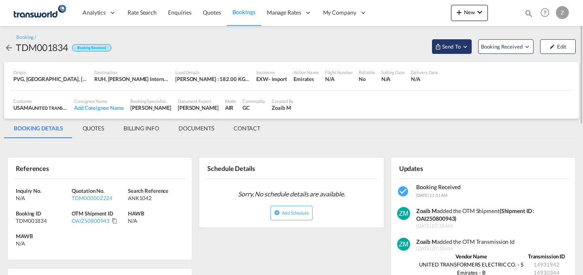
click at [442, 49] on span "Send To" at bounding box center [451, 47] width 20 height 8
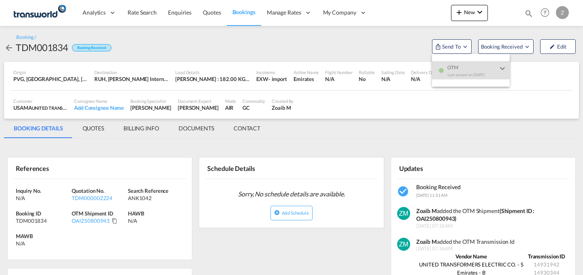
click at [474, 13] on md-backdrop at bounding box center [291, 137] width 583 height 275
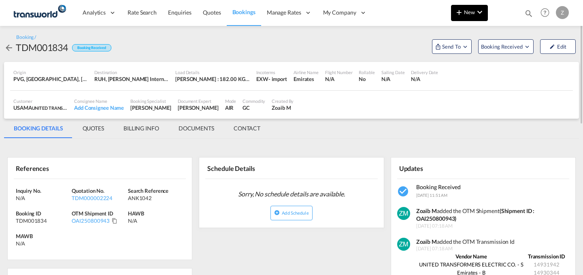
click at [474, 15] on span "New" at bounding box center [469, 12] width 30 height 6
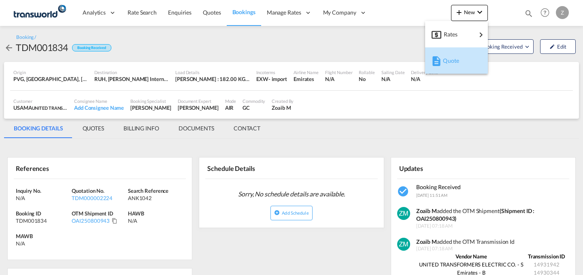
click at [450, 52] on div "Quote" at bounding box center [458, 61] width 30 height 20
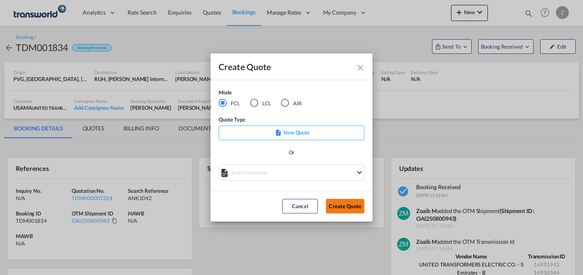
click at [344, 208] on button "Create Quote" at bounding box center [345, 206] width 38 height 15
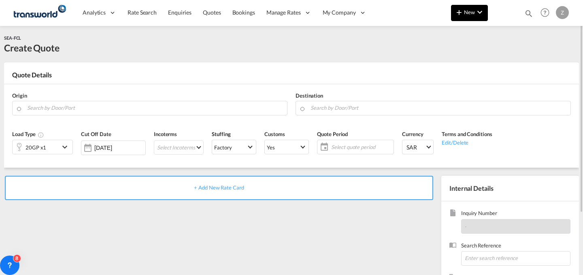
click at [462, 9] on md-icon "icon-plus 400-fg" at bounding box center [459, 12] width 10 height 10
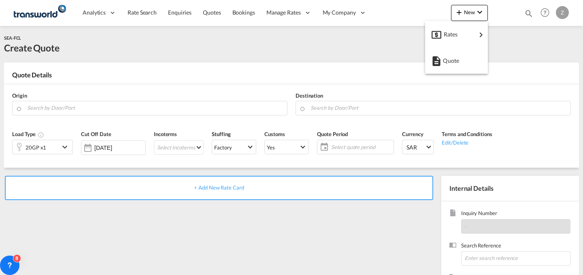
click at [208, 104] on md-backdrop at bounding box center [291, 137] width 583 height 275
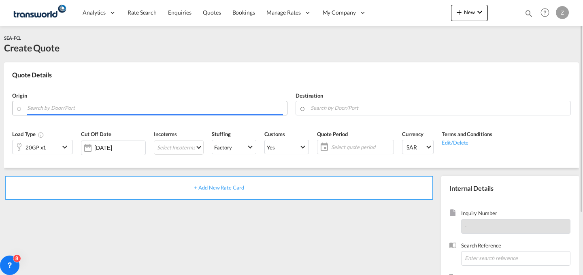
click at [208, 104] on input "Search by Door/Port" at bounding box center [155, 108] width 256 height 14
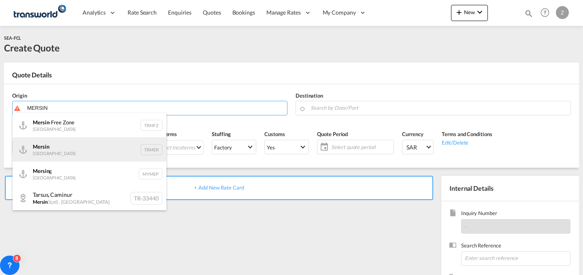
click at [109, 151] on div "Mersin Turkey TRMER" at bounding box center [90, 149] width 154 height 24
type input "Mersin, TRMER"
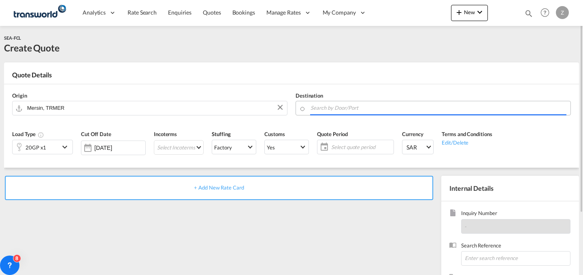
click at [381, 109] on input "Search by Door/Port" at bounding box center [438, 108] width 256 height 14
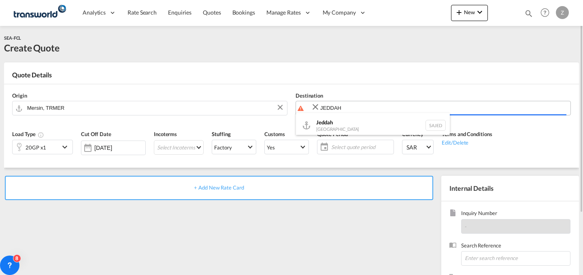
click at [379, 109] on body "Analytics Dashboard Reports Rate Search Enquiries Quotes Bookings" at bounding box center [291, 137] width 583 height 275
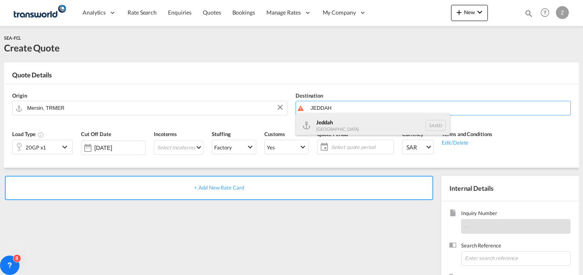
click at [357, 123] on div "Jeddah [GEOGRAPHIC_DATA] SAJED" at bounding box center [373, 125] width 154 height 24
type input "Jeddah, SAJED"
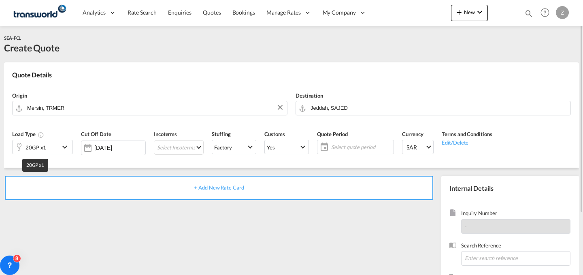
click at [43, 149] on div "20GP x1" at bounding box center [36, 147] width 21 height 11
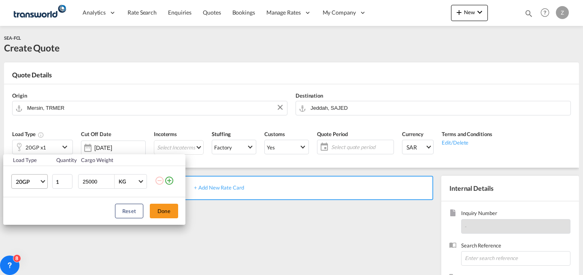
click at [43, 183] on md-select-value "20GP" at bounding box center [31, 181] width 32 height 14
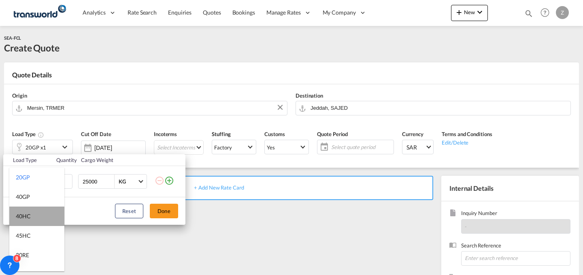
click at [40, 216] on md-option "40HC" at bounding box center [36, 215] width 55 height 19
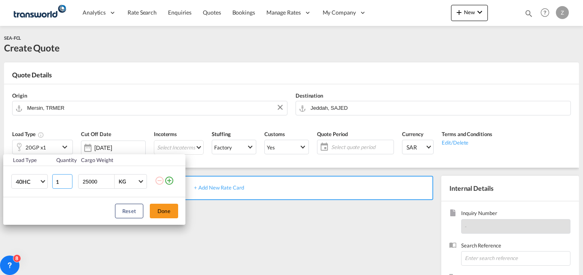
click at [63, 186] on input "1" at bounding box center [62, 181] width 20 height 15
type input "1"
type input "2"
click at [164, 215] on button "Done" at bounding box center [164, 211] width 28 height 15
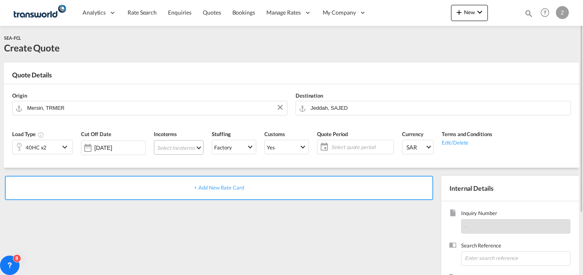
click at [197, 147] on md-select "Select Incoterms DAP - import Delivered at Place DPU - export Delivery at Place…" at bounding box center [179, 147] width 50 height 15
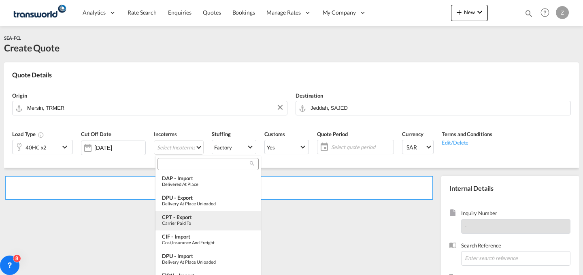
type md-option "[object Object]"
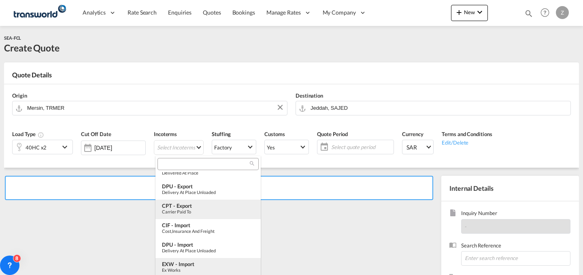
type md-option "[object Object]"
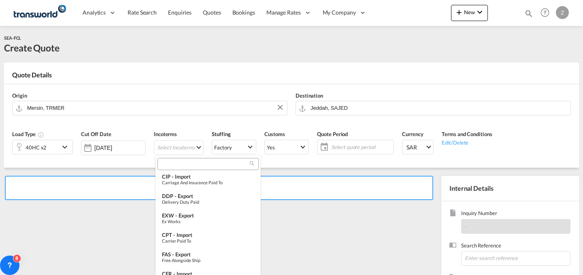
scroll to position [196, 0]
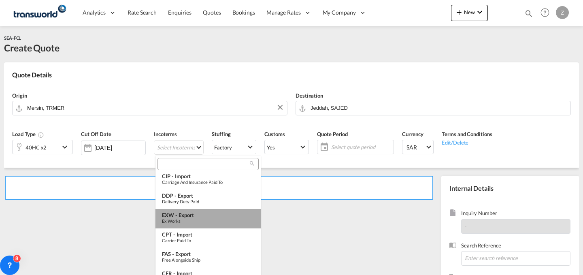
click at [212, 210] on md-option "EXW - export Ex Works" at bounding box center [207, 218] width 105 height 19
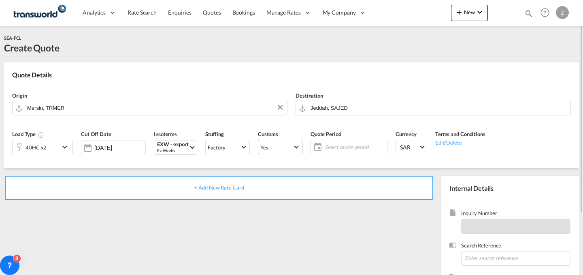
click at [283, 145] on span "Yes" at bounding box center [276, 147] width 32 height 7
click at [305, 172] on md-option "No" at bounding box center [281, 166] width 57 height 19
click at [296, 145] on span "Select Customs: Yes" at bounding box center [296, 146] width 4 height 4
click at [299, 165] on md-option "No" at bounding box center [281, 166] width 57 height 19
click at [351, 145] on span "Select quote period" at bounding box center [355, 146] width 60 height 7
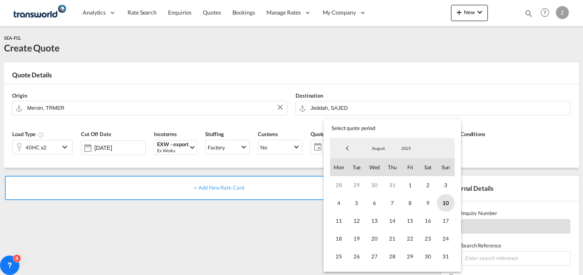
click at [444, 202] on span "10" at bounding box center [446, 203] width 18 height 18
click at [441, 257] on span "31" at bounding box center [446, 256] width 18 height 18
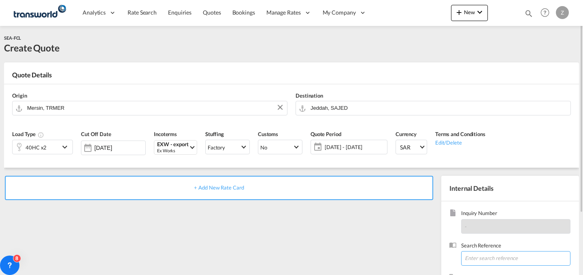
paste input "TW060855"
click at [474, 255] on input "TW060855" at bounding box center [515, 258] width 109 height 15
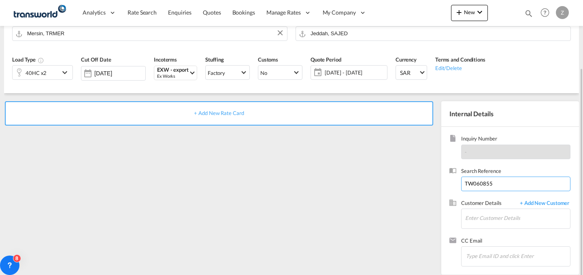
scroll to position [80, 0]
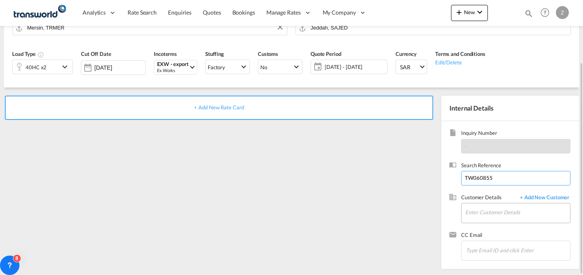
type input "TW060855"
click at [500, 207] on input "Enter Customer Details" at bounding box center [517, 212] width 105 height 18
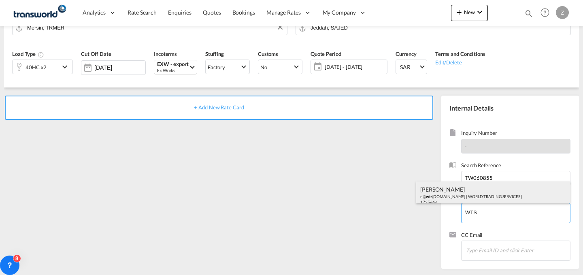
click at [476, 201] on div "[PERSON_NAME] n@ wts [DOMAIN_NAME] | WORLD TRADING SERVICES | 1735669" at bounding box center [493, 195] width 154 height 28
type input "WORLD TRADING SERVICES, [PERSON_NAME], n@[DOMAIN_NAME]"
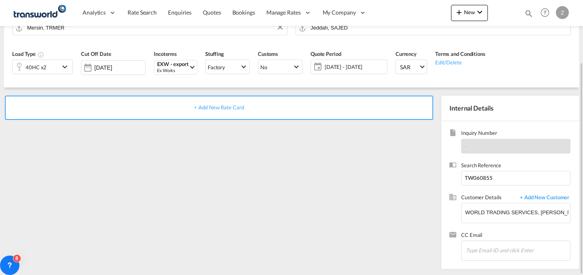
click at [352, 100] on div "+ Add New Rate Card" at bounding box center [219, 108] width 428 height 24
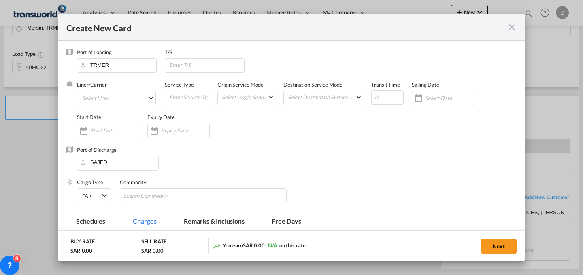
type input "Basic Ocean Freight"
select select "per equipment"
click at [126, 97] on md-select "Select Liner 2HM LOGISTICS D.O.O 2HM LOGISTICS D.O.O. / TWKS-KOPER 3P LOGISTICS…" at bounding box center [117, 98] width 78 height 15
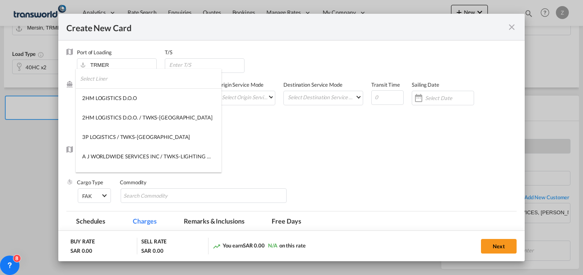
click at [143, 79] on input "search" at bounding box center [150, 78] width 141 height 19
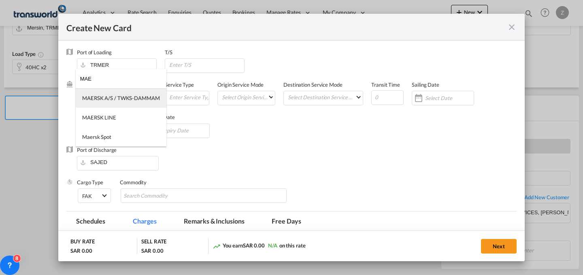
type input "MAE"
click at [138, 98] on div "MAERSK A/S / TWKS-DAMMAM" at bounding box center [121, 97] width 78 height 7
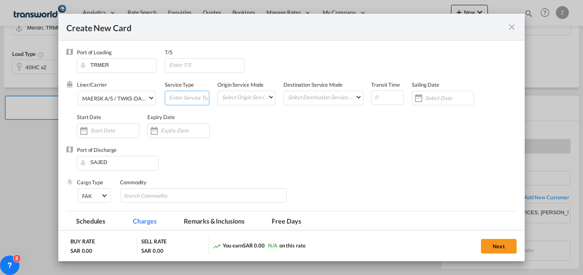
click at [183, 97] on input "Create New CardPort ..." at bounding box center [188, 97] width 40 height 12
type input "FCL"
click at [240, 97] on md-select "Select Origin Service Mode SD [GEOGRAPHIC_DATA]" at bounding box center [248, 96] width 54 height 11
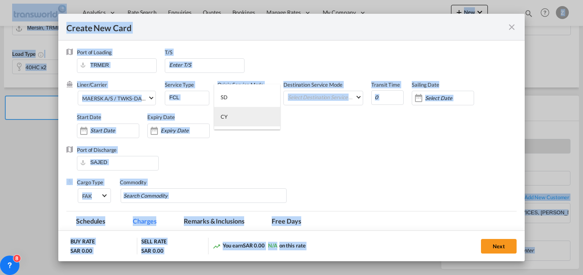
drag, startPoint x: 248, startPoint y: 121, endPoint x: 340, endPoint y: 91, distance: 96.5
click at [340, 91] on body "Analytics Dashboard Reports Rate Search Enquiries Quotes Bookings" at bounding box center [291, 137] width 583 height 275
click at [338, 95] on md-backdrop at bounding box center [291, 137] width 583 height 275
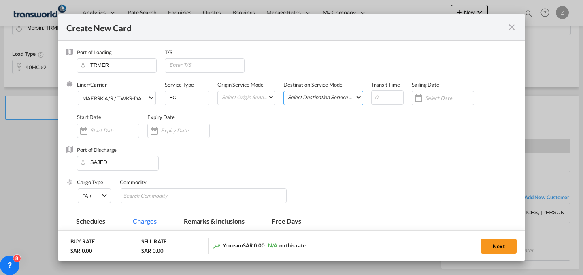
click at [338, 95] on md-select "Select Destination Service Mode SD [GEOGRAPHIC_DATA]" at bounding box center [325, 96] width 76 height 11
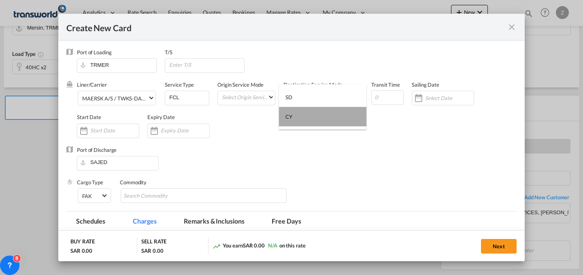
click at [302, 117] on md-option "CY" at bounding box center [322, 116] width 87 height 19
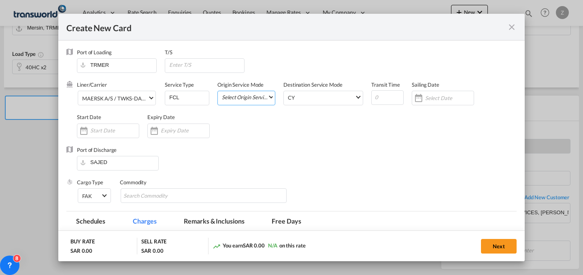
click at [256, 93] on md-select "Select Origin Service Mode" at bounding box center [248, 96] width 54 height 11
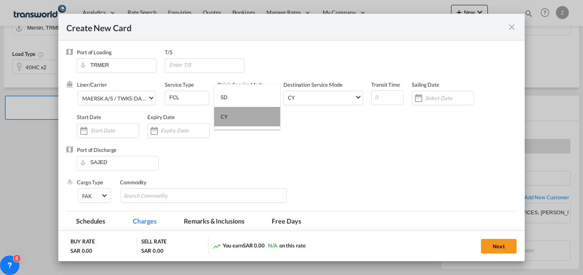
click at [255, 117] on md-option "CY" at bounding box center [247, 116] width 66 height 19
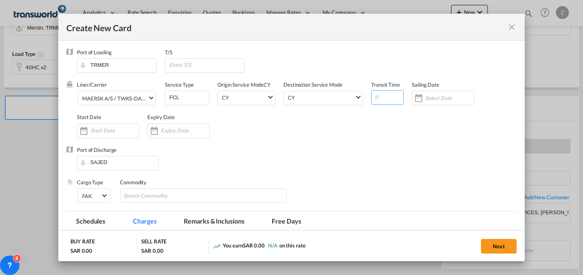
click at [380, 97] on input "Create New CardPort ..." at bounding box center [387, 97] width 32 height 15
type input "6"
click at [118, 131] on input "Create New CardPort ..." at bounding box center [114, 130] width 49 height 6
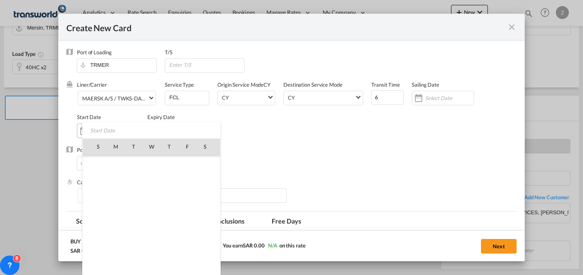
scroll to position [187406, 0]
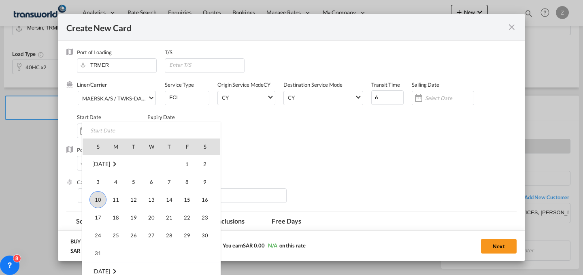
click at [95, 201] on span "10" at bounding box center [97, 199] width 17 height 17
type input "[DATE]"
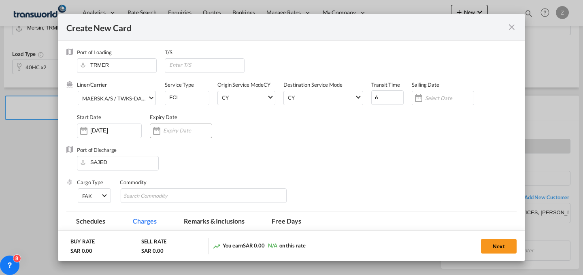
click at [166, 130] on input "Create New CardPort ..." at bounding box center [187, 130] width 49 height 6
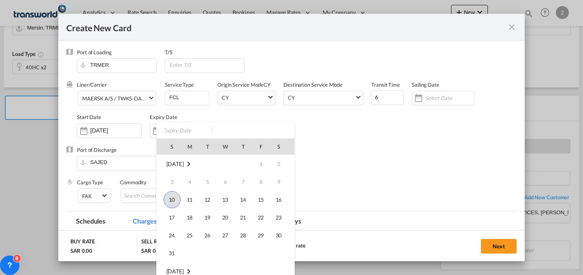
drag, startPoint x: 169, startPoint y: 253, endPoint x: 202, endPoint y: 161, distance: 97.9
click at [202, 161] on tbody "[DATE] 1 2 3 4 5 6 7 8 9 10 11 12 13 14 15 16 17 18 19 20 21 22 23 24 25 26 27 …" at bounding box center [226, 208] width 138 height 107
click at [171, 250] on span "31" at bounding box center [172, 253] width 16 height 16
type input "[DATE]"
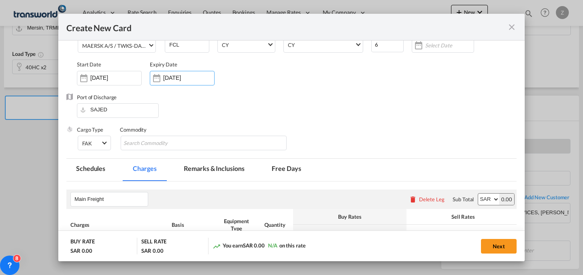
scroll to position [53, 0]
click at [199, 143] on md-chips-wrap "Chips container with autocompletion. Enter the text area, type text to search, …" at bounding box center [204, 142] width 166 height 15
type input "GC"
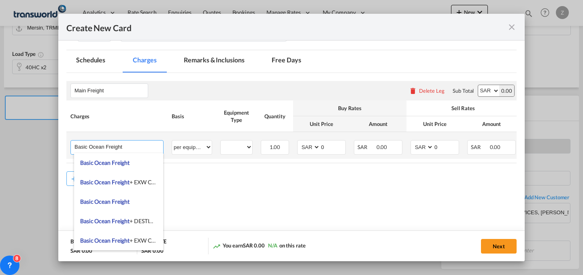
click at [126, 149] on input "Basic Ocean Freight" at bounding box center [118, 146] width 89 height 12
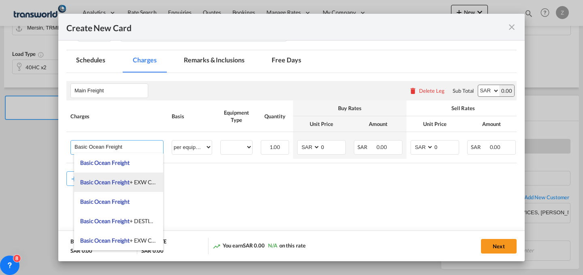
click at [133, 179] on span "Basic Ocean Freight + EXW Charges" at bounding box center [124, 182] width 88 height 7
type input "Basic Ocean Freight + EXW Charges"
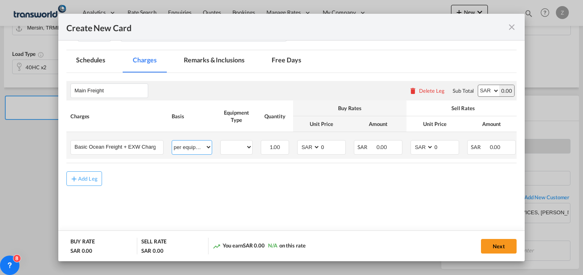
click at [194, 149] on select "per equipment per container per B/L per shipping bill per shipment % on freight…" at bounding box center [192, 146] width 40 height 13
click at [172, 140] on select "per equipment per container per B/L per shipping bill per shipment % on freight…" at bounding box center [192, 146] width 40 height 13
click at [236, 144] on select "40HC" at bounding box center [237, 147] width 32 height 11
select select "40HC"
click at [221, 142] on select "40HC" at bounding box center [237, 147] width 32 height 11
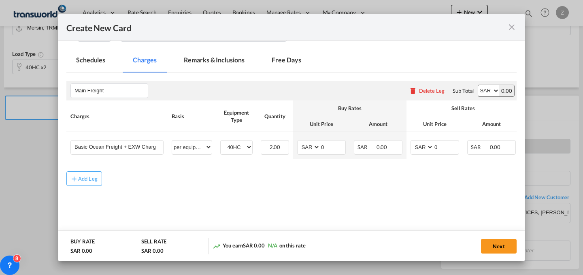
click at [484, 89] on select "AED AFN ALL AMD ANG AOA ARS AUD AWG AZN BAM BBD BDT BGN BHD BIF BMD BND [PERSON…" at bounding box center [488, 90] width 21 height 11
select select "string:USD"
click at [478, 85] on select "AED AFN ALL AMD ANG AOA ARS AUD AWG AZN BAM BBD BDT BGN BHD BIF BMD BND [PERSON…" at bounding box center [488, 90] width 21 height 11
click at [312, 145] on select "AED AFN ALL AMD ANG AOA ARS AUD AWG AZN BAM BBD BDT BGN BHD BIF BMD BND [PERSON…" at bounding box center [309, 147] width 21 height 11
select select "string:USD"
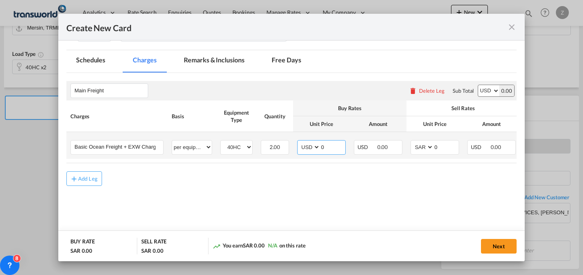
click at [299, 142] on select "AED AFN ALL AMD ANG AOA ARS AUD AWG AZN BAM BBD BDT BGN BHD BIF BMD BND [PERSON…" at bounding box center [309, 147] width 21 height 11
click at [425, 147] on select "AED AFN ALL AMD ANG AOA ARS AUD AWG AZN BAM BBD BDT BGN BHD BIF BMD BND [PERSON…" at bounding box center [422, 147] width 21 height 11
select select "string:USD"
click at [412, 142] on select "AED AFN ALL AMD ANG AOA ARS AUD AWG AZN BAM BBD BDT BGN BHD BIF BMD BND [PERSON…" at bounding box center [422, 147] width 21 height 11
click at [329, 147] on input "0" at bounding box center [332, 146] width 25 height 12
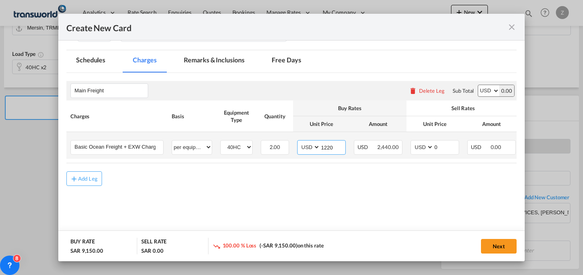
type input "1220"
click at [451, 142] on input "0" at bounding box center [446, 146] width 25 height 12
click at [334, 145] on input "1220" at bounding box center [332, 146] width 25 height 12
click at [448, 145] on input "0" at bounding box center [446, 146] width 25 height 12
type input "1570"
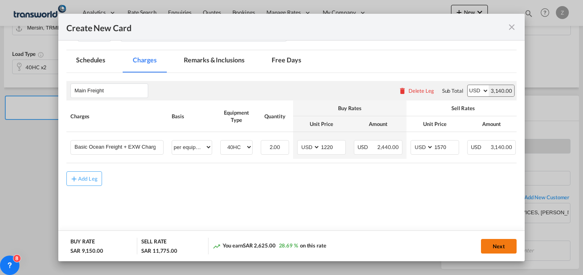
click at [492, 242] on button "Next" at bounding box center [499, 246] width 36 height 15
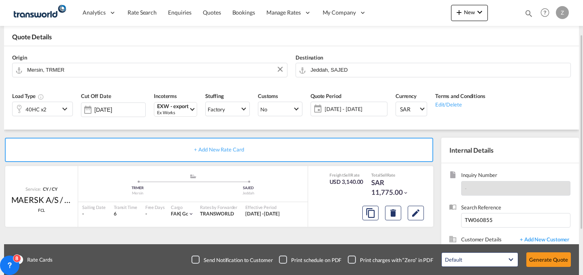
scroll to position [38, 0]
click at [548, 261] on button "Generate Quote" at bounding box center [548, 259] width 45 height 15
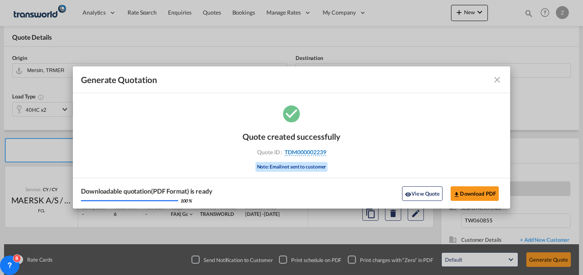
click at [296, 154] on span "TDM000002239" at bounding box center [306, 152] width 42 height 7
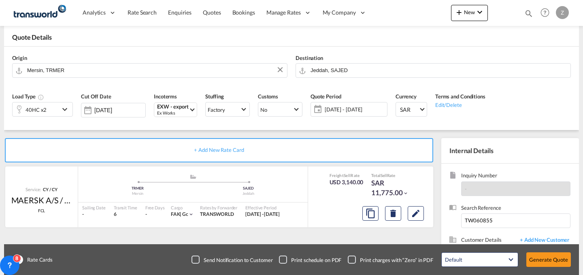
click at [296, 154] on div "Quote created successfully Quote ID : TDM000002239 Note: Email not sent to cust…" at bounding box center [291, 143] width 49 height 27
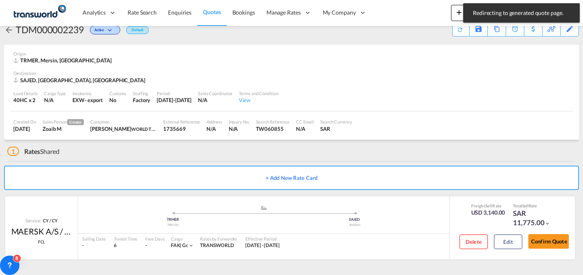
scroll to position [15, 0]
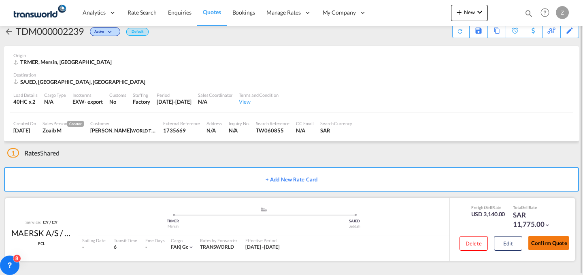
click at [545, 247] on button "Confirm Quote" at bounding box center [548, 243] width 40 height 15
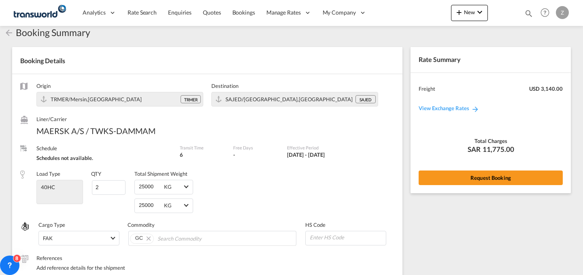
scroll to position [314, 0]
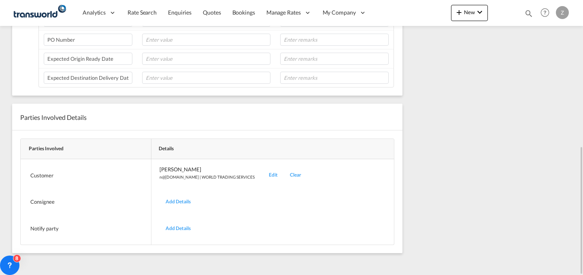
click at [263, 174] on div "Edit" at bounding box center [273, 175] width 21 height 19
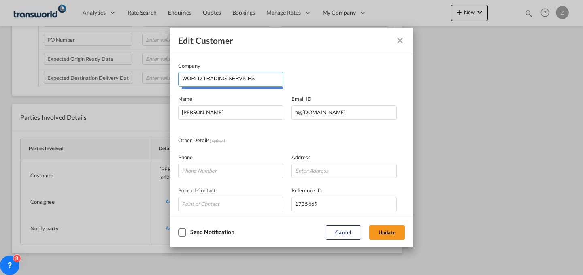
drag, startPoint x: 270, startPoint y: 82, endPoint x: 73, endPoint y: 103, distance: 197.4
click at [73, 103] on div "Edit Customer Company WORLD TRADING SERVICES Name [PERSON_NAME] Email ID [EMAIL…" at bounding box center [291, 137] width 583 height 275
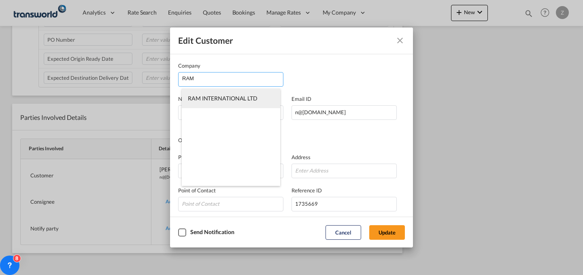
click at [215, 100] on span "RAM INTERNATIONAL LTD" at bounding box center [223, 98] width 70 height 7
type input "RAM INTERNATIONAL LTD"
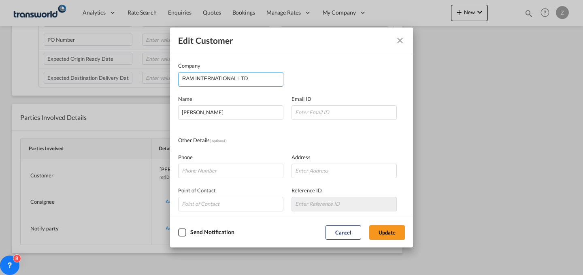
drag, startPoint x: 257, startPoint y: 80, endPoint x: 87, endPoint y: 72, distance: 169.4
click at [87, 72] on div "Edit Customer Company RAM INTERNATIONAL LTD Name [PERSON_NAME] Email ID Other D…" at bounding box center [291, 137] width 583 height 275
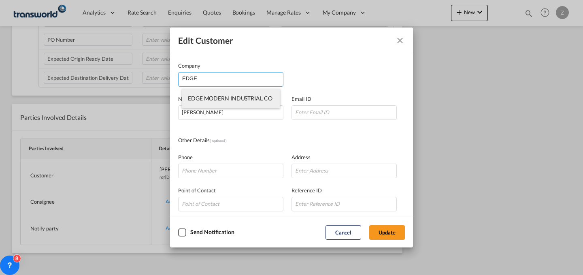
click at [209, 98] on span "EDGE MODERN INDUSTRIAL CO" at bounding box center [230, 98] width 85 height 7
type input "EDGE MODERN INDUSTRIAL CO"
type input "[EMAIL_ADDRESS][DOMAIN_NAME]"
type input "552208691"
type input "1751711"
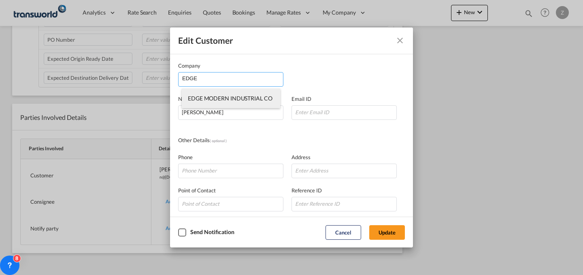
type input "11214"
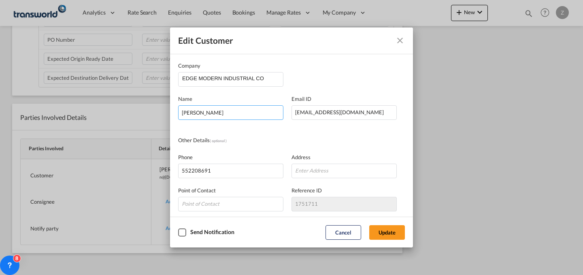
drag, startPoint x: 262, startPoint y: 111, endPoint x: 102, endPoint y: 111, distance: 159.9
click at [102, 111] on div "Edit Customer Company EDGE MODERN INDUSTRIAL CO Name [PERSON_NAME] Email ID [EM…" at bounding box center [291, 137] width 583 height 275
paste input "[PERSON_NAME]"
type input "[PERSON_NAME]"
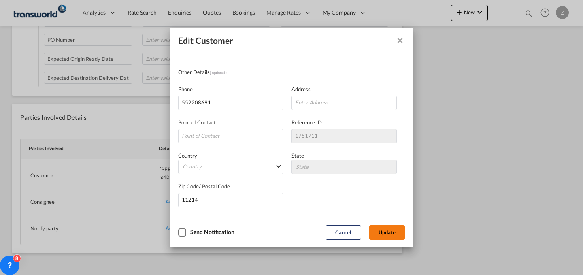
click at [384, 227] on button "Update" at bounding box center [387, 232] width 36 height 15
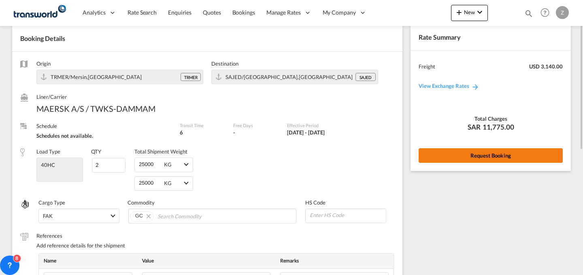
scroll to position [36, 0]
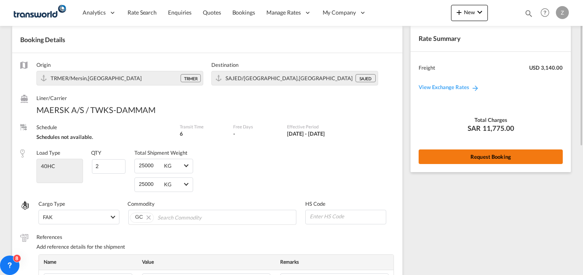
click at [471, 156] on button "Request Booking" at bounding box center [491, 156] width 144 height 15
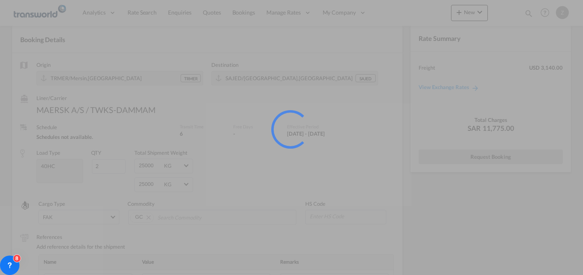
scroll to position [0, 0]
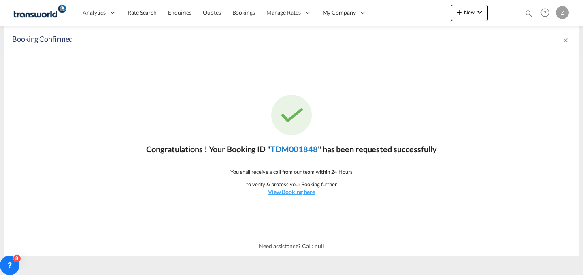
click at [294, 148] on link "TDM001848" at bounding box center [293, 149] width 47 height 10
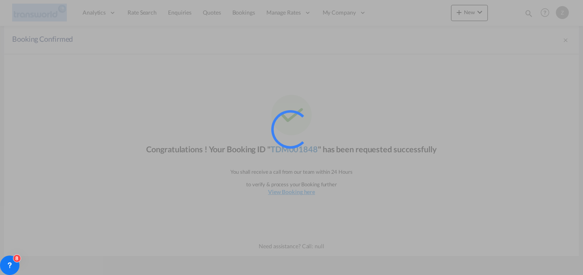
click at [294, 148] on div at bounding box center [290, 129] width 51 height 51
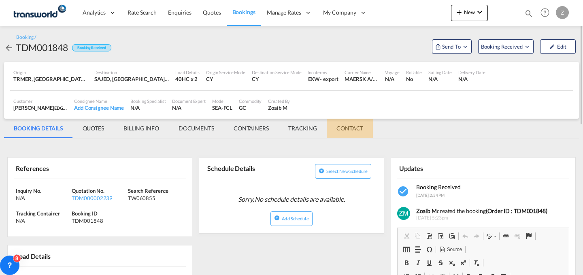
click at [343, 123] on md-tab-item "CONTACT" at bounding box center [350, 128] width 46 height 19
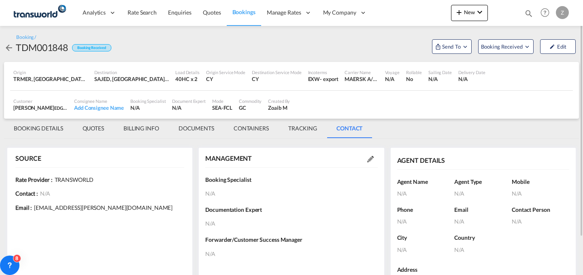
click at [366, 162] on div at bounding box center [370, 159] width 15 height 8
click at [368, 160] on md-icon at bounding box center [370, 159] width 6 height 6
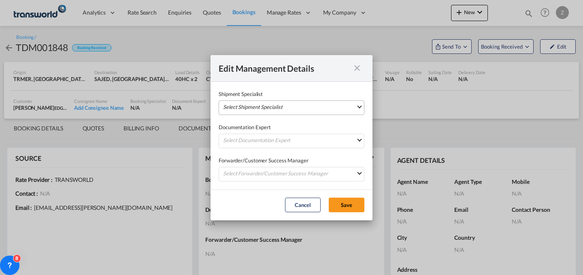
click at [303, 111] on md-select "Select Shipment Specialist [PERSON_NAME] W [PERSON_NAME][EMAIL_ADDRESS][PERSON_…" at bounding box center [292, 107] width 146 height 15
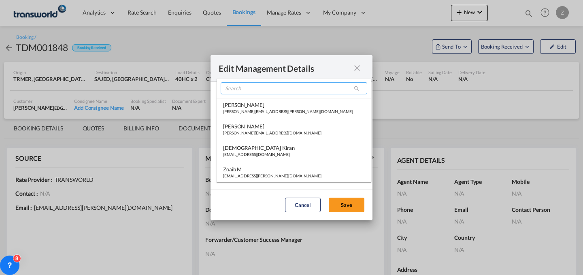
click at [278, 88] on input "search" at bounding box center [294, 88] width 147 height 12
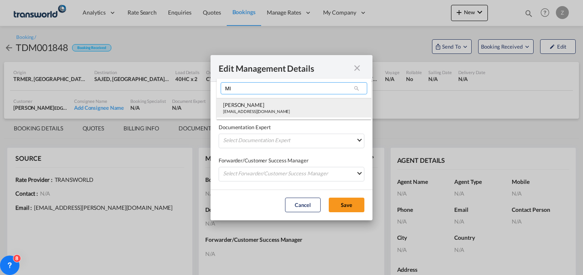
type input "MI"
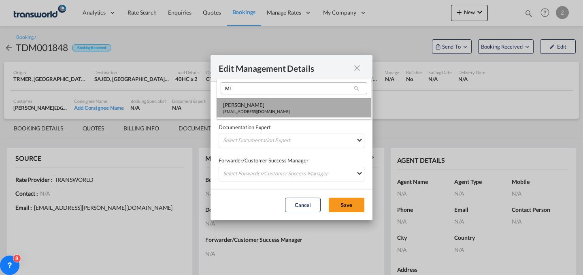
click at [256, 106] on div "[PERSON_NAME]" at bounding box center [256, 104] width 67 height 7
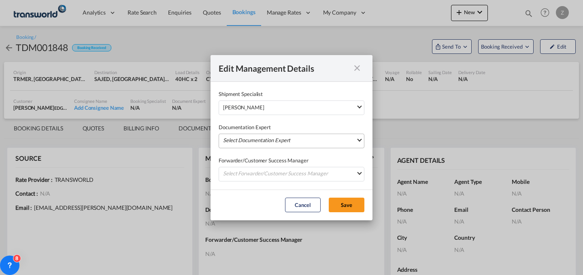
click at [257, 136] on md-select "Select Documentation Expert [PERSON_NAME] W [PERSON_NAME][EMAIL_ADDRESS][PERSON…" at bounding box center [292, 141] width 146 height 15
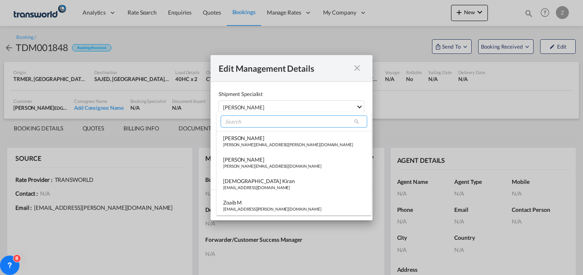
click at [276, 121] on input "search" at bounding box center [294, 121] width 147 height 12
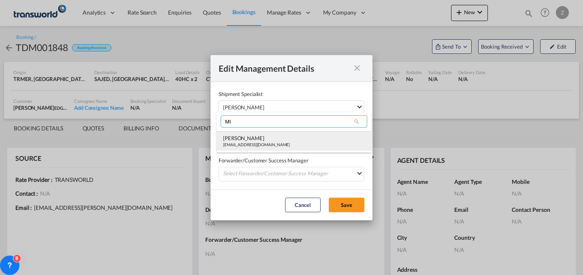
type input "MI"
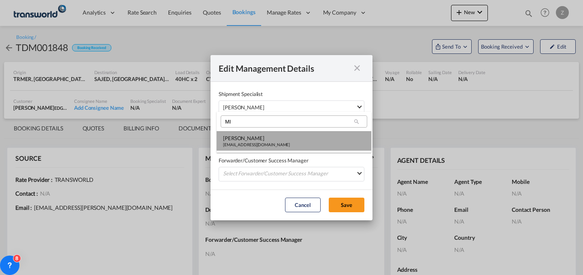
click at [248, 140] on div "[PERSON_NAME]" at bounding box center [256, 137] width 67 height 7
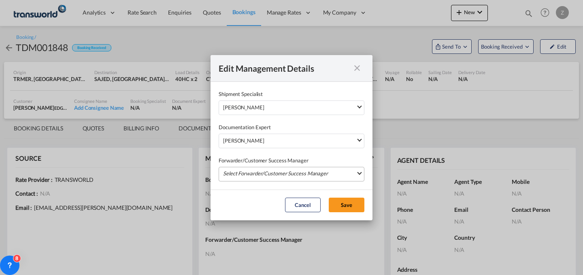
click at [248, 170] on md-select "Select Forwarder/Customer Success Manager [PERSON_NAME] [PERSON_NAME][EMAIL_ADD…" at bounding box center [292, 174] width 146 height 15
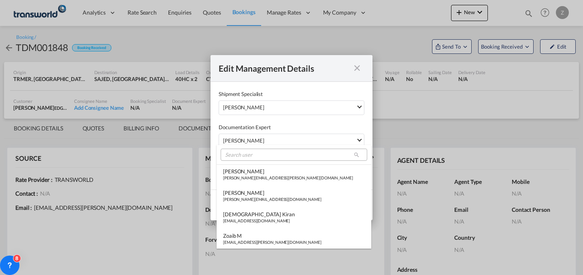
type md-option "[object Object]"
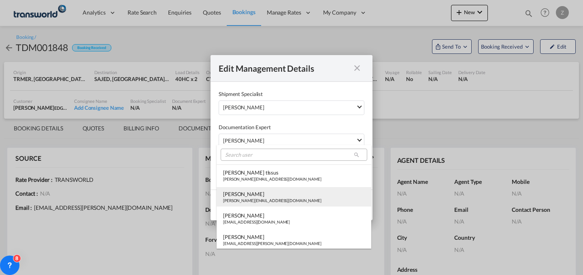
type md-option "[object Object]"
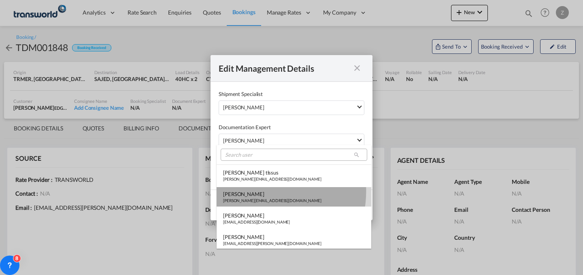
click at [254, 191] on div "[PERSON_NAME]" at bounding box center [272, 193] width 98 height 7
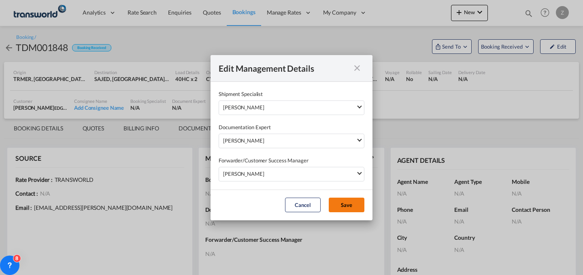
click at [342, 200] on button "Save" at bounding box center [347, 205] width 36 height 15
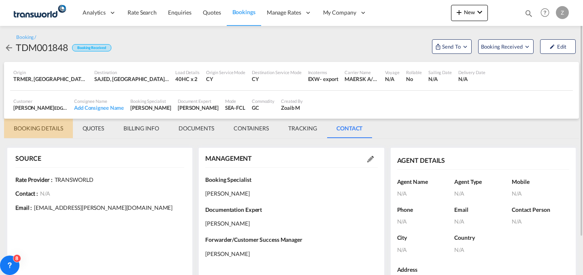
click at [56, 128] on md-tab-item "BOOKING DETAILS" at bounding box center [38, 128] width 69 height 19
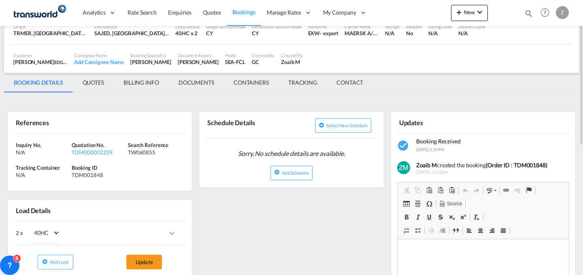
scroll to position [0, 0]
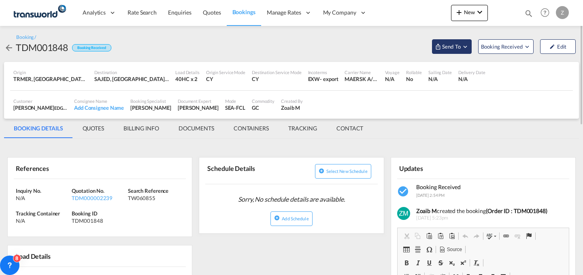
click at [449, 47] on span "Send To" at bounding box center [451, 47] width 20 height 8
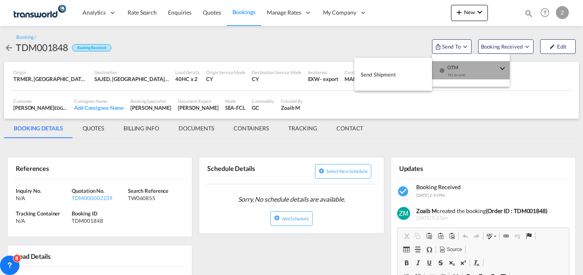
click at [454, 65] on span "OTM" at bounding box center [472, 64] width 50 height 7
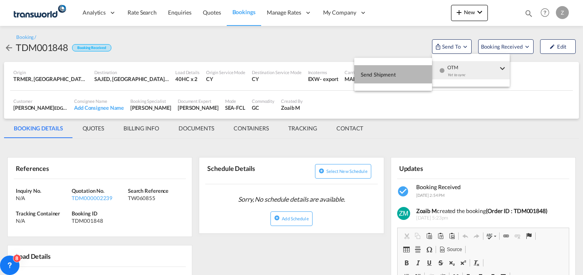
click at [402, 72] on button "Send Shipment" at bounding box center [393, 74] width 78 height 18
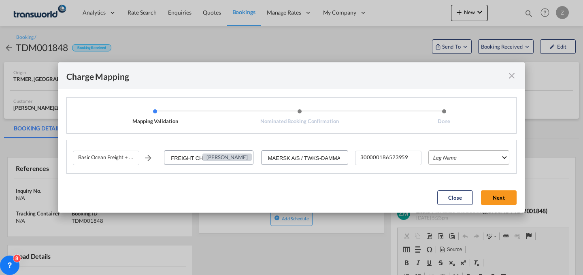
click at [449, 152] on md-select "Leg Name HANDLING ORIGIN VESSEL HANDLING DESTINATION OTHERS TL PICK UP CUSTOMS …" at bounding box center [468, 157] width 81 height 15
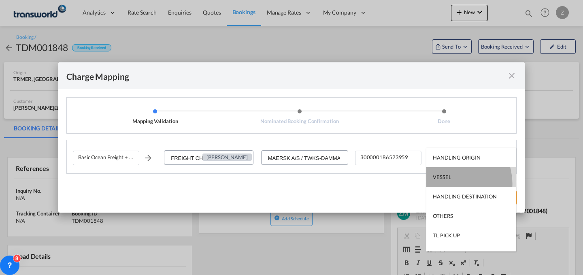
click at [451, 183] on md-option "VESSEL" at bounding box center [471, 176] width 90 height 19
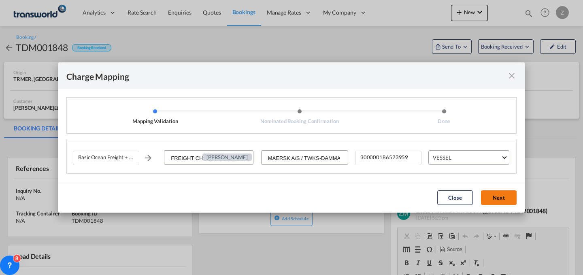
click at [503, 196] on button "Next" at bounding box center [499, 197] width 36 height 15
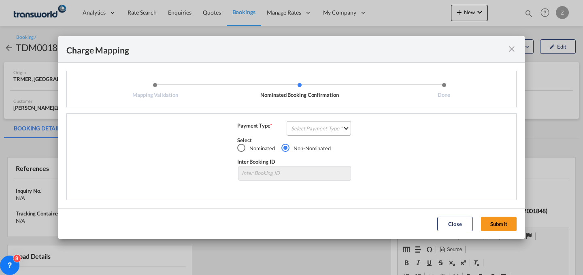
click at [336, 134] on md-select "Select Payment Type COLLECT PREPAID" at bounding box center [319, 128] width 64 height 15
click at [327, 135] on md-option "COLLECT" at bounding box center [321, 127] width 72 height 19
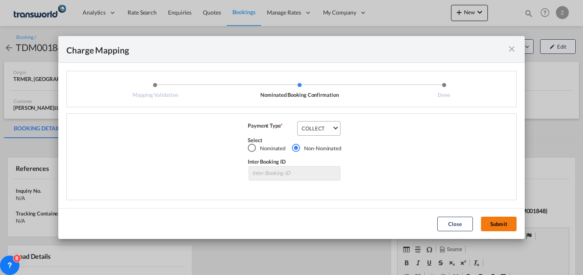
click at [500, 221] on button "Submit" at bounding box center [499, 224] width 36 height 15
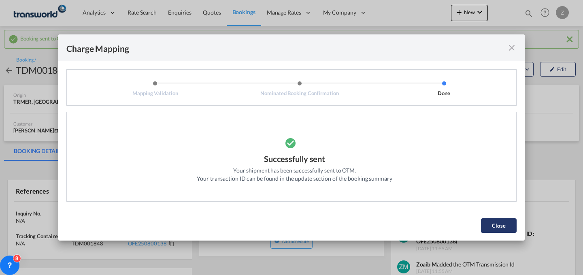
click at [501, 226] on button "Close" at bounding box center [499, 225] width 36 height 15
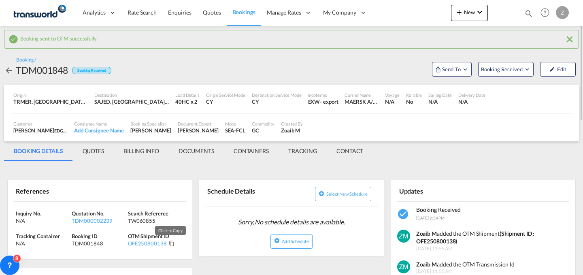
click at [170, 244] on md-icon "Click to Copy" at bounding box center [172, 243] width 6 height 6
click at [463, 15] on md-icon "icon-plus 400-fg" at bounding box center [459, 12] width 10 height 10
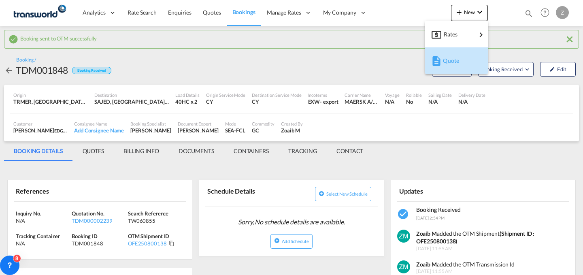
click at [453, 56] on div "Quote" at bounding box center [458, 61] width 30 height 20
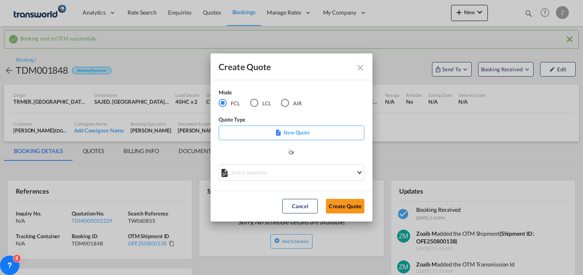
click at [295, 101] on md-radio-button "AIR" at bounding box center [291, 102] width 21 height 9
click at [344, 208] on button "Create Quote" at bounding box center [345, 206] width 38 height 15
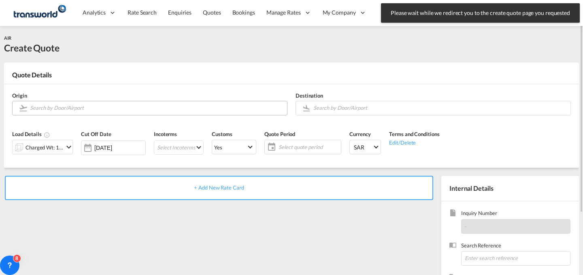
click at [174, 110] on input "Search by Door/Airport" at bounding box center [156, 108] width 253 height 14
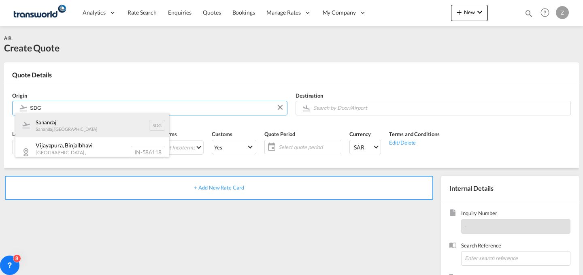
type input "SDG"
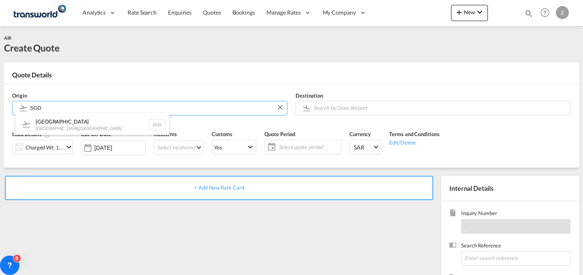
scroll to position [1, 0]
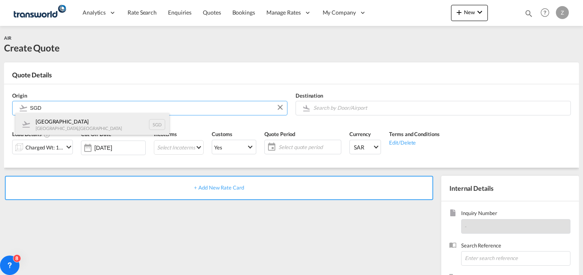
click at [121, 119] on div "Sønderborg [GEOGRAPHIC_DATA] , [GEOGRAPHIC_DATA] SGD" at bounding box center [92, 124] width 154 height 24
type input "Sønderborg, [GEOGRAPHIC_DATA], [GEOGRAPHIC_DATA]"
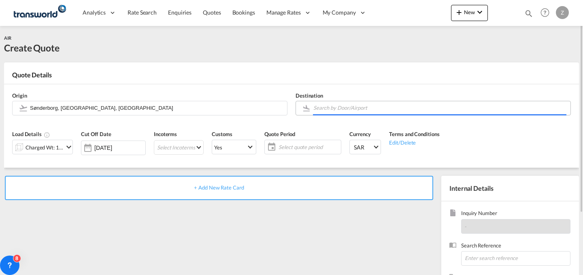
click at [397, 106] on body "Analytics Dashboard Reports Rate Search Enquiries Quotes Bookings" at bounding box center [291, 137] width 583 height 275
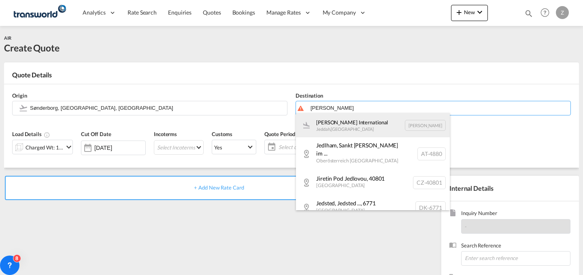
click at [358, 124] on div "[PERSON_NAME] International Jeddah , [GEOGRAPHIC_DATA] [PERSON_NAME]" at bounding box center [373, 125] width 154 height 24
type input "[PERSON_NAME] International, [PERSON_NAME], [PERSON_NAME]"
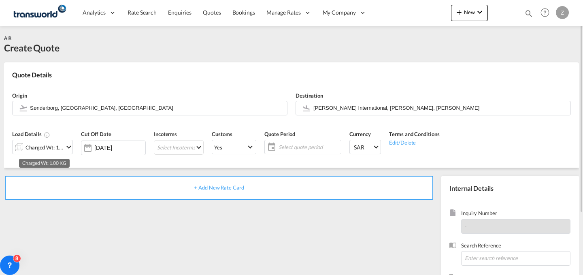
click at [52, 149] on div "Charged Wt: 1.00 KG" at bounding box center [45, 147] width 38 height 11
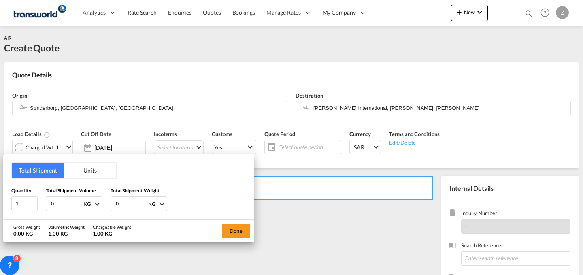
click at [124, 202] on input "0" at bounding box center [131, 204] width 32 height 14
type input "92"
click at [74, 204] on input "0" at bounding box center [66, 204] width 32 height 14
type input "92"
click at [241, 234] on button "Done" at bounding box center [236, 230] width 28 height 15
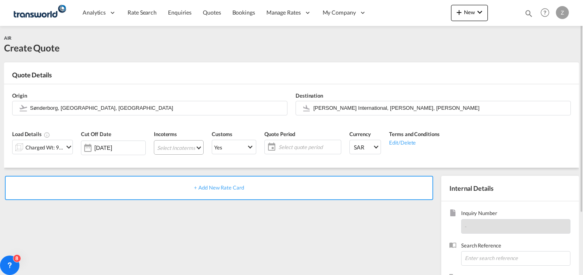
click at [194, 147] on md-select "Select Incoterms DAP - import Delivered at Place DPU - export Delivery at Place…" at bounding box center [179, 147] width 50 height 15
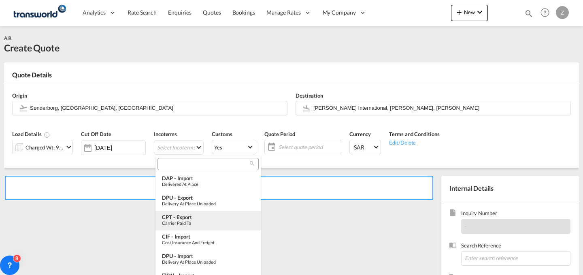
type md-option "[object Object]"
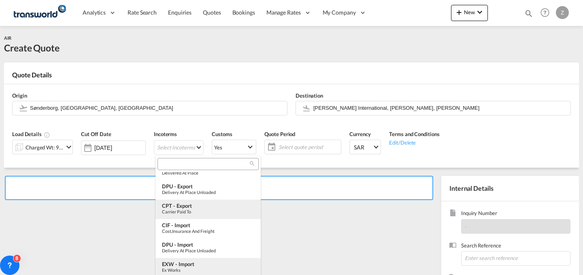
type md-option "[object Object]"
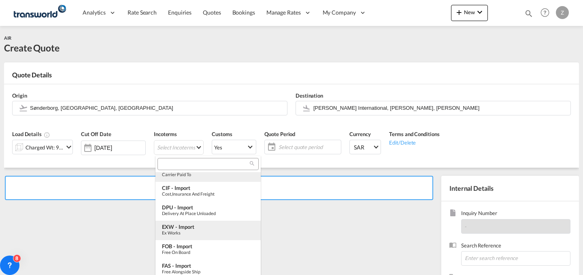
scroll to position [60, 0]
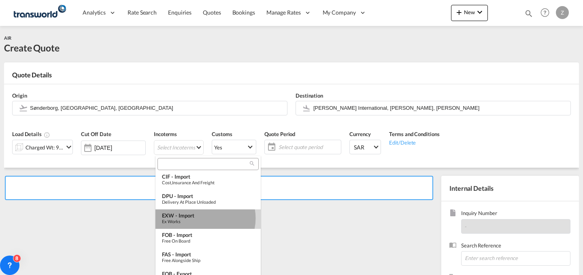
click at [202, 218] on div "EXW - import" at bounding box center [208, 215] width 92 height 6
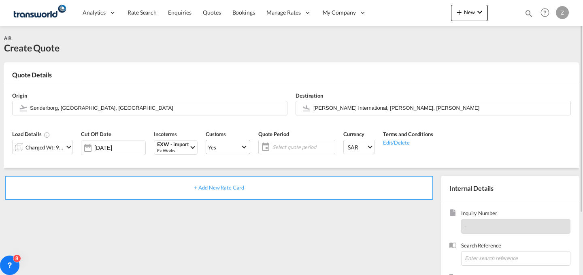
click at [227, 146] on span "Yes" at bounding box center [224, 147] width 32 height 7
click at [302, 145] on md-backdrop at bounding box center [291, 137] width 583 height 275
click at [302, 145] on span "Select quote period" at bounding box center [302, 146] width 60 height 7
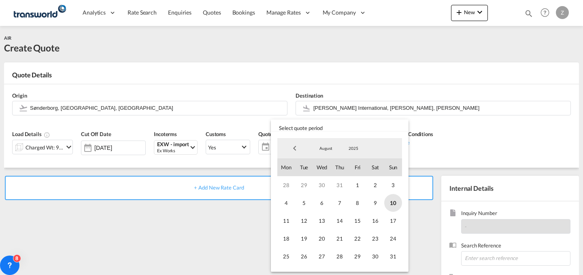
click at [393, 200] on span "10" at bounding box center [393, 203] width 18 height 18
click at [394, 257] on span "31" at bounding box center [393, 256] width 18 height 18
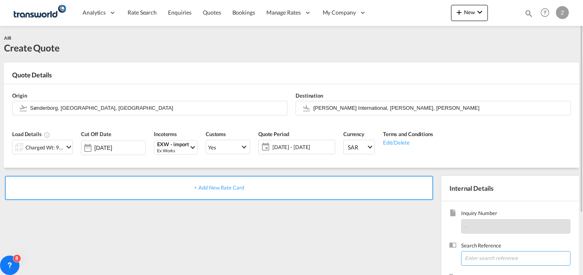
click at [482, 262] on input at bounding box center [515, 258] width 109 height 15
paste input "TW060860"
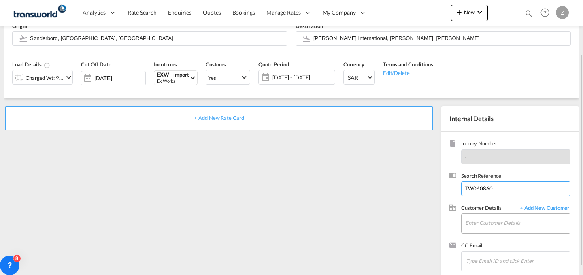
type input "TW060860"
click at [489, 225] on input "Enter Customer Details" at bounding box center [517, 223] width 105 height 18
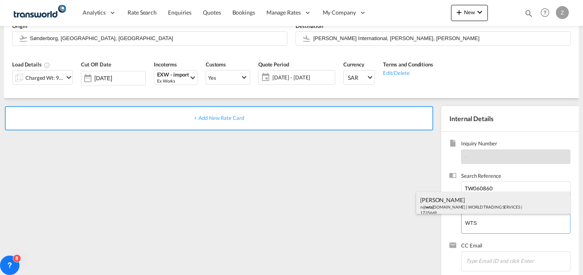
click at [476, 202] on div "[PERSON_NAME] n@ wts [DOMAIN_NAME] | WORLD TRADING SERVICES | 1735669" at bounding box center [493, 206] width 154 height 28
type input "WORLD TRADING SERVICES, [PERSON_NAME], n@[DOMAIN_NAME]"
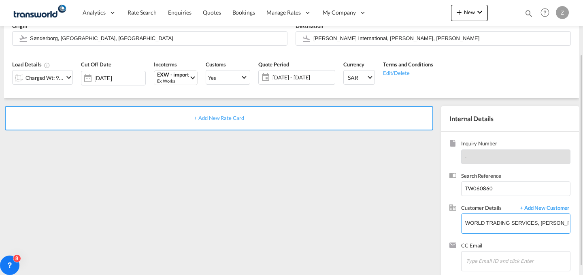
scroll to position [80, 0]
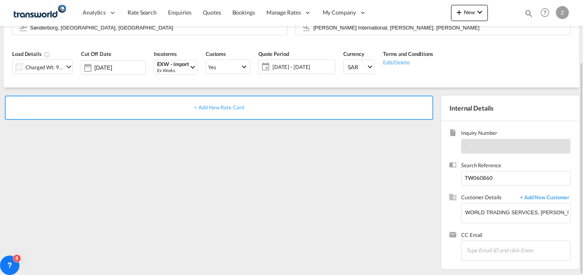
click at [364, 110] on div "+ Add New Rate Card" at bounding box center [219, 108] width 428 height 24
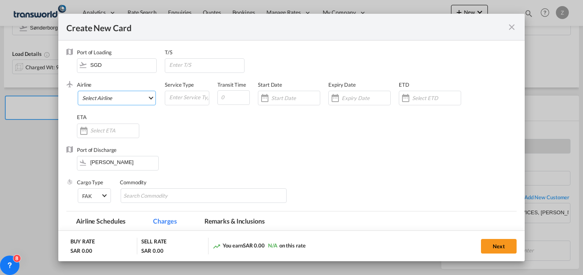
click at [145, 102] on md-select "Select Airline AIR EXPRESS S.A. (1166- / -) CMA CGM Air Cargo (1140-2C / -) DDW…" at bounding box center [117, 98] width 78 height 15
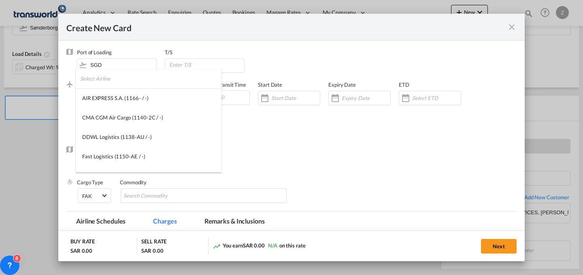
click at [168, 77] on input "search" at bounding box center [150, 78] width 141 height 19
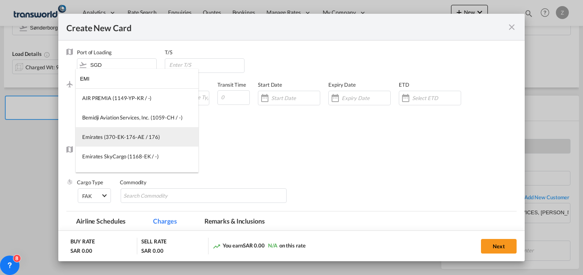
type input "EMI"
click at [126, 138] on div "Emirates (370-EK-176-AE / 176)" at bounding box center [121, 136] width 78 height 7
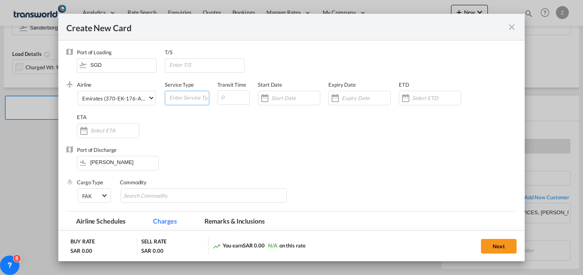
click at [185, 98] on input "Create New Card ..." at bounding box center [188, 97] width 40 height 12
type input "AIR"
type input "7"
click at [281, 94] on div "Create New Card ..." at bounding box center [289, 98] width 62 height 15
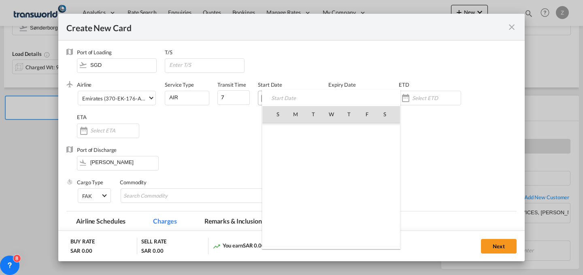
scroll to position [187406, 0]
click at [280, 168] on span "10" at bounding box center [277, 167] width 17 height 17
type input "[DATE]"
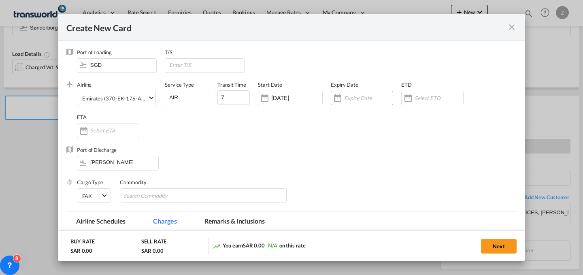
click at [362, 99] on input "Create New Card ..." at bounding box center [368, 98] width 49 height 6
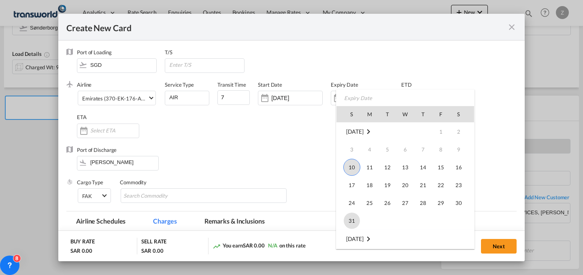
click at [355, 218] on span "31" at bounding box center [352, 221] width 16 height 16
type input "[DATE]"
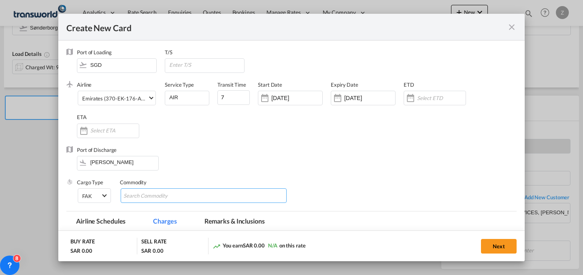
click at [147, 189] on input "Chips input." at bounding box center [160, 195] width 74 height 13
type input "F"
type input "H"
type input "GC"
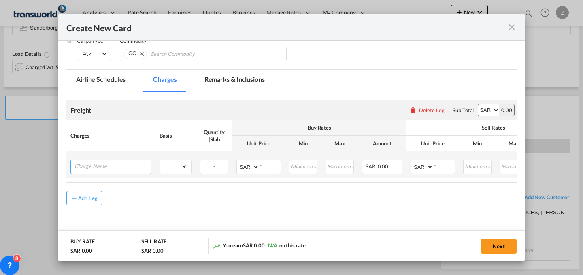
click at [133, 167] on input "Charge Name" at bounding box center [112, 166] width 77 height 12
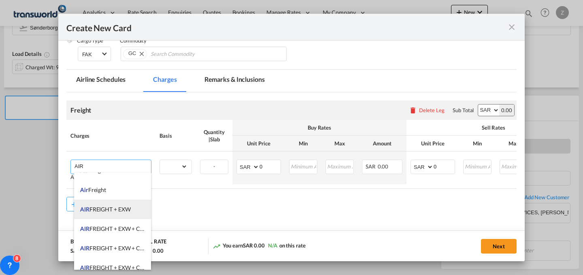
scroll to position [51, 0]
click at [132, 206] on li "AIR FREIGHT + EXW" at bounding box center [112, 208] width 77 height 19
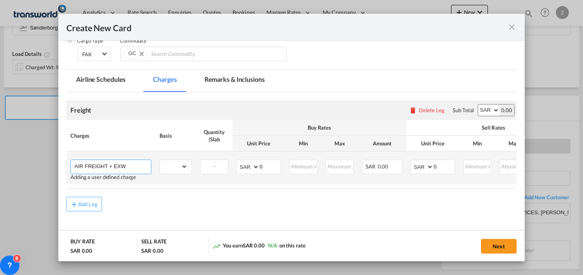
click at [146, 168] on input "AIR FREIGHT + EXW" at bounding box center [112, 166] width 77 height 12
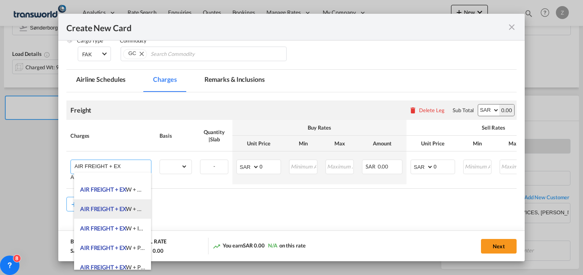
click at [135, 211] on span "AIR FREIGHT + EX W + DESTINATION CLEARANCE AND DELIVERY" at bounding box center [165, 208] width 170 height 7
type input "AIR FREIGHT + EXW + DESTINATION CLEARANCE AND DELIVERY"
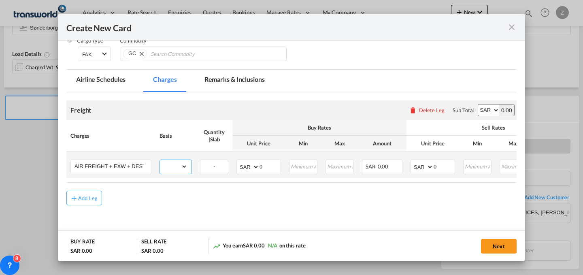
click at [176, 170] on select "gross_weight volumetric_weight per_shipment per_bl per_km % on air freight per_…" at bounding box center [174, 166] width 28 height 13
select select "per_shipment"
click at [160, 160] on select "gross_weight volumetric_weight per_shipment per_bl per_km % on air freight per_…" at bounding box center [174, 166] width 28 height 13
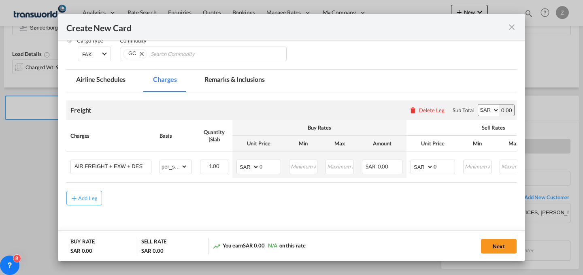
click at [479, 106] on select "AED AFN ALL AMD ANG AOA ARS AUD AWG AZN BAM BBD BDT BGN BHD BIF BMD BND [PERSON…" at bounding box center [488, 109] width 21 height 11
select select "string:EUR"
click at [478, 104] on select "AED AFN ALL AMD ANG AOA ARS AUD AWG AZN BAM BBD BDT BGN BHD BIF BMD BND [PERSON…" at bounding box center [488, 109] width 21 height 11
click at [247, 167] on select "AED AFN ALL AMD ANG AOA ARS AUD AWG AZN BAM BBD BDT BGN BHD BIF BMD BND [PERSON…" at bounding box center [248, 166] width 21 height 11
select select "string:EUR"
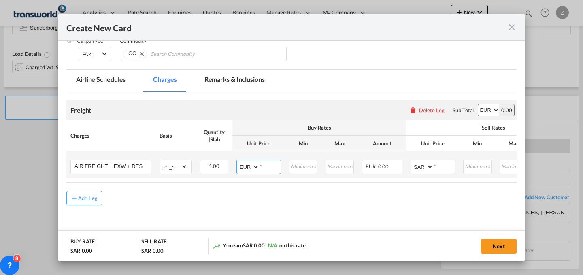
click at [238, 161] on select "AED AFN ALL AMD ANG AOA ARS AUD AWG AZN BAM BBD BDT BGN BHD BIF BMD BND [PERSON…" at bounding box center [248, 166] width 21 height 11
click at [452, 166] on input "0" at bounding box center [444, 166] width 21 height 12
click at [411, 162] on md-input-container "AED AFN ALL AMD ANG AOA ARS AUD AWG AZN BAM BBD BDT BGN BHD BIF BMD BND [PERSON…" at bounding box center [432, 166] width 45 height 15
click at [412, 163] on select "AED AFN ALL AMD ANG AOA ARS AUD AWG AZN BAM BBD BDT BGN BHD BIF BMD BND [PERSON…" at bounding box center [422, 166] width 21 height 11
select select "string:EUR"
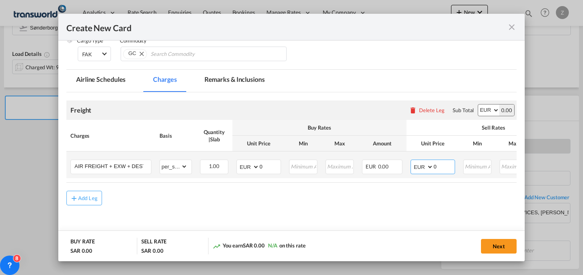
click at [412, 161] on select "AED AFN ALL AMD ANG AOA ARS AUD AWG AZN BAM BBD BDT BGN BHD BIF BMD BND [PERSON…" at bounding box center [422, 166] width 21 height 11
click at [442, 168] on input "0" at bounding box center [444, 166] width 21 height 12
type input "895"
click at [270, 165] on input "0" at bounding box center [269, 166] width 21 height 12
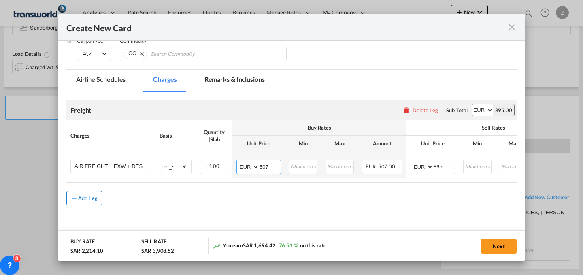
type input "507"
click at [91, 197] on button "Add Leg" at bounding box center [84, 198] width 36 height 15
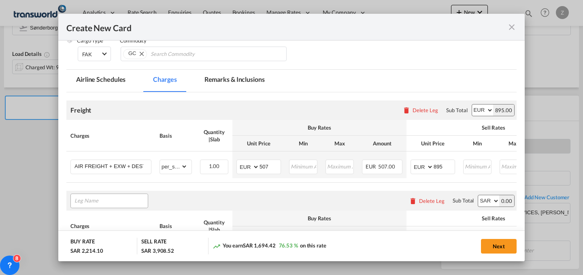
click at [121, 200] on input "Leg Name" at bounding box center [110, 201] width 73 height 12
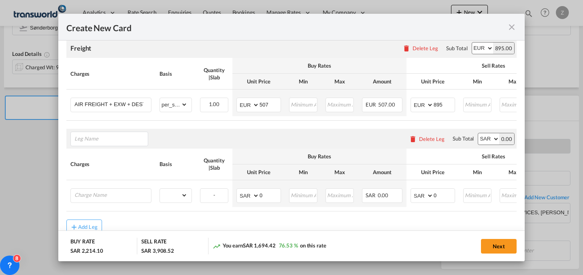
scroll to position [233, 0]
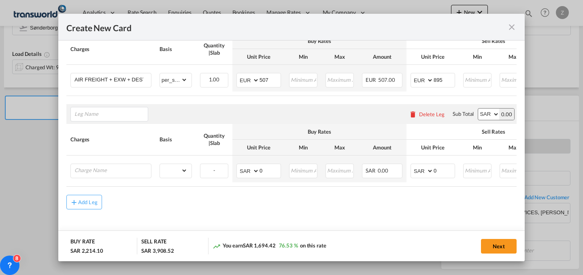
click at [427, 114] on div "Delete Leg" at bounding box center [432, 114] width 26 height 6
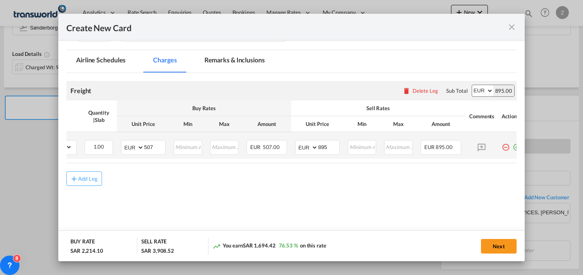
scroll to position [0, 130]
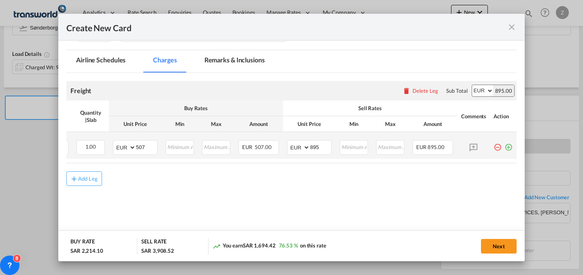
click at [504, 145] on md-icon "icon-plus-circle-outline green-400-fg" at bounding box center [508, 144] width 8 height 8
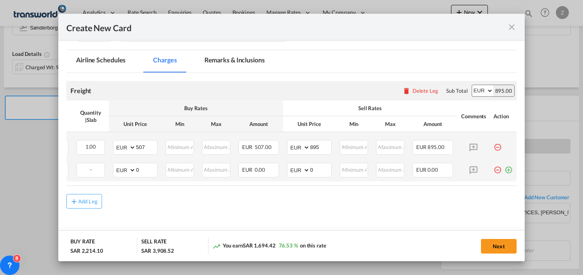
scroll to position [0, 0]
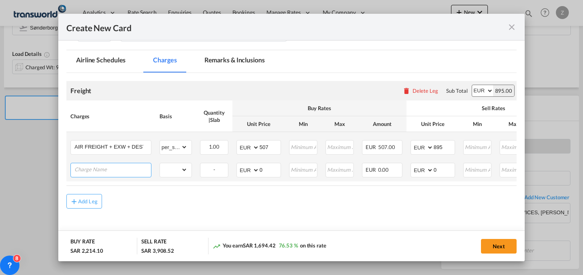
click at [99, 172] on input "Charge Name" at bounding box center [112, 169] width 77 height 12
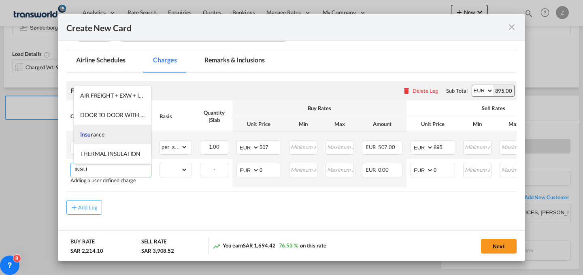
click at [111, 136] on li "[PERSON_NAME]" at bounding box center [112, 134] width 77 height 19
type input "Insurance"
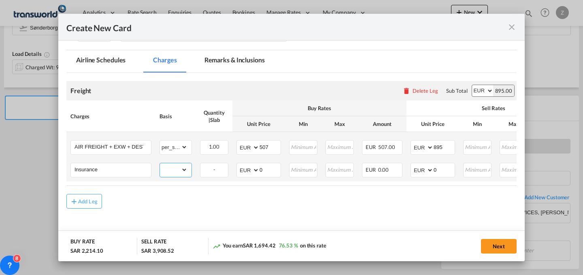
click at [182, 176] on select "gross_weight volumetric_weight per_shipment per_bl per_km % on air freight per_…" at bounding box center [174, 169] width 28 height 13
select select "per_shipment"
click at [160, 163] on select "gross_weight volumetric_weight per_shipment per_bl per_km % on air freight per_…" at bounding box center [174, 169] width 28 height 13
click at [245, 169] on select "AED AFN ALL AMD ANG AOA ARS AUD AWG AZN BAM BBD BDT BGN BHD BIF BMD BND [PERSON…" at bounding box center [248, 169] width 21 height 11
select select "string:SAR"
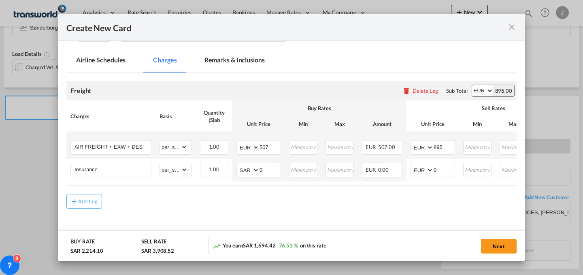
select select "string:SAR"
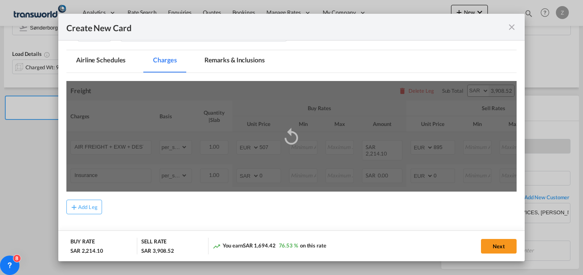
click at [274, 185] on div "Create New Card ..." at bounding box center [291, 136] width 450 height 111
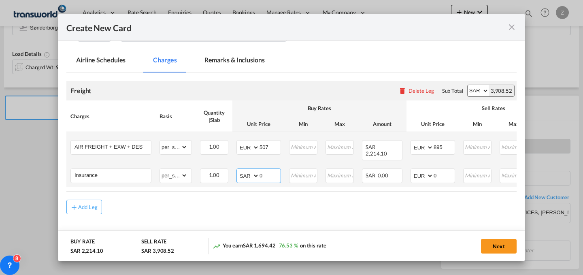
click at [253, 170] on select "AED AFN ALL AMD ANG AOA ARS AUD AWG AZN BAM BBD BDT BGN BHD BIF BMD BND [PERSON…" at bounding box center [248, 175] width 21 height 11
select select "string:EUR"
click at [238, 170] on select "AED AFN ALL AMD ANG AOA ARS AUD AWG AZN BAM BBD BDT BGN BHD BIF BMD BND [PERSON…" at bounding box center [248, 175] width 21 height 11
click at [374, 172] on span "SAR" at bounding box center [371, 175] width 11 height 6
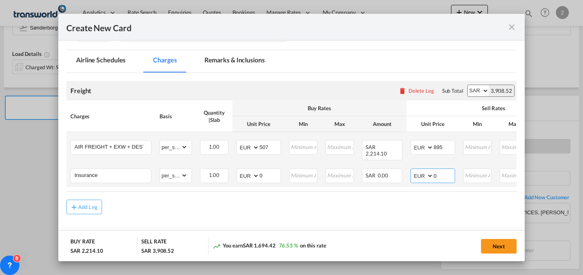
click at [437, 171] on input "0" at bounding box center [444, 175] width 21 height 12
click at [475, 85] on div "AED AFN ALL AMD ANG AOA ARS AUD AWG AZN BAM BBD BDT BGN BHD BIF BMD BND [PERSON…" at bounding box center [490, 91] width 47 height 12
click at [480, 90] on select "AED AFN ALL AMD ANG AOA ARS AUD AWG AZN BAM BBD BDT BGN BHD BIF BMD BND [PERSON…" at bounding box center [478, 90] width 21 height 11
select select "string:EUR"
click at [468, 85] on select "AED AFN ALL AMD ANG AOA ARS AUD AWG AZN BAM BBD BDT BGN BHD BIF BMD BND [PERSON…" at bounding box center [478, 90] width 21 height 11
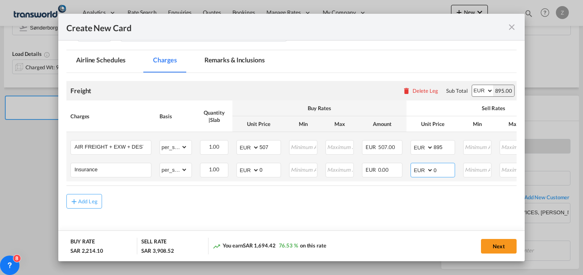
click at [437, 168] on input "0" at bounding box center [444, 169] width 21 height 12
type input "100"
click at [277, 168] on input "0" at bounding box center [269, 169] width 21 height 12
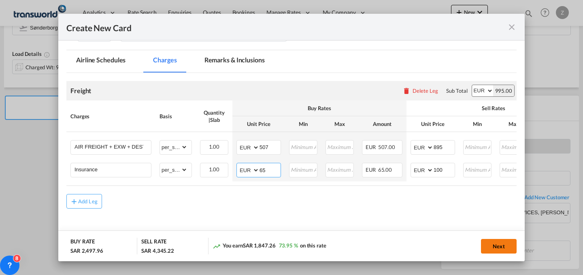
type input "65"
click at [500, 242] on button "Next" at bounding box center [499, 246] width 36 height 15
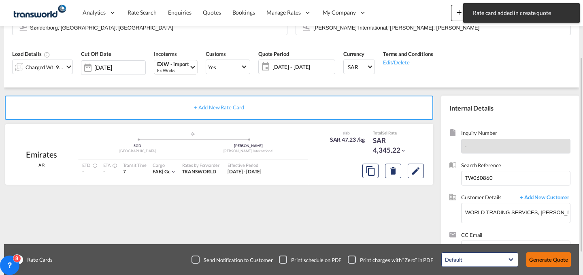
click at [545, 261] on button "Generate Quote" at bounding box center [548, 259] width 45 height 15
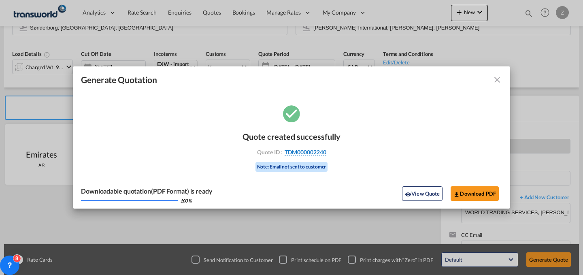
click at [325, 150] on span "TDM000002240" at bounding box center [306, 152] width 42 height 7
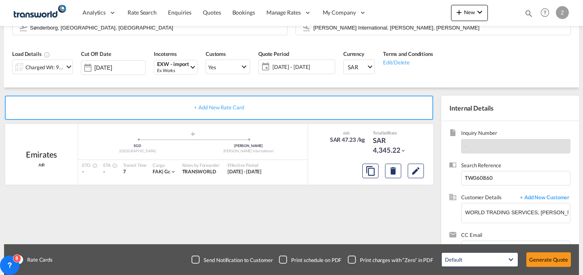
click at [325, 150] on div "Quote created successfully Quote ID : TDM000002240 Note: Email not sent to cust…" at bounding box center [291, 146] width 219 height 53
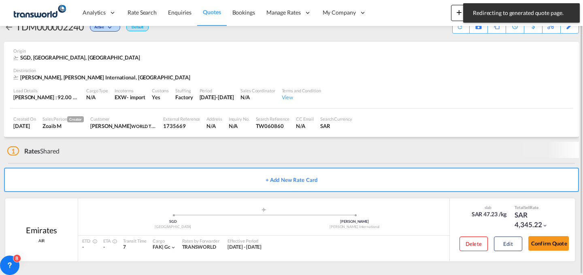
scroll to position [15, 0]
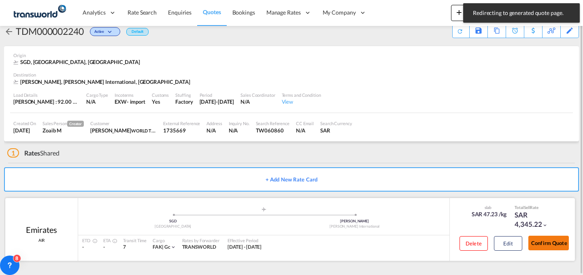
click at [553, 242] on button "Confirm Quote" at bounding box center [548, 243] width 40 height 15
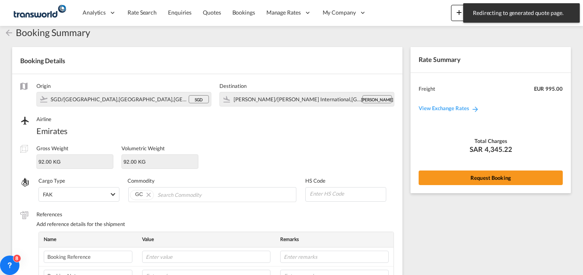
scroll to position [270, 0]
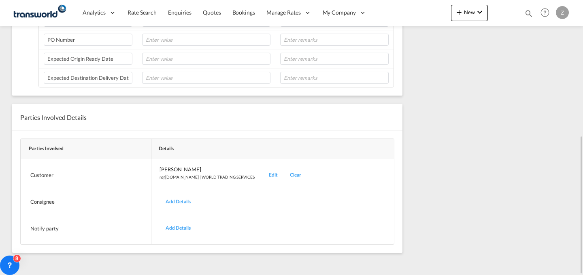
click at [263, 174] on div "Edit" at bounding box center [273, 175] width 21 height 19
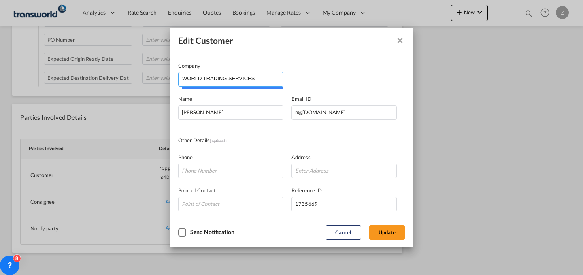
drag, startPoint x: 258, startPoint y: 84, endPoint x: 56, endPoint y: 100, distance: 202.6
click at [56, 100] on div "Edit Customer Company WORLD TRADING SERVICES Name [PERSON_NAME] Email ID [EMAIL…" at bounding box center [291, 137] width 583 height 275
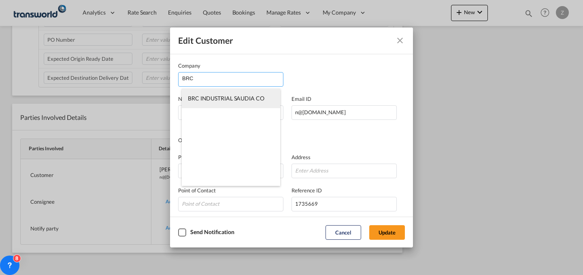
click at [200, 98] on span "BRC INDUSTRIAL SAUDIA CO" at bounding box center [226, 98] width 77 height 7
type input "BRC INDUSTRIAL SAUDIA CO"
type input "[EMAIL_ADDRESS][DOMAIN_NAME]"
type input "539201154"
type input "566234"
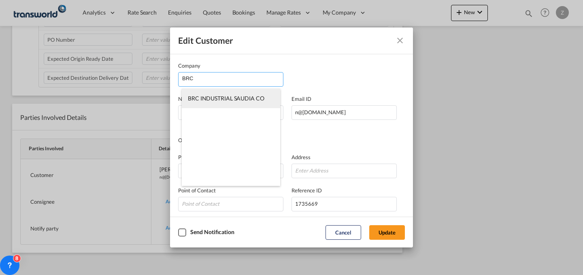
type input "22423"
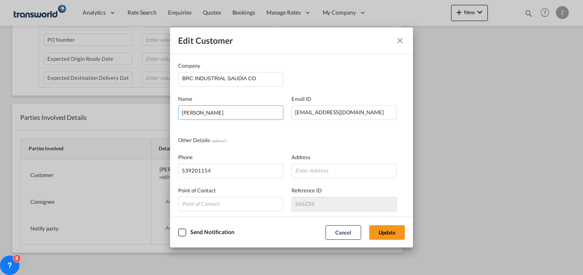
drag, startPoint x: 264, startPoint y: 111, endPoint x: 91, endPoint y: 98, distance: 173.8
click at [91, 98] on div "Edit Customer Company BRC INDUSTRIAL SAUDIA CO Name [PERSON_NAME] Email ID [EMA…" at bounding box center [291, 137] width 583 height 275
type input "[PERSON_NAME]"
click at [387, 230] on button "Update" at bounding box center [387, 232] width 36 height 15
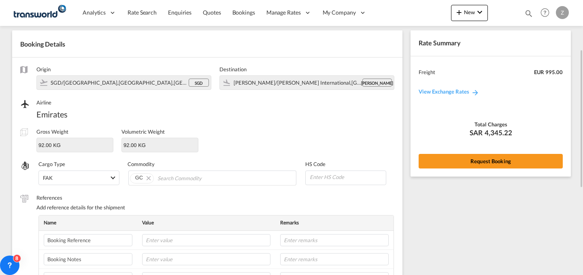
scroll to position [0, 0]
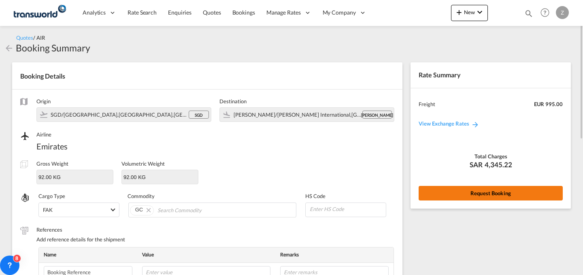
click at [453, 190] on button "Request Booking" at bounding box center [491, 193] width 144 height 15
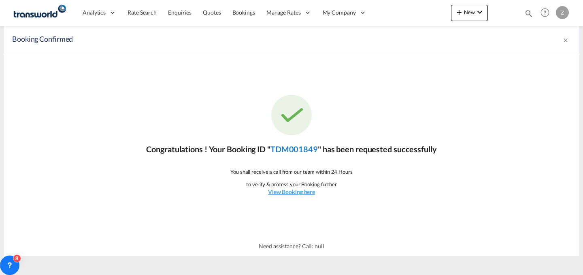
click at [296, 148] on link "TDM001849" at bounding box center [293, 149] width 47 height 10
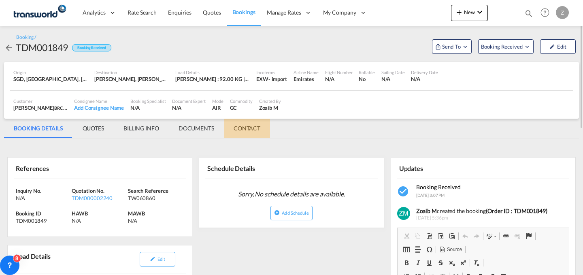
click at [249, 125] on md-tab-item "CONTACT" at bounding box center [247, 128] width 46 height 19
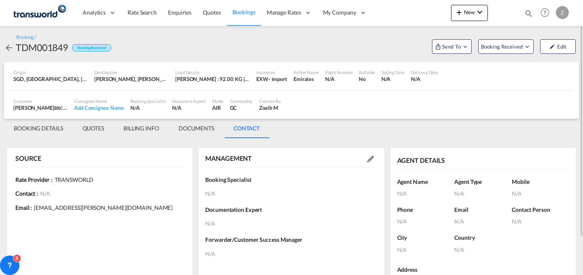
click at [371, 159] on md-icon at bounding box center [370, 159] width 6 height 6
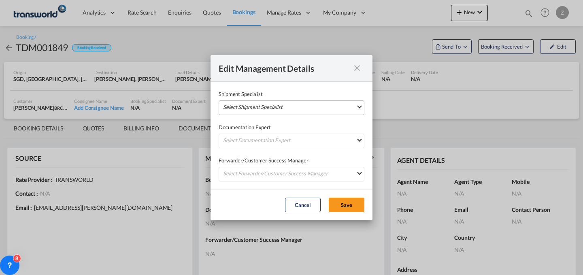
click at [325, 104] on md-select "Select Shipment Specialist [PERSON_NAME] W [PERSON_NAME][EMAIL_ADDRESS][PERSON_…" at bounding box center [292, 107] width 146 height 15
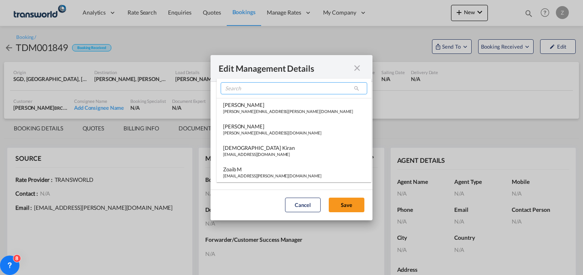
click at [296, 89] on input "search" at bounding box center [294, 88] width 147 height 12
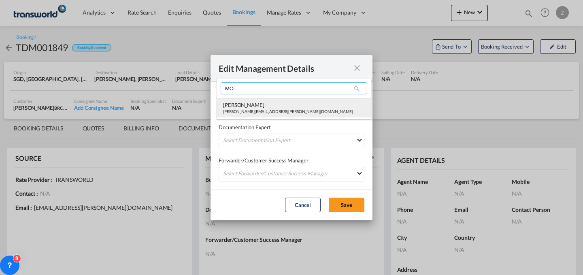
type input "MO"
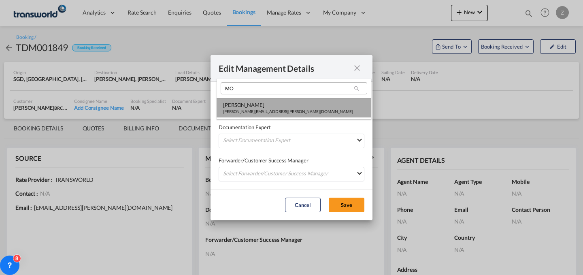
click at [272, 102] on div "[PERSON_NAME]" at bounding box center [288, 104] width 130 height 7
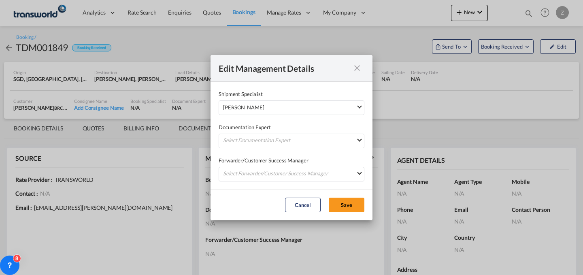
click at [263, 133] on div "Documentation Expert Select Documentation Expert [PERSON_NAME] W [PERSON_NAME][…" at bounding box center [292, 131] width 146 height 33
click at [259, 140] on md-select "Select Documentation Expert [PERSON_NAME] W [PERSON_NAME][EMAIL_ADDRESS][PERSON…" at bounding box center [292, 141] width 146 height 15
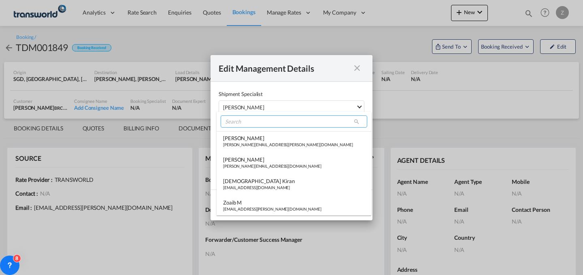
click at [266, 119] on input "search" at bounding box center [294, 121] width 147 height 12
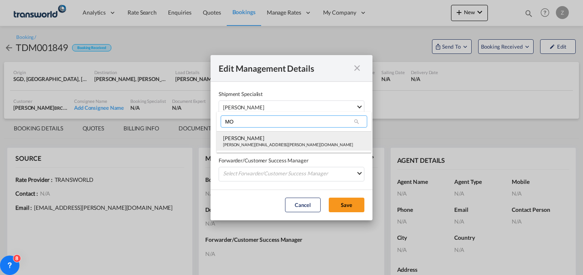
type input "MO"
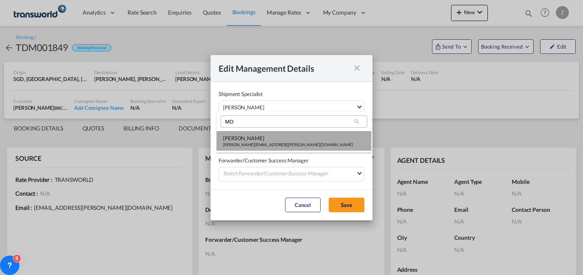
click at [258, 131] on md-option "[PERSON_NAME] Shahil [EMAIL_ADDRESS][PERSON_NAME][DOMAIN_NAME]" at bounding box center [294, 140] width 155 height 19
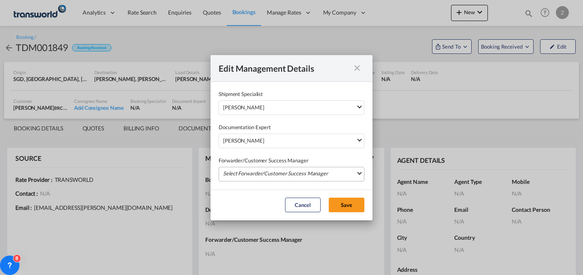
click at [260, 170] on md-select "Select Forwarder/Customer Success Manager [PERSON_NAME] [PERSON_NAME][EMAIL_ADD…" at bounding box center [292, 174] width 146 height 15
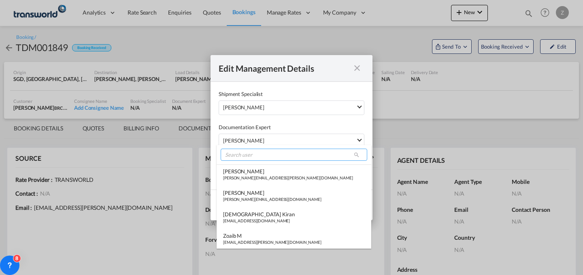
click at [272, 158] on input "search" at bounding box center [294, 155] width 147 height 12
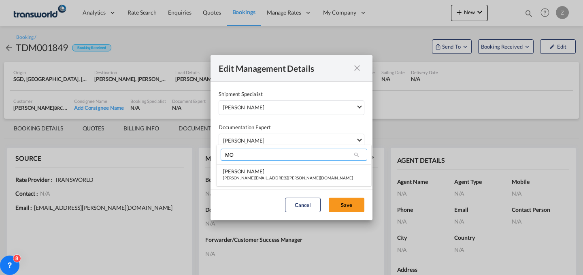
type input "M"
type input "ALI"
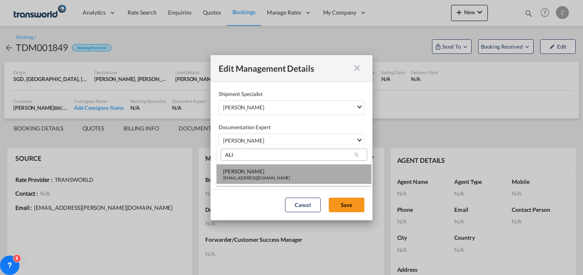
click at [263, 179] on div "[EMAIL_ADDRESS][DOMAIN_NAME]" at bounding box center [256, 178] width 67 height 6
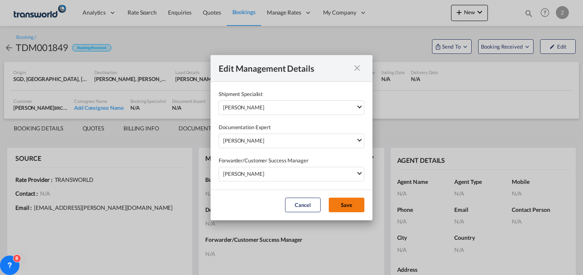
click at [342, 201] on button "Save" at bounding box center [347, 205] width 36 height 15
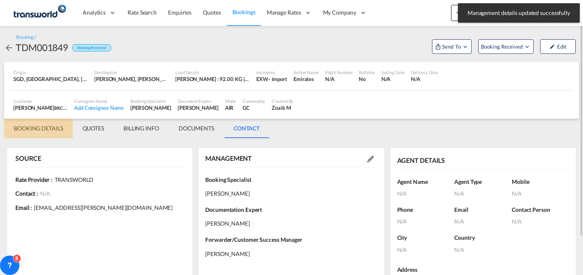
click at [37, 132] on md-tab-item "BOOKING DETAILS" at bounding box center [38, 128] width 69 height 19
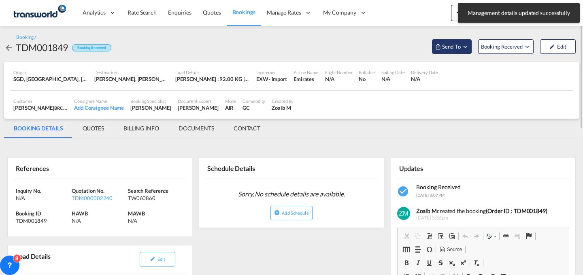
click at [450, 47] on span "Send To" at bounding box center [451, 47] width 20 height 8
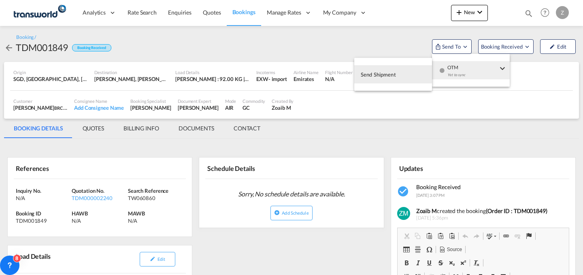
click at [461, 75] on div "Yet to sync" at bounding box center [472, 76] width 50 height 17
click at [403, 72] on button "Send Shipment" at bounding box center [393, 74] width 78 height 18
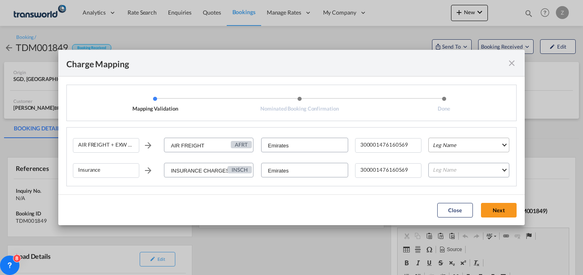
click at [451, 140] on md-select "Leg Name HANDLING ORIGIN HANDLING DESTINATION OTHERS TL PICK UP CUSTOMS ORIGIN …" at bounding box center [468, 145] width 81 height 15
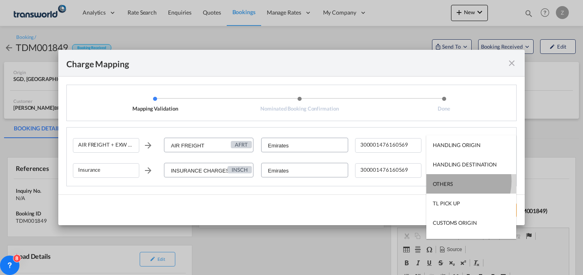
click at [454, 181] on md-option "OTHERS" at bounding box center [471, 183] width 90 height 19
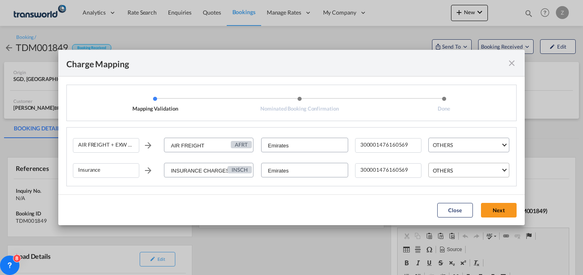
click at [469, 170] on span "OTHERS" at bounding box center [467, 170] width 68 height 7
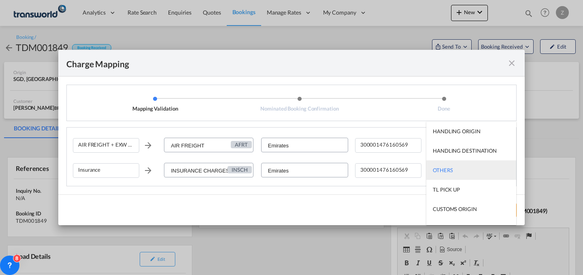
click at [468, 172] on md-option "OTHERS" at bounding box center [471, 169] width 90 height 19
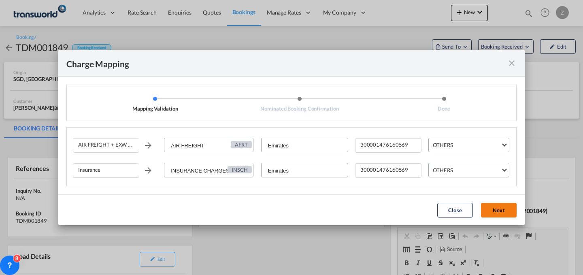
click at [497, 207] on button "Next" at bounding box center [499, 210] width 36 height 15
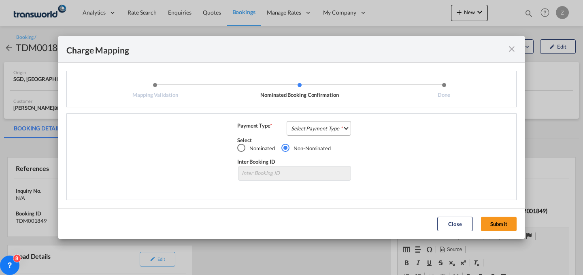
click at [331, 134] on md-select "Select Payment Type COLLECT PREPAID" at bounding box center [319, 128] width 64 height 15
click at [341, 129] on md-option "COLLECT" at bounding box center [321, 127] width 72 height 19
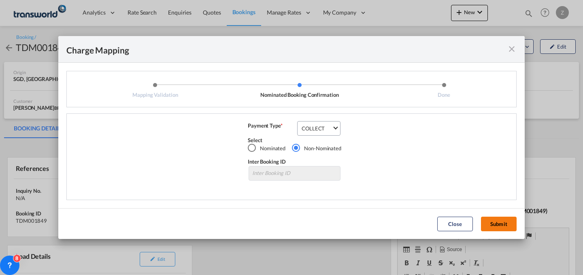
click at [496, 225] on button "Submit" at bounding box center [499, 224] width 36 height 15
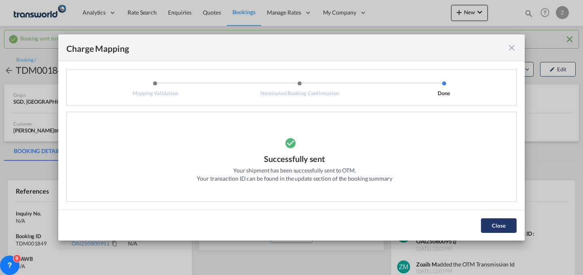
click at [492, 221] on button "Close" at bounding box center [499, 225] width 36 height 15
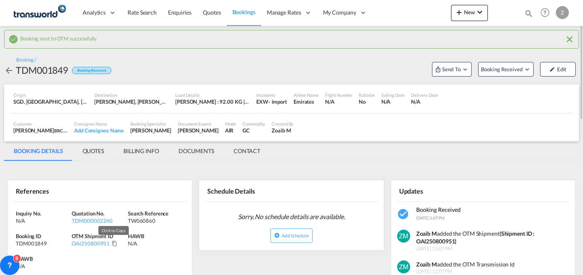
click at [114, 241] on md-icon "Click to Copy" at bounding box center [115, 243] width 6 height 6
click at [466, 9] on span "New" at bounding box center [469, 12] width 30 height 6
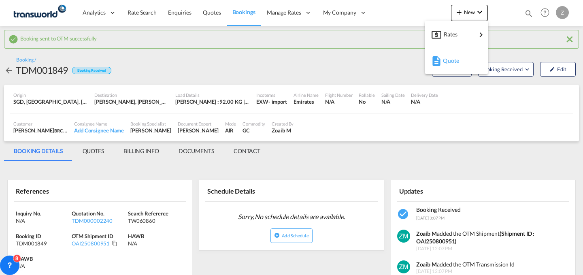
click at [452, 61] on span "Quote" at bounding box center [447, 61] width 9 height 16
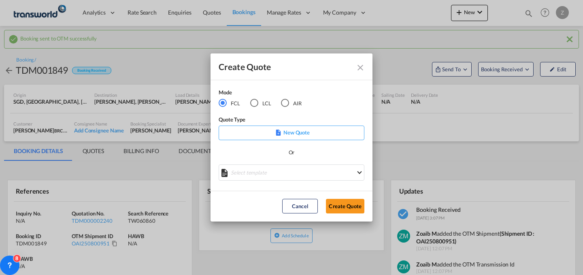
click at [298, 98] on md-radio-button "AIR" at bounding box center [291, 102] width 21 height 9
click at [340, 204] on button "Create Quote" at bounding box center [345, 206] width 38 height 15
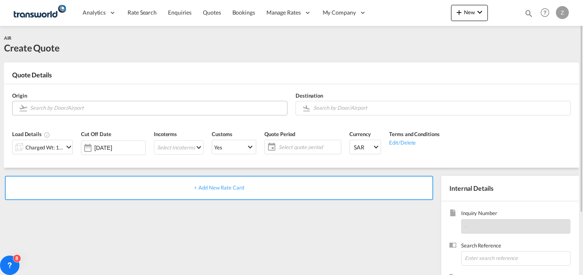
click at [124, 104] on input "Search by Door/Airport" at bounding box center [156, 108] width 253 height 14
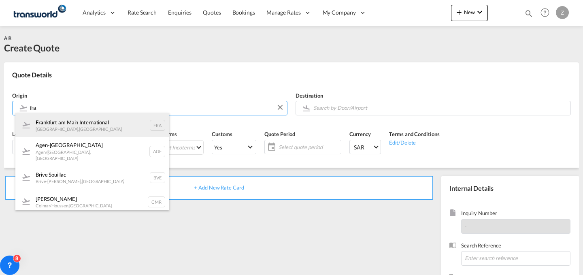
click at [108, 125] on div "Fra [GEOGRAPHIC_DATA] [GEOGRAPHIC_DATA] , [GEOGRAPHIC_DATA] FRA" at bounding box center [92, 125] width 154 height 24
type input "[GEOGRAPHIC_DATA], [GEOGRAPHIC_DATA], [GEOGRAPHIC_DATA]"
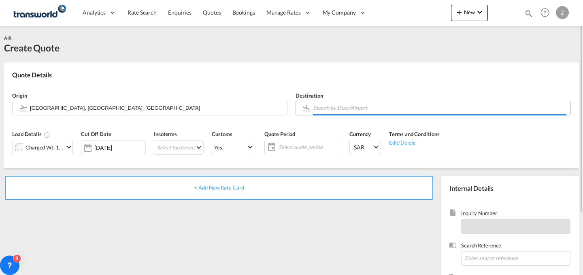
click at [326, 111] on input "Search by Door/Airport" at bounding box center [439, 108] width 253 height 14
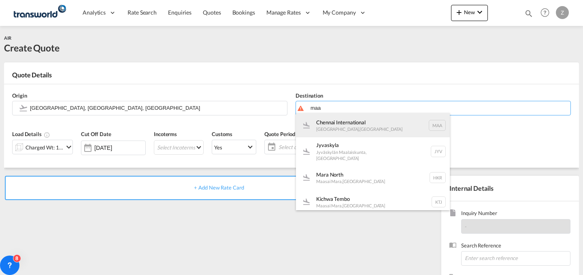
click at [334, 119] on div "[GEOGRAPHIC_DATA] International [GEOGRAPHIC_DATA] , [GEOGRAPHIC_DATA] MAA" at bounding box center [373, 125] width 154 height 24
click at [339, 127] on div "[PERSON_NAME] International [GEOGRAPHIC_DATA] , [GEOGRAPHIC_DATA] RUH" at bounding box center [373, 125] width 154 height 24
type input "[PERSON_NAME] International, [GEOGRAPHIC_DATA], RUH"
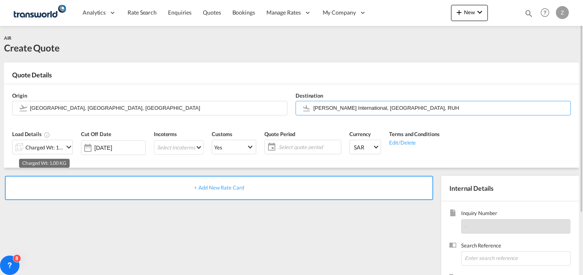
click at [63, 149] on div "Charged Wt: 1.00 KG" at bounding box center [45, 147] width 38 height 11
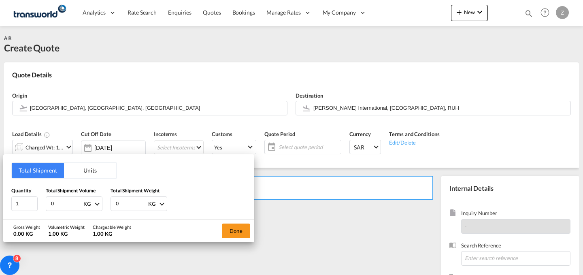
click at [129, 201] on input "0" at bounding box center [131, 204] width 32 height 14
type input "275"
click at [56, 201] on input "0" at bounding box center [66, 204] width 32 height 14
click at [72, 202] on input "2750" at bounding box center [66, 204] width 32 height 14
type input "275"
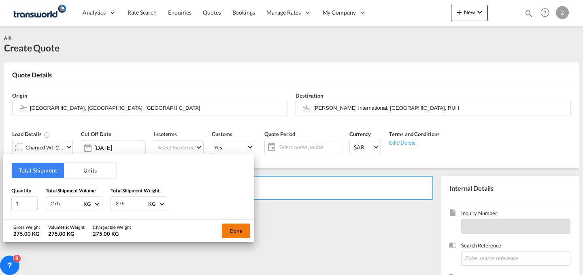
click at [228, 230] on button "Done" at bounding box center [236, 230] width 28 height 15
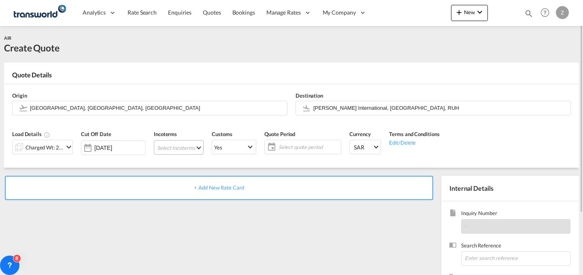
click at [184, 143] on md-select "Select Incoterms DAP - import Delivered at Place DPU - export Delivery at Place…" at bounding box center [179, 147] width 50 height 15
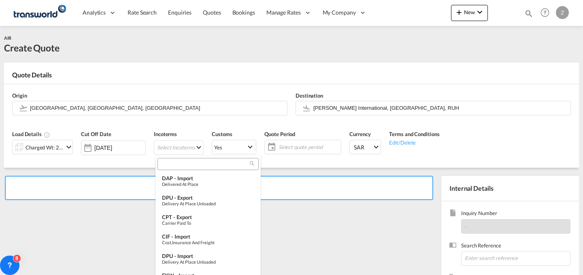
type md-option "[object Object]"
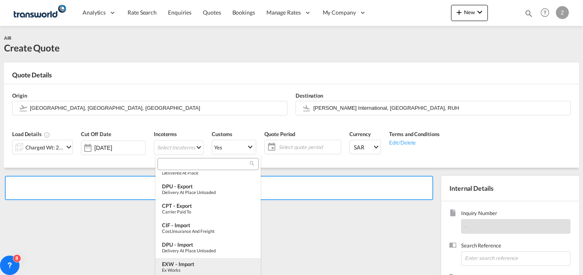
type md-option "[object Object]"
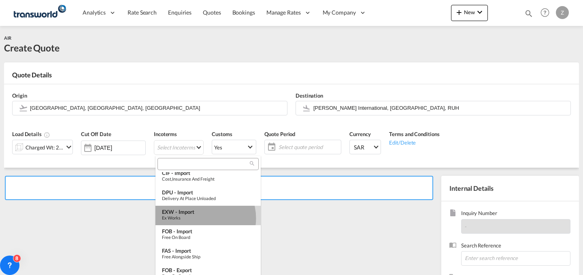
click at [201, 218] on div "Ex Works" at bounding box center [208, 217] width 92 height 5
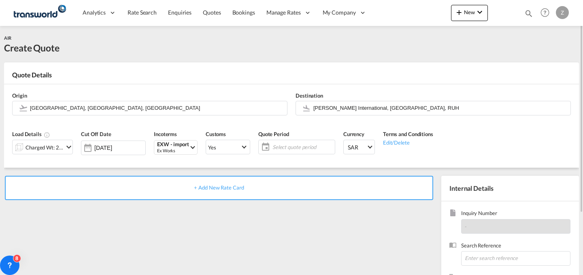
click at [286, 141] on span "Select quote period" at bounding box center [302, 146] width 64 height 11
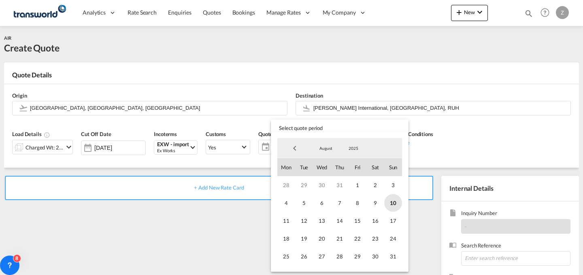
click at [387, 200] on span "10" at bounding box center [393, 203] width 18 height 18
click at [395, 259] on span "31" at bounding box center [393, 256] width 18 height 18
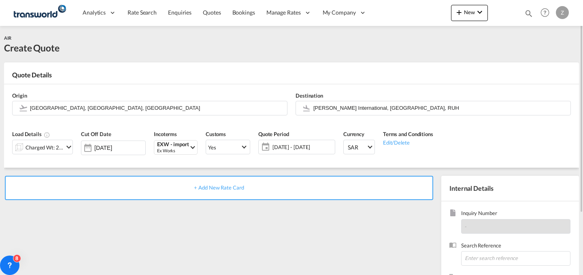
scroll to position [50, 0]
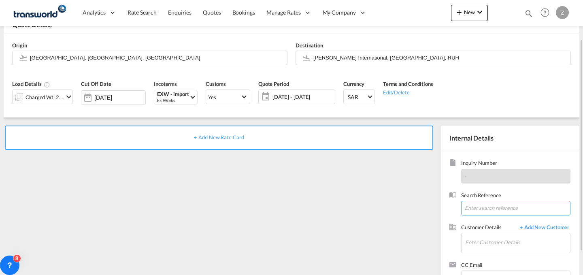
paste input "ANK9066"
click at [521, 206] on input "ANK9066" at bounding box center [515, 208] width 109 height 15
type input "ANK9066"
click at [486, 239] on input "Enter Customer Details" at bounding box center [517, 242] width 105 height 18
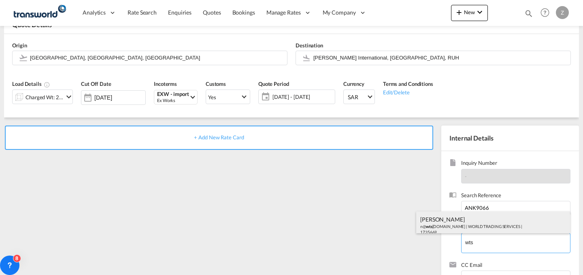
click at [481, 219] on div "[PERSON_NAME] n@ wts [DOMAIN_NAME] | WORLD TRADING SERVICES | 1735669" at bounding box center [493, 225] width 154 height 28
type input "WORLD TRADING SERVICES, [PERSON_NAME], n@[DOMAIN_NAME]"
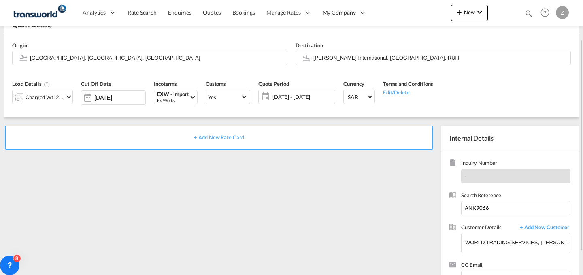
click at [341, 142] on div "+ Add New Rate Card" at bounding box center [219, 137] width 428 height 24
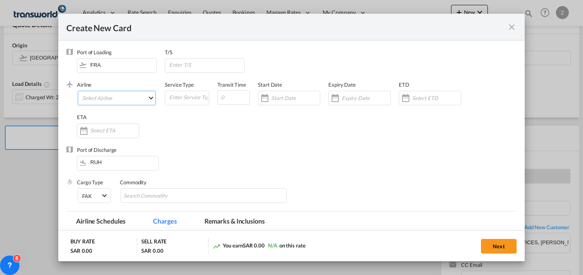
click at [136, 92] on md-select "Select Airline AIR EXPRESS S.A. (1166- / -) CMA CGM Air Cargo (1140-2C / -) DDW…" at bounding box center [117, 98] width 78 height 15
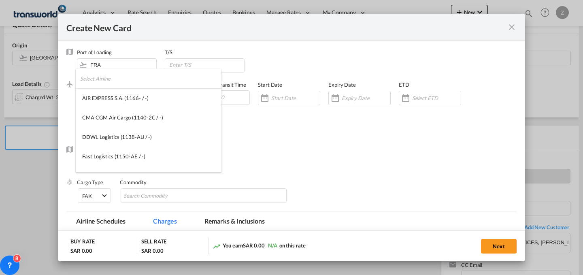
click at [154, 77] on input "search" at bounding box center [150, 78] width 141 height 19
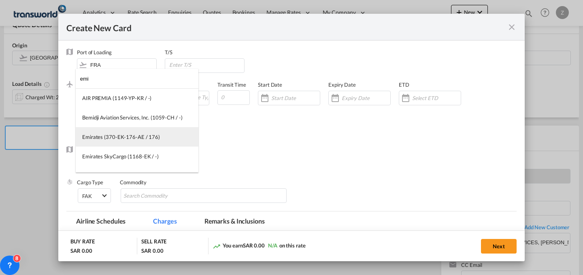
type input "emi"
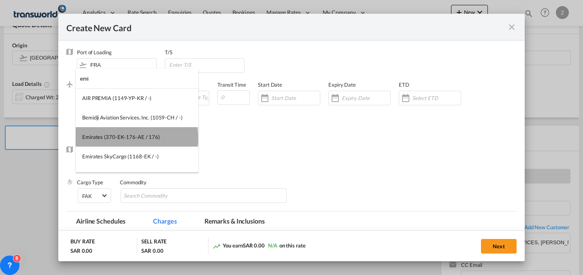
click at [136, 138] on div "Emirates (370-EK-176-AE / 176)" at bounding box center [121, 136] width 78 height 7
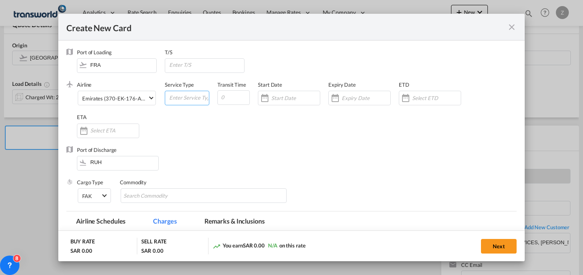
click at [193, 94] on input "Create New Card ..." at bounding box center [188, 97] width 40 height 12
type input "AIR"
type input "7"
click at [278, 92] on div "Create New Card ..." at bounding box center [289, 98] width 62 height 15
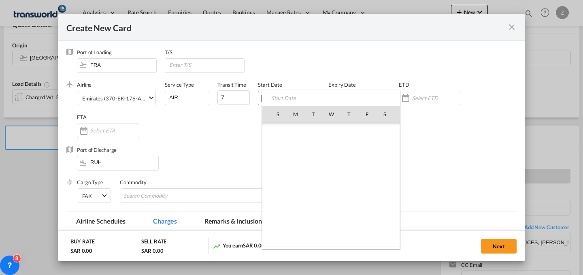
scroll to position [187406, 0]
click at [276, 169] on span "10" at bounding box center [277, 167] width 17 height 17
type input "[DATE]"
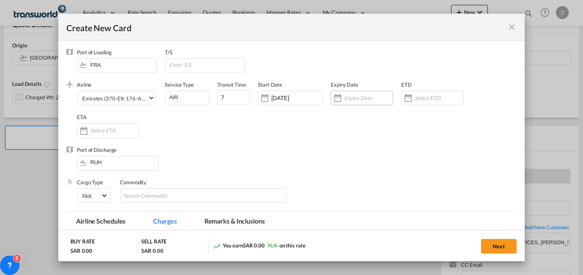
click at [351, 96] on input "Create New Card ..." at bounding box center [368, 98] width 49 height 6
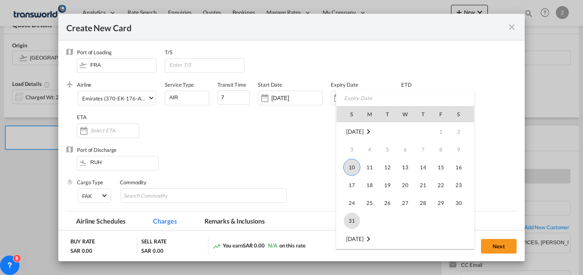
click at [357, 219] on span "31" at bounding box center [352, 221] width 16 height 16
type input "[DATE]"
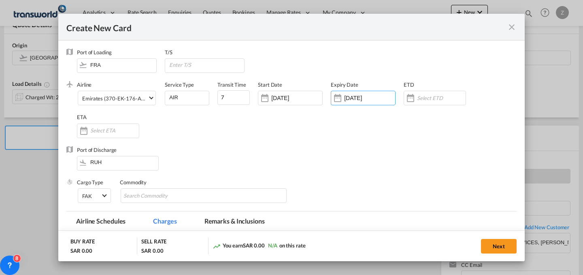
scroll to position [46, 0]
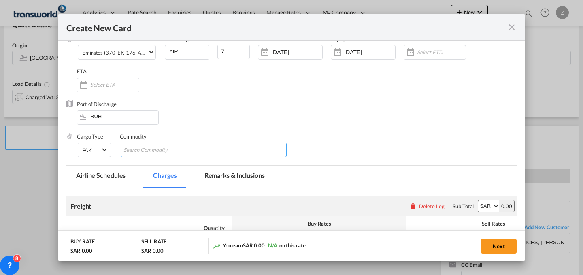
click at [143, 145] on input "Chips input." at bounding box center [160, 150] width 74 height 13
type input "GC"
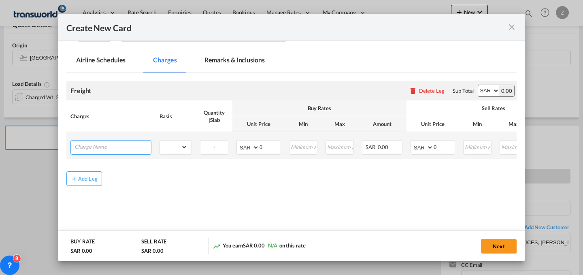
click at [125, 143] on input "Charge Name" at bounding box center [112, 146] width 77 height 12
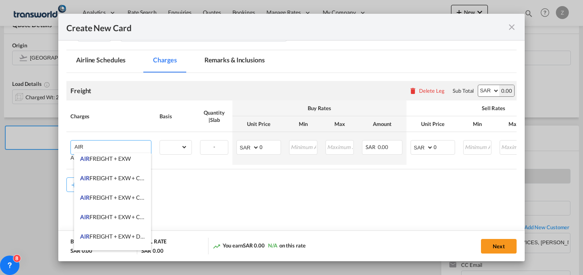
scroll to position [83, 0]
click at [136, 199] on span "AIR FREIGHT + EXW + CLEARANCE AND DELIVERY" at bounding box center [145, 196] width 131 height 7
type input "AIR FREIGHT + EXW + CLEARANCE AND DELIVERY"
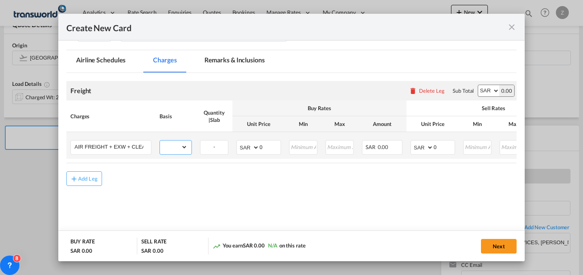
click at [181, 151] on select "gross_weight volumetric_weight per_shipment per_bl per_km % on air freight per_…" at bounding box center [174, 146] width 28 height 13
select select "per_shipment"
click at [160, 140] on select "gross_weight volumetric_weight per_shipment per_bl per_km % on air freight per_…" at bounding box center [174, 146] width 28 height 13
click at [447, 144] on input "0" at bounding box center [444, 146] width 21 height 12
type input "4800"
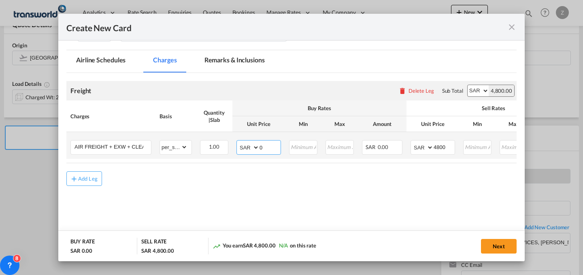
click at [268, 144] on input "0" at bounding box center [269, 146] width 21 height 12
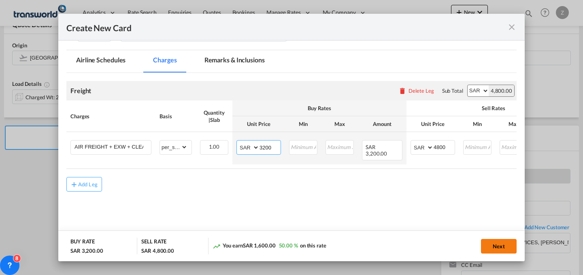
type input "3200"
click at [488, 247] on button "Next" at bounding box center [499, 246] width 36 height 15
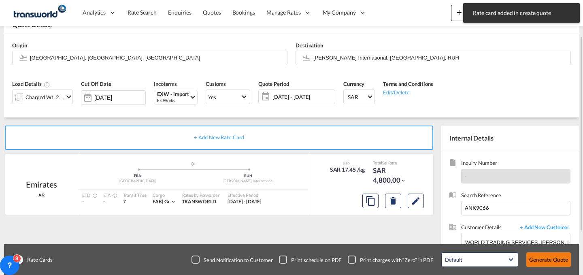
click at [534, 257] on button "Generate Quote" at bounding box center [548, 259] width 45 height 15
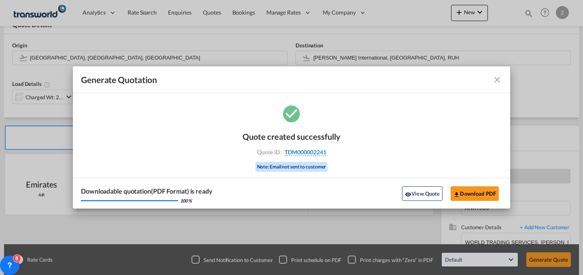
click at [313, 153] on span "TDM000002241" at bounding box center [306, 152] width 42 height 7
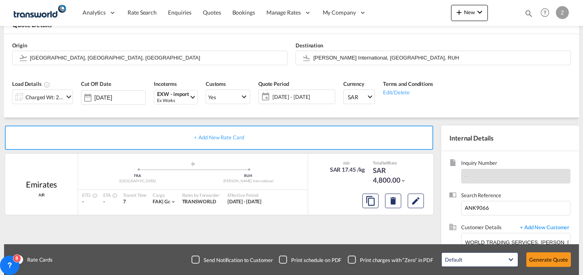
click at [313, 153] on div "Quote created successfully Quote ID : TDM000002241 Note: Email not sent to cust…" at bounding box center [291, 143] width 49 height 27
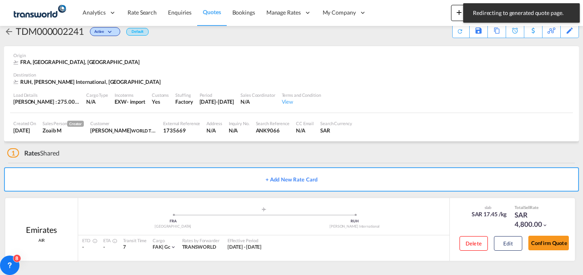
scroll to position [15, 0]
click at [538, 239] on button "Confirm Quote" at bounding box center [548, 243] width 40 height 15
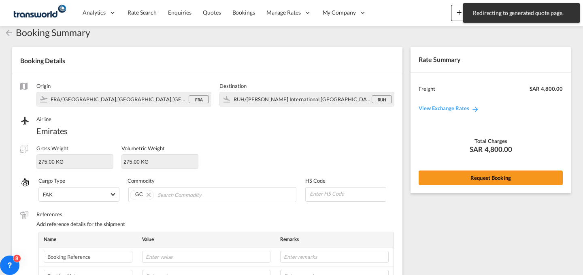
scroll to position [270, 0]
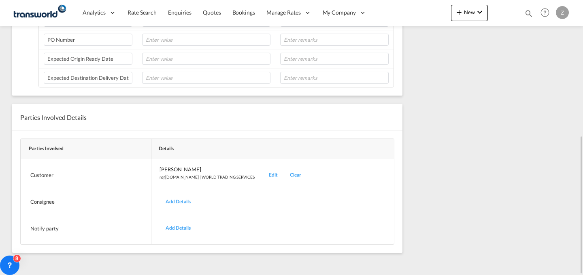
click at [263, 177] on div "Edit" at bounding box center [273, 175] width 21 height 19
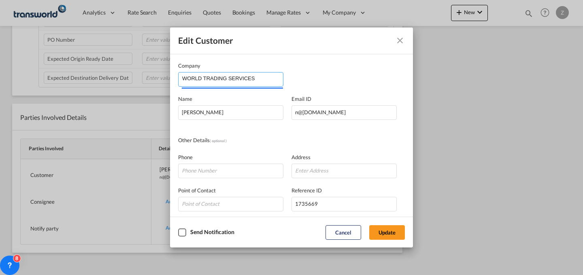
drag, startPoint x: 261, startPoint y: 77, endPoint x: 62, endPoint y: 89, distance: 199.1
click at [62, 89] on div "Edit Customer Company WORLD TRADING SERVICES Name [PERSON_NAME] Email ID [EMAIL…" at bounding box center [291, 137] width 583 height 275
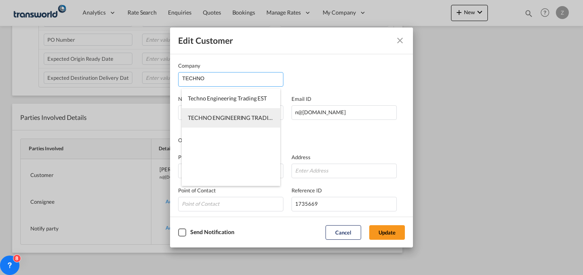
click at [259, 115] on span "TECHNO ENGINEERING TRADING CO" at bounding box center [237, 117] width 98 height 7
type input "TECHNO ENGINEERING TRADING CO"
type input "[EMAIL_ADDRESS][DOMAIN_NAME]"
type input "966114476508"
type input "930066"
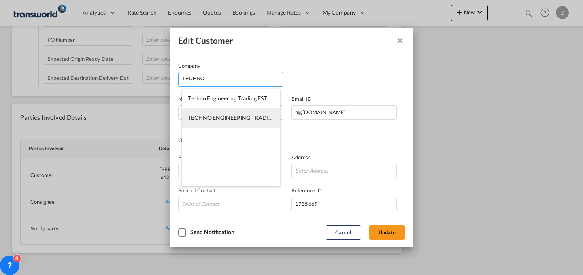
type input "14511"
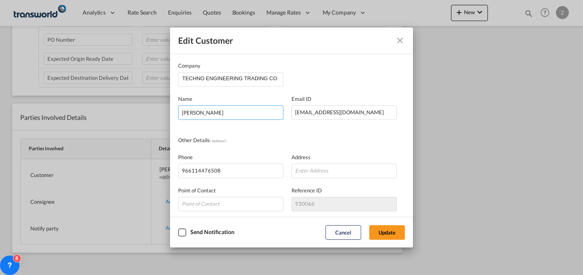
drag, startPoint x: 253, startPoint y: 111, endPoint x: 65, endPoint y: 83, distance: 189.9
click at [74, 108] on div "Edit Customer Company TECHNO ENGINEERING TRADING CO Name [PERSON_NAME] Email ID…" at bounding box center [291, 137] width 583 height 275
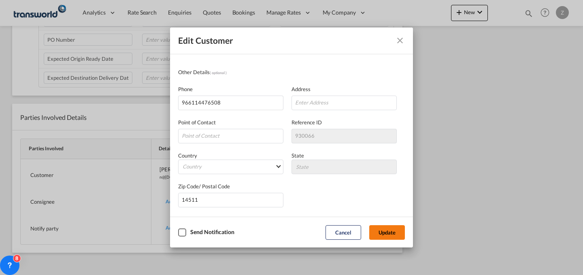
type input "[PERSON_NAME]"
click at [385, 228] on button "Update" at bounding box center [387, 232] width 36 height 15
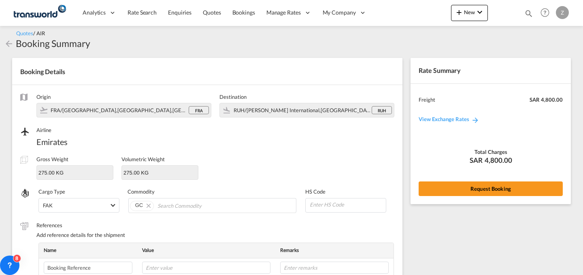
scroll to position [0, 0]
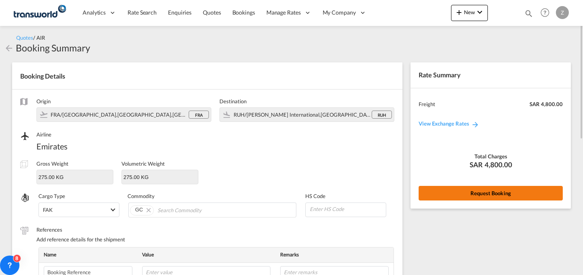
click at [483, 195] on button "Request Booking" at bounding box center [491, 193] width 144 height 15
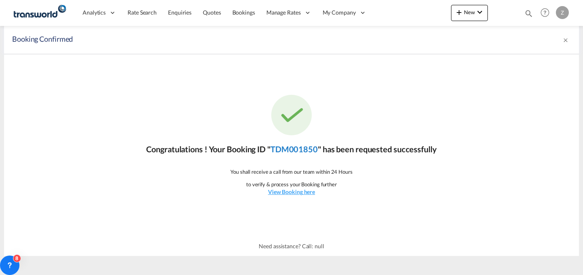
click at [312, 144] on link "TDM001850" at bounding box center [293, 149] width 47 height 10
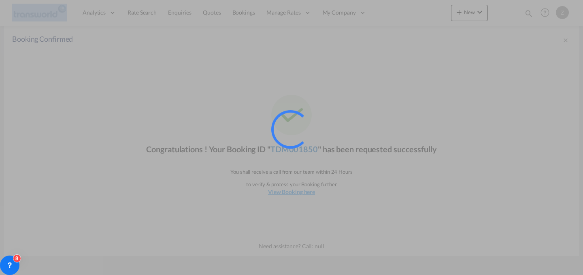
click at [312, 144] on div at bounding box center [301, 140] width 61 height 61
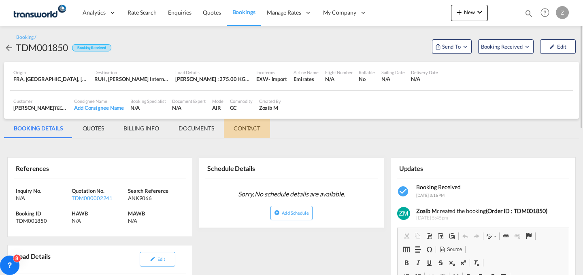
click at [242, 123] on md-tab-item "CONTACT" at bounding box center [247, 128] width 46 height 19
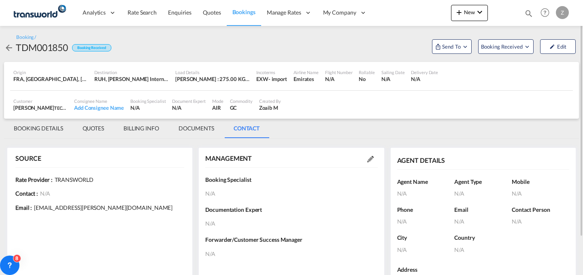
click at [370, 160] on md-icon at bounding box center [370, 159] width 6 height 6
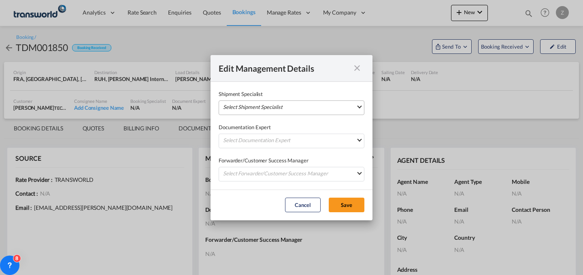
click at [307, 111] on md-select "Select Shipment Specialist [PERSON_NAME] W [PERSON_NAME][EMAIL_ADDRESS][PERSON_…" at bounding box center [292, 107] width 146 height 15
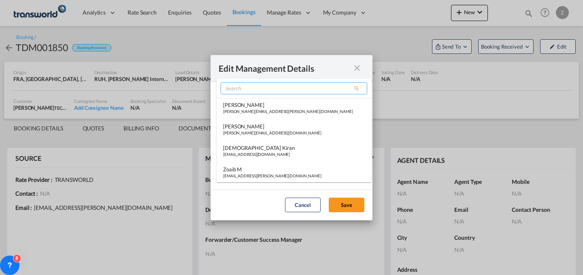
click at [286, 93] on input "search" at bounding box center [294, 88] width 147 height 12
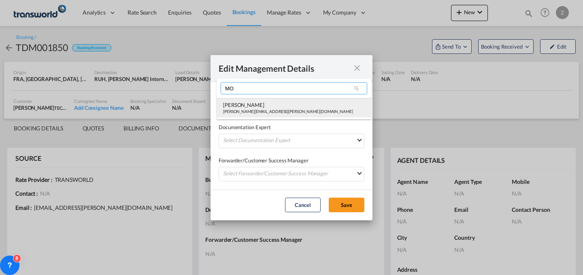
type input "MO"
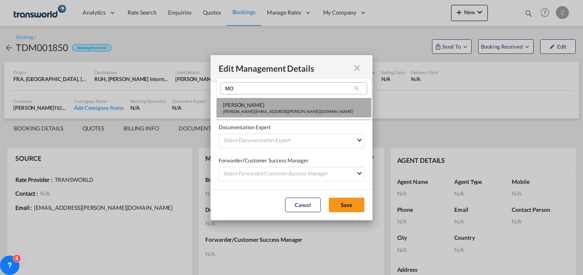
click at [272, 106] on div "[PERSON_NAME]" at bounding box center [288, 104] width 130 height 7
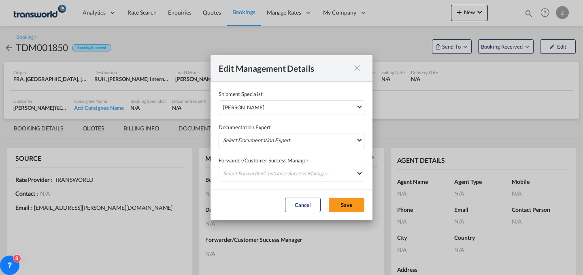
click at [263, 134] on md-select "Select Documentation Expert [PERSON_NAME] W [PERSON_NAME][EMAIL_ADDRESS][PERSON…" at bounding box center [292, 141] width 146 height 15
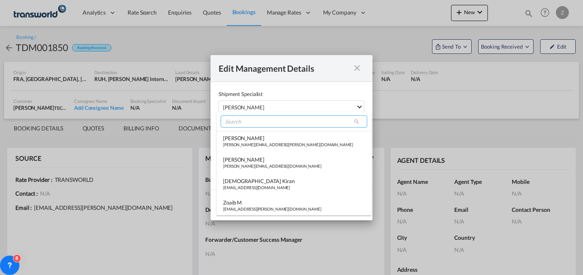
click at [266, 119] on input "search" at bounding box center [294, 121] width 147 height 12
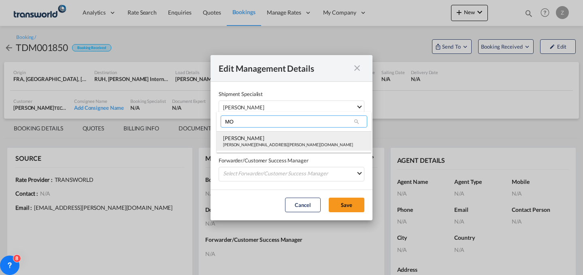
type input "MO"
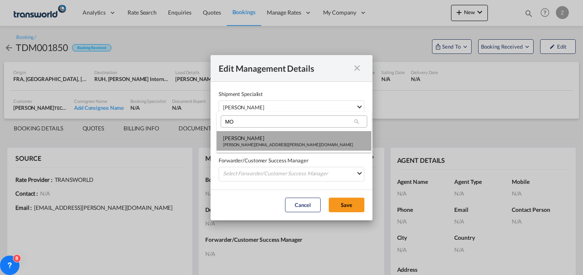
click at [257, 137] on div "[PERSON_NAME]" at bounding box center [288, 137] width 130 height 7
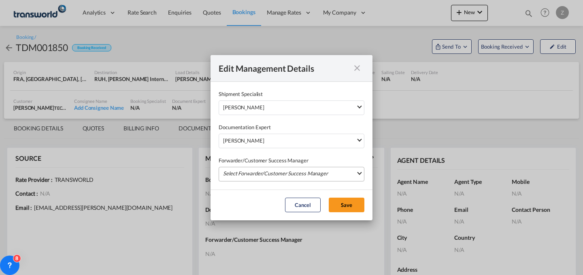
click at [252, 171] on md-select "Select Forwarder/Customer Success Manager [PERSON_NAME] [PERSON_NAME][EMAIL_ADD…" at bounding box center [292, 174] width 146 height 15
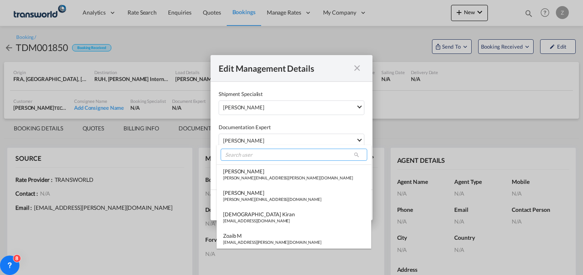
click at [259, 154] on input "search" at bounding box center [294, 155] width 147 height 12
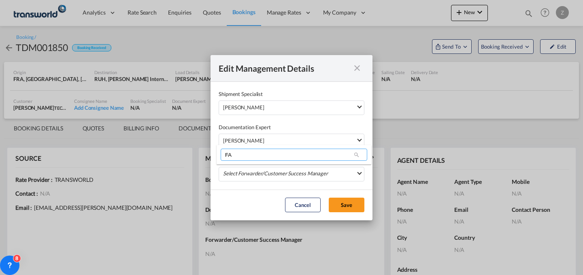
type input "F"
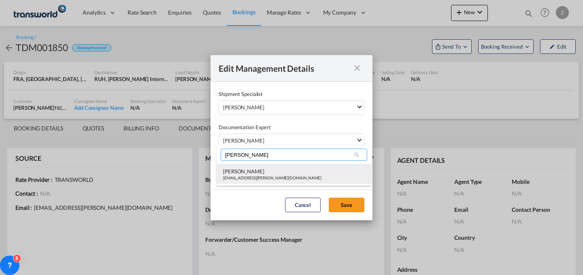
type input "[PERSON_NAME]"
click at [258, 169] on div "[PERSON_NAME]" at bounding box center [272, 171] width 98 height 7
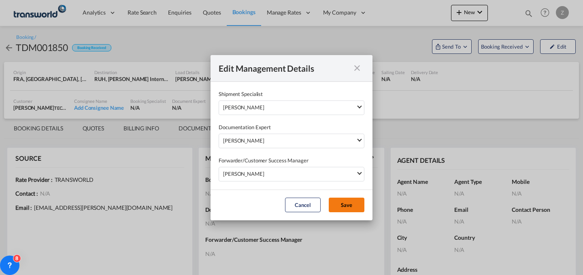
click at [345, 204] on button "Save" at bounding box center [347, 205] width 36 height 15
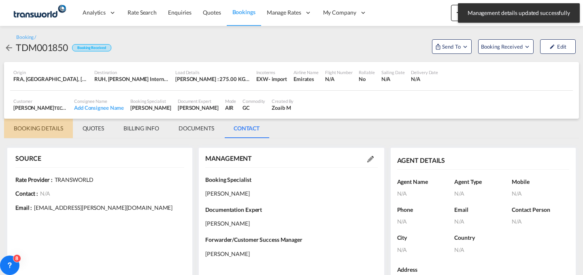
click at [32, 133] on md-tab-item "BOOKING DETAILS" at bounding box center [38, 128] width 69 height 19
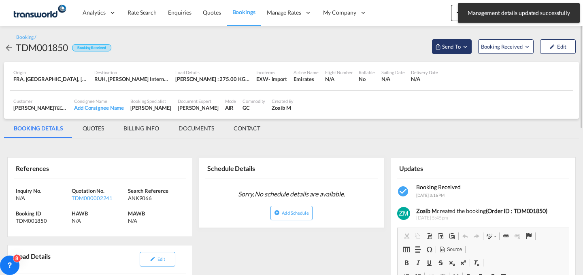
click at [456, 46] on span "Send To" at bounding box center [451, 47] width 20 height 8
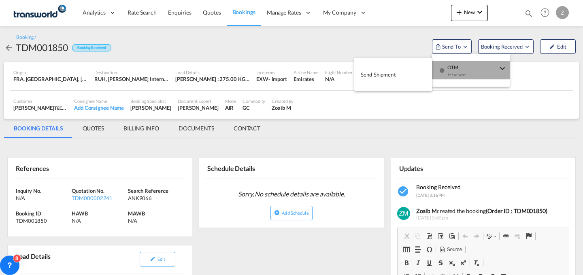
click at [463, 68] on div "Yet to sync" at bounding box center [472, 76] width 50 height 17
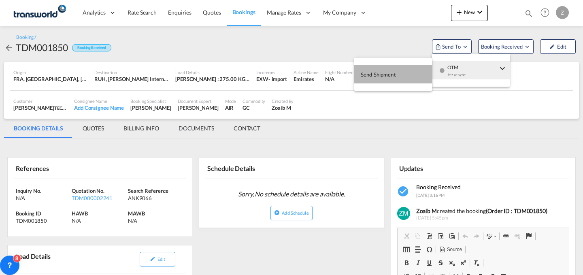
click at [402, 81] on button "Send Shipment" at bounding box center [393, 74] width 78 height 18
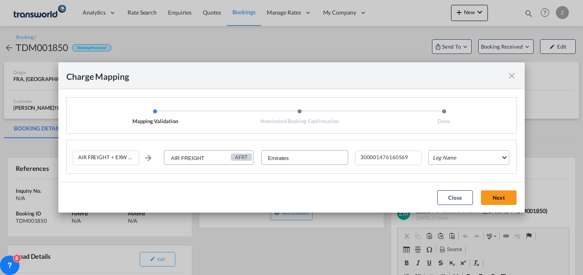
click at [466, 160] on md-select "Leg Name HANDLING ORIGIN HANDLING DESTINATION OTHERS TL PICK UP CUSTOMS ORIGIN …" at bounding box center [468, 157] width 81 height 15
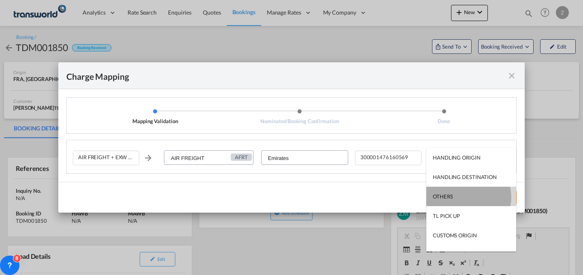
click at [466, 197] on md-option "OTHERS" at bounding box center [471, 196] width 90 height 19
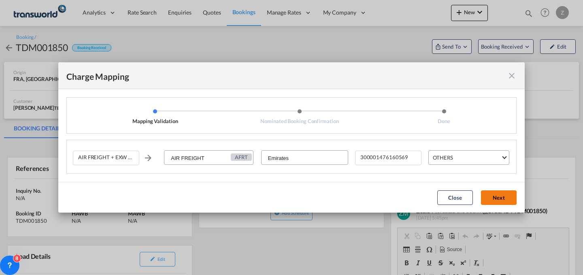
click at [502, 198] on button "Next" at bounding box center [499, 197] width 36 height 15
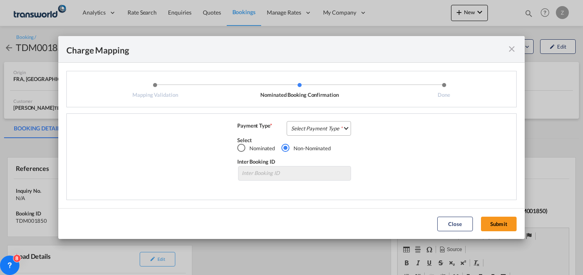
click at [321, 128] on md-select "Select Payment Type COLLECT PREPAID" at bounding box center [319, 128] width 64 height 15
click at [344, 129] on md-option "COLLECT" at bounding box center [321, 127] width 72 height 19
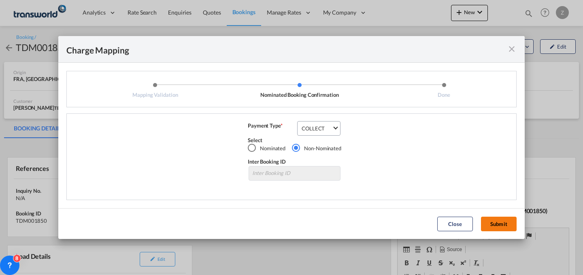
click at [488, 219] on button "Submit" at bounding box center [499, 224] width 36 height 15
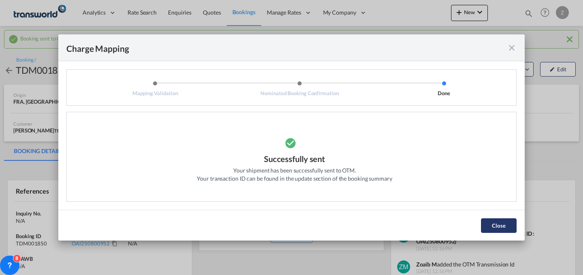
click at [493, 218] on button "Close" at bounding box center [499, 225] width 36 height 15
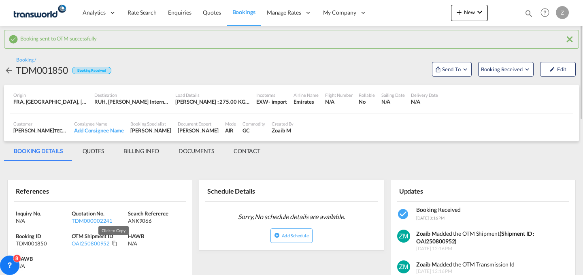
click at [115, 245] on md-icon "Click to Copy" at bounding box center [115, 243] width 6 height 6
click at [523, 15] on div "Bookings Quotes Enquiries Help Resources Product Release Z My Profile Logout" at bounding box center [544, 12] width 51 height 25
click at [526, 13] on md-icon "icon-magnify" at bounding box center [528, 13] width 9 height 9
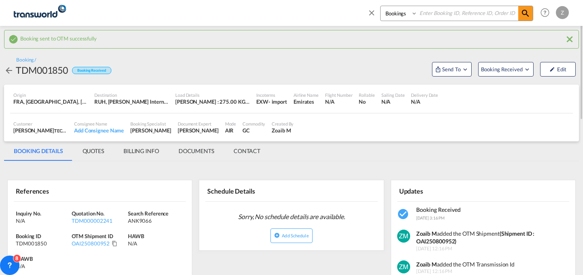
click at [474, 12] on input at bounding box center [467, 13] width 101 height 14
paste input "TDM000002239"
type input "TDM000002239"
click at [396, 12] on select "Bookings Quotes Enquiries" at bounding box center [400, 13] width 38 height 15
click at [381, 6] on select "Bookings Quotes Enquiries" at bounding box center [400, 13] width 38 height 15
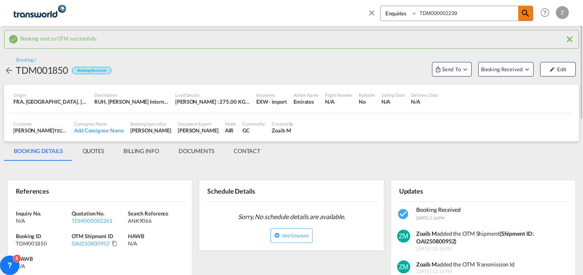
click at [526, 9] on md-icon "icon-magnify" at bounding box center [526, 14] width 10 height 10
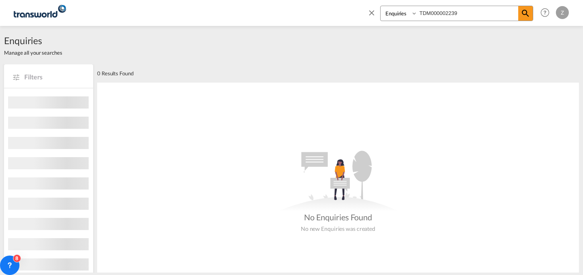
drag, startPoint x: 401, startPoint y: 13, endPoint x: 390, endPoint y: 35, distance: 24.4
click at [390, 35] on md-content "Bookings Quotes Enquiries TDM000002239 Help Resources Product Release Z My Prof…" at bounding box center [291, 137] width 583 height 275
select select "Quotes"
click at [381, 6] on select "Bookings Quotes Enquiries" at bounding box center [400, 13] width 38 height 15
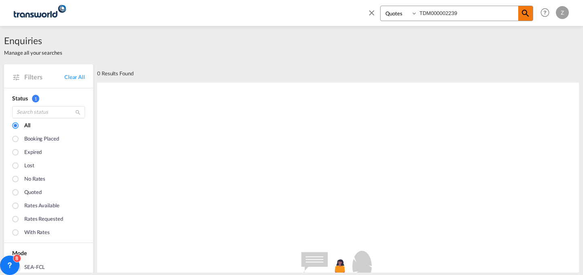
click at [528, 11] on md-icon "icon-magnify" at bounding box center [526, 14] width 10 height 10
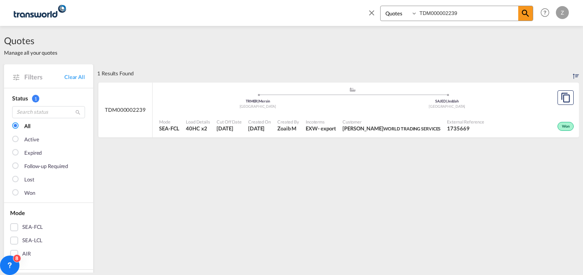
click at [492, 98] on ul ".a{fill:#aaa8ad;} .a{fill:#aaa8ad;} TRMER | Mersin Turkey SAJED | Jeddah [GEOGR…" at bounding box center [352, 97] width 378 height 4
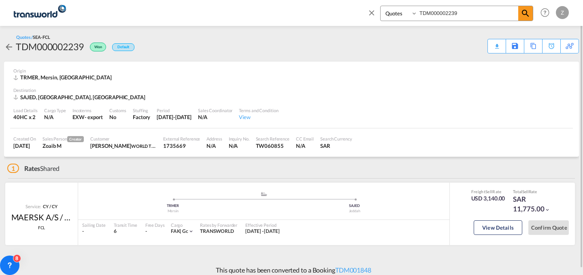
click at [10, 46] on md-icon "icon-arrow-left" at bounding box center [9, 47] width 10 height 10
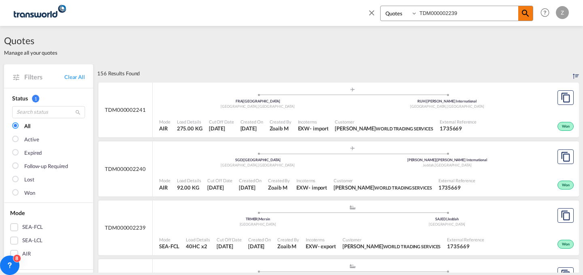
click at [529, 17] on md-icon "icon-magnify" at bounding box center [526, 14] width 10 height 10
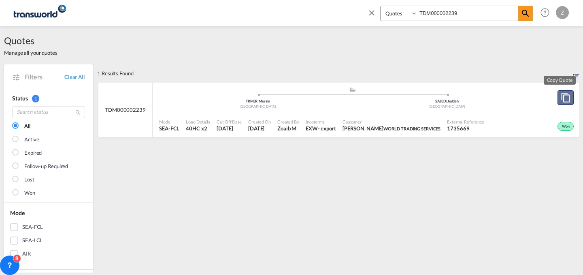
click at [564, 104] on button "Copy Quote" at bounding box center [565, 97] width 16 height 15
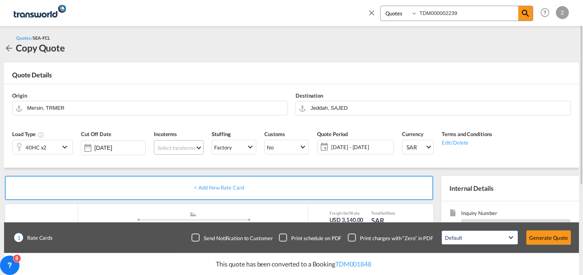
click at [191, 146] on md-select "Select Incoterms DAP - import Delivered at Place DPU - export Delivery at Place…" at bounding box center [179, 147] width 50 height 15
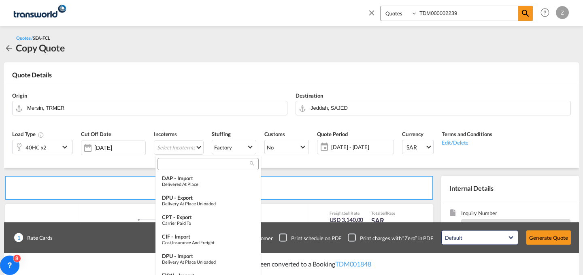
click at [202, 166] on input "search" at bounding box center [205, 163] width 90 height 7
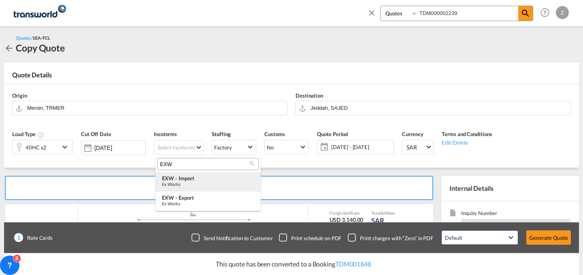
type input "EXW"
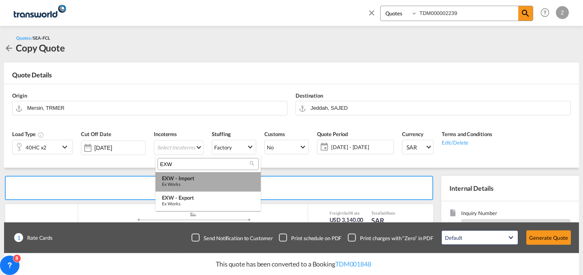
click at [205, 188] on md-option "EXW - import Ex Works" at bounding box center [207, 181] width 105 height 19
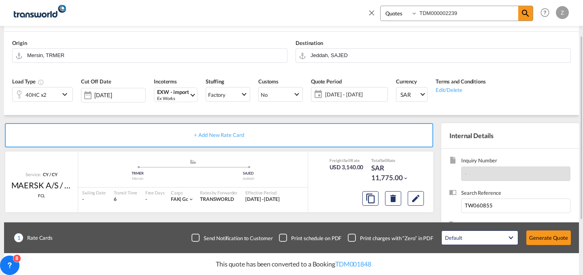
scroll to position [133, 0]
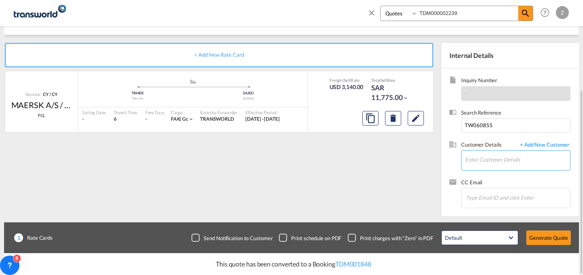
click at [482, 157] on input "Enter Customer Details" at bounding box center [517, 160] width 105 height 18
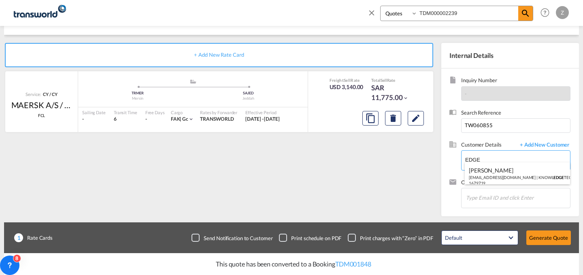
click at [521, 155] on body "Analytics Dashboard Reports Rate Search Enquiries Quotes Bookings" at bounding box center [291, 137] width 583 height 275
type input "E"
click at [512, 170] on div "[PERSON_NAME] n@ wts [DOMAIN_NAME] | WORLD TRADING SERVICES | 1735669" at bounding box center [517, 176] width 105 height 28
type input "WORLD TRADING SERVICES, [PERSON_NAME], n@[DOMAIN_NAME]"
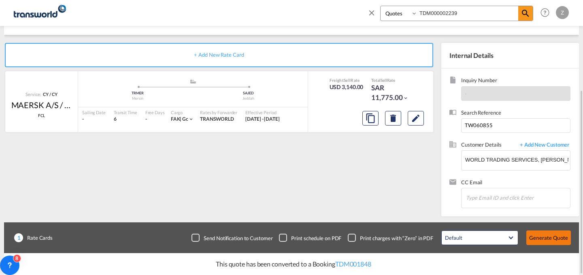
click at [551, 242] on button "Generate Quote" at bounding box center [548, 237] width 45 height 15
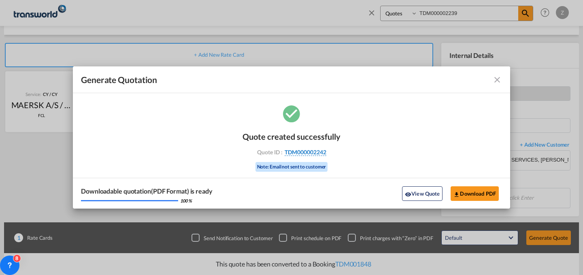
click at [319, 151] on span "TDM000002242" at bounding box center [306, 152] width 42 height 7
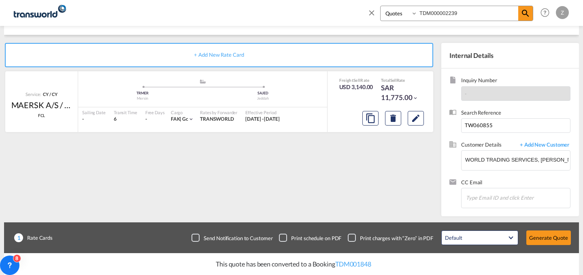
click at [319, 151] on div "Quote created successfully Quote ID : TDM000002242 Note: Email not sent to cust…" at bounding box center [291, 146] width 219 height 53
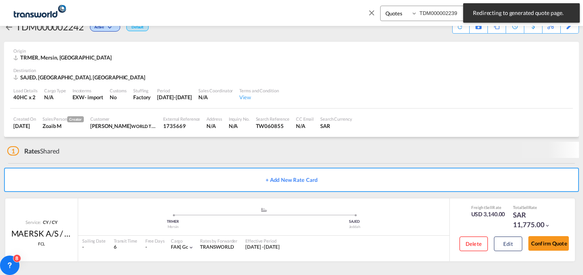
scroll to position [15, 0]
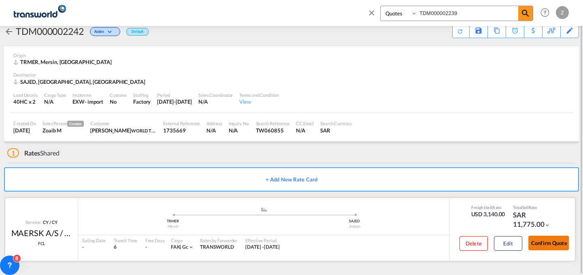
click at [548, 250] on button "Confirm Quote" at bounding box center [548, 243] width 40 height 15
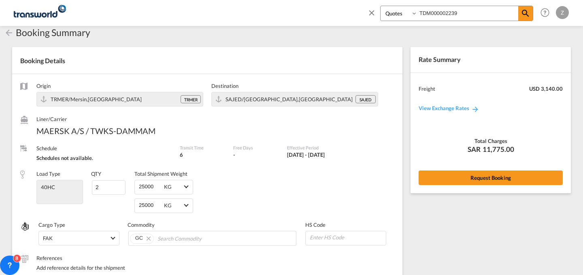
scroll to position [314, 0]
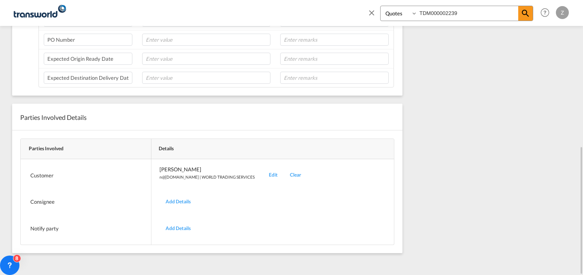
click at [263, 172] on div "Edit" at bounding box center [273, 175] width 21 height 19
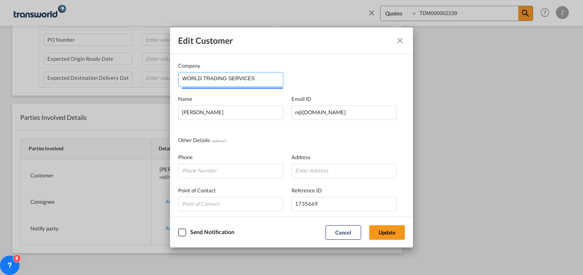
drag, startPoint x: 267, startPoint y: 81, endPoint x: 76, endPoint y: 61, distance: 191.7
click at [76, 61] on div "Edit Customer Company WORLD TRADING SERVICES Name [PERSON_NAME] Email ID [EMAIL…" at bounding box center [291, 137] width 583 height 275
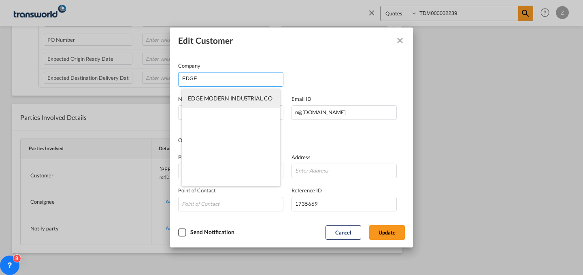
click at [240, 99] on span "EDGE MODERN INDUSTRIAL CO" at bounding box center [230, 98] width 85 height 7
type input "EDGE MODERN INDUSTRIAL CO"
type input "[EMAIL_ADDRESS][DOMAIN_NAME]"
type input "552208691"
type input "1751711"
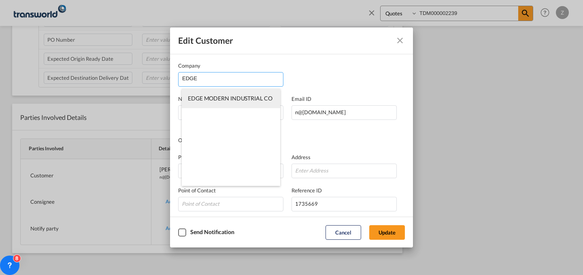
type input "11214"
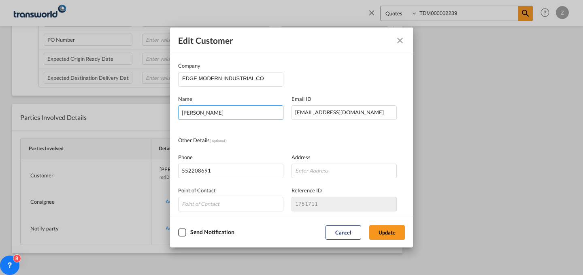
drag, startPoint x: 249, startPoint y: 113, endPoint x: 89, endPoint y: 123, distance: 159.8
click at [89, 123] on div "Edit Customer Company EDGE MODERN INDUSTRIAL CO Name [PERSON_NAME] Email ID [EM…" at bounding box center [291, 137] width 583 height 275
type input "[PERSON_NAME]"
click at [393, 240] on md-dialog-actions "Send Notification Cancel Update" at bounding box center [291, 232] width 243 height 31
click at [395, 230] on button "Update" at bounding box center [387, 232] width 36 height 15
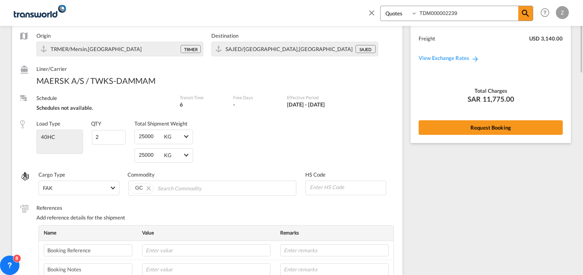
scroll to position [0, 0]
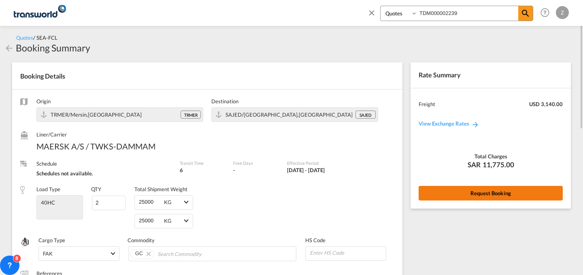
click at [459, 191] on button "Request Booking" at bounding box center [491, 193] width 144 height 15
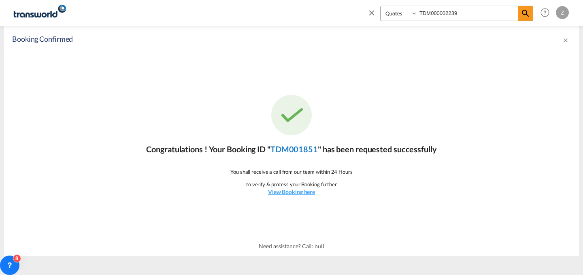
click at [304, 147] on link "TDM001851" at bounding box center [293, 149] width 47 height 10
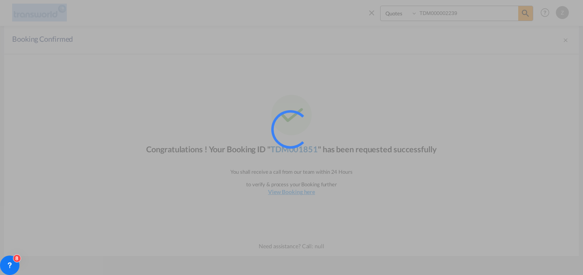
click at [304, 147] on div at bounding box center [301, 140] width 61 height 61
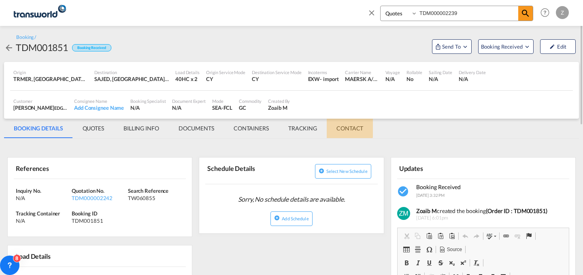
click at [343, 126] on md-tab-item "CONTACT" at bounding box center [350, 128] width 46 height 19
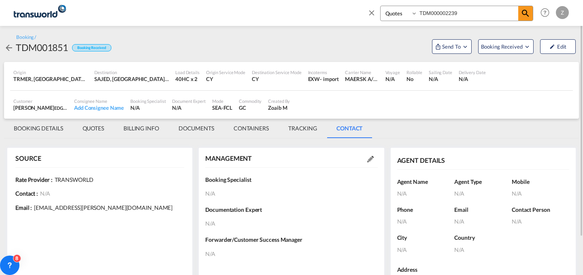
click at [369, 163] on div "MANAGEMENT" at bounding box center [291, 158] width 172 height 9
click at [370, 160] on md-icon at bounding box center [370, 159] width 6 height 6
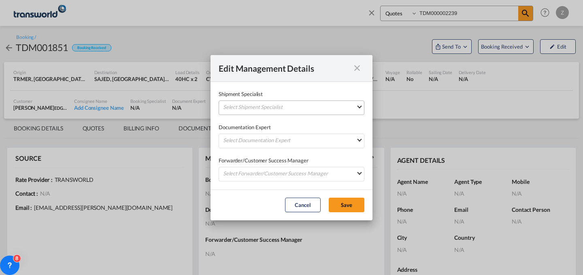
click at [334, 108] on md-select "Select Shipment Specialist [PERSON_NAME] W [PERSON_NAME][EMAIL_ADDRESS][PERSON_…" at bounding box center [292, 107] width 146 height 15
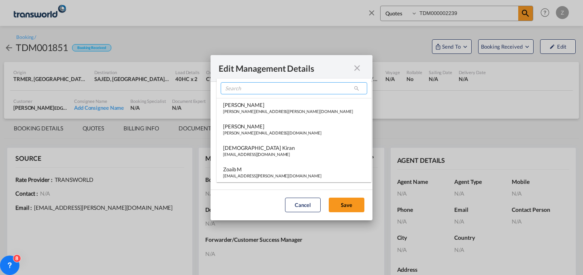
click at [314, 89] on input "search" at bounding box center [294, 88] width 147 height 12
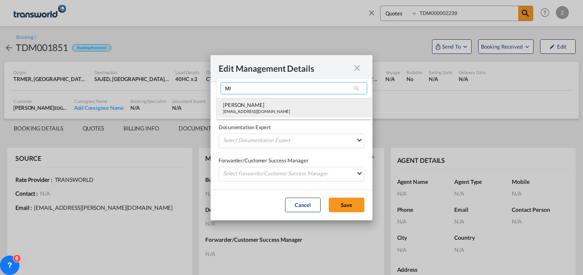
type input "MI"
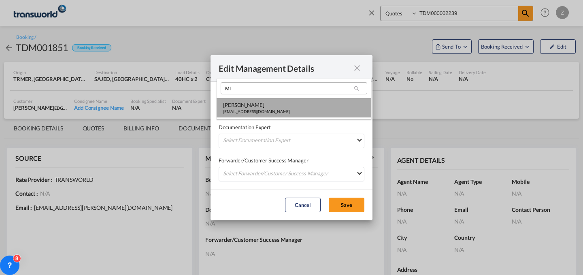
click at [297, 102] on md-option "[PERSON_NAME] [PERSON_NAME][EMAIL_ADDRESS][DOMAIN_NAME]" at bounding box center [294, 107] width 155 height 19
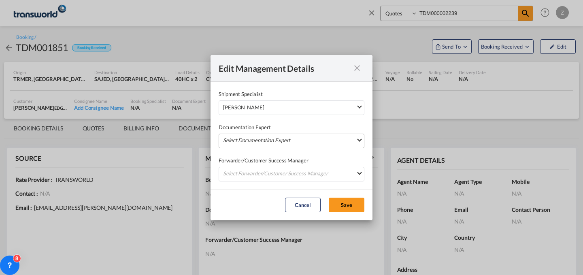
click at [285, 140] on md-select "Select Documentation Expert [PERSON_NAME] W [PERSON_NAME][EMAIL_ADDRESS][PERSON…" at bounding box center [292, 141] width 146 height 15
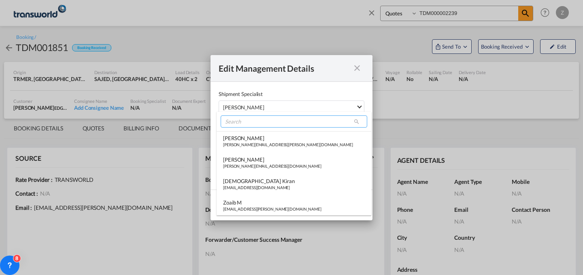
click at [298, 123] on input "search" at bounding box center [294, 121] width 147 height 12
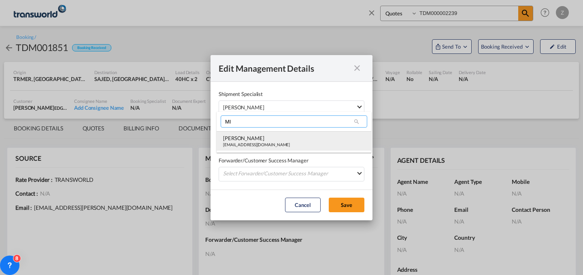
type input "MI"
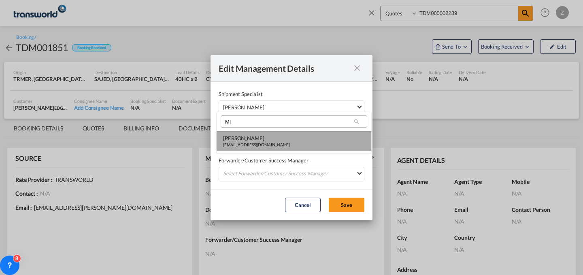
click at [284, 134] on md-option "[PERSON_NAME] [PERSON_NAME][EMAIL_ADDRESS][DOMAIN_NAME]" at bounding box center [294, 140] width 155 height 19
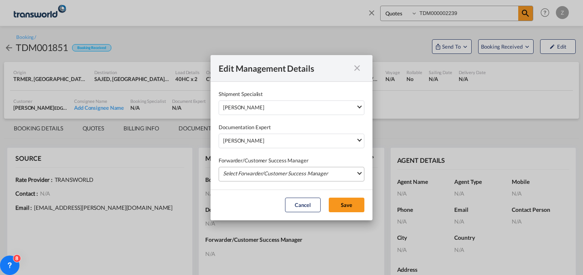
click at [283, 172] on md-select "Select Forwarder/Customer Success Manager [PERSON_NAME] [PERSON_NAME][EMAIL_ADD…" at bounding box center [292, 174] width 146 height 15
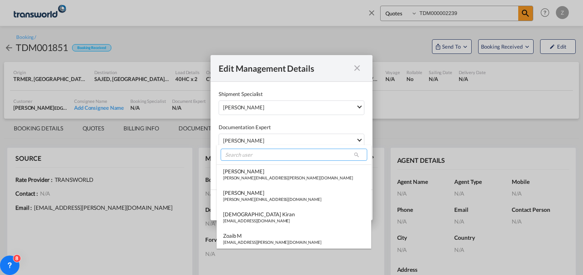
click at [288, 156] on input "search" at bounding box center [294, 155] width 147 height 12
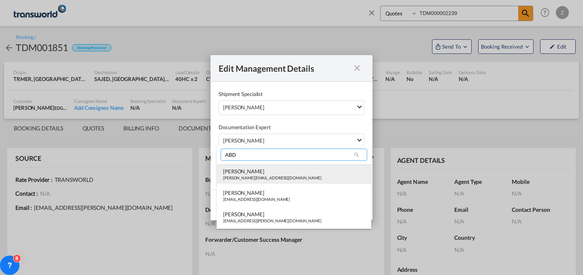
type input "ABD"
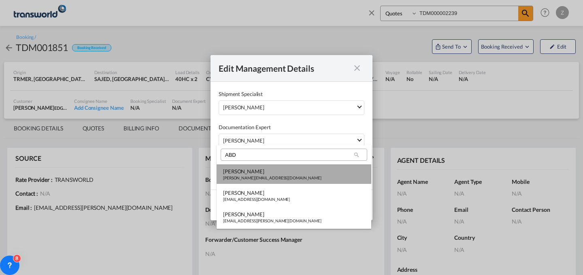
click at [273, 174] on div "[PERSON_NAME]" at bounding box center [272, 171] width 98 height 7
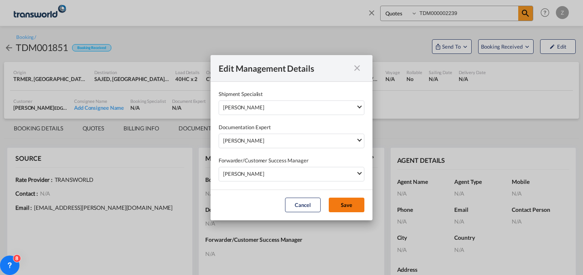
click at [340, 202] on button "Save" at bounding box center [347, 205] width 36 height 15
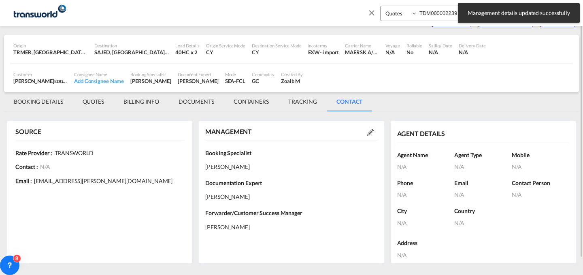
scroll to position [26, 0]
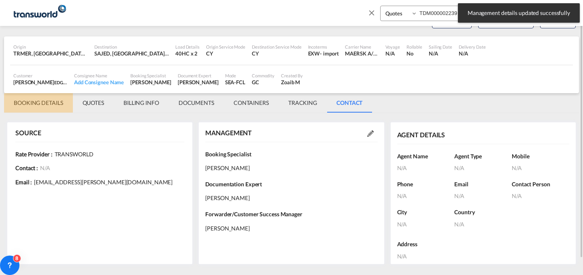
click at [20, 94] on md-tab-item "BOOKING DETAILS" at bounding box center [38, 102] width 69 height 19
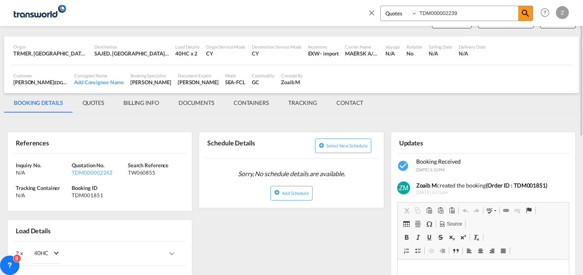
click at [443, 15] on input "TDM000002239" at bounding box center [467, 13] width 101 height 14
click at [428, 98] on md-tabs-canvas "BOOKING DETAILS QUOTES BILLING INFO DOCUMENTS CONTAINERS TRACKING CONTACT BOOKI…" at bounding box center [291, 102] width 575 height 19
drag, startPoint x: 113, startPoint y: 173, endPoint x: 69, endPoint y: 173, distance: 43.3
click at [69, 173] on div "Inquiry No. N/A Quotation No. TDM000002242 Search Reference TW060855 Tracking C…" at bounding box center [100, 182] width 184 height 58
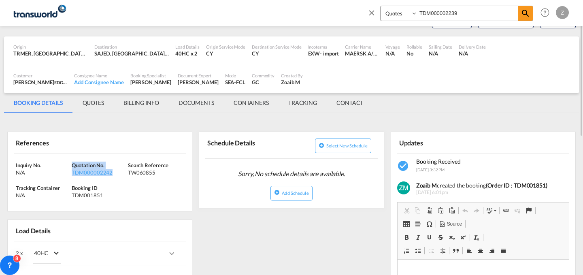
click at [119, 176] on div "Inquiry No. N/A Quotation No. TDM000002242 Search Reference TW060855 Tracking C…" at bounding box center [100, 182] width 184 height 58
drag, startPoint x: 111, startPoint y: 172, endPoint x: 72, endPoint y: 174, distance: 39.3
click at [72, 174] on div "TDM000002242" at bounding box center [99, 172] width 54 height 7
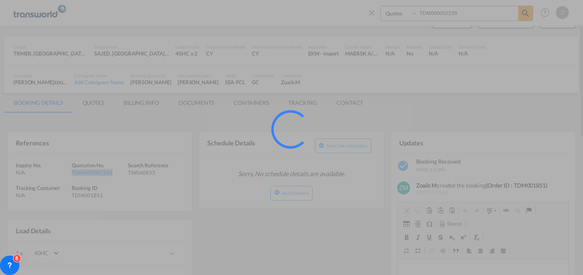
copy div "TDM000002242"
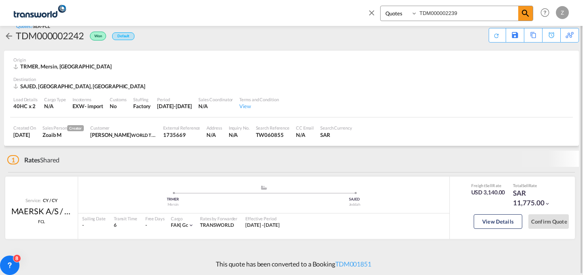
scroll to position [6, 0]
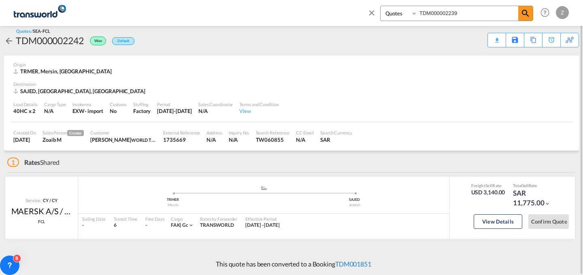
click at [352, 261] on link "TDM001851" at bounding box center [353, 264] width 36 height 8
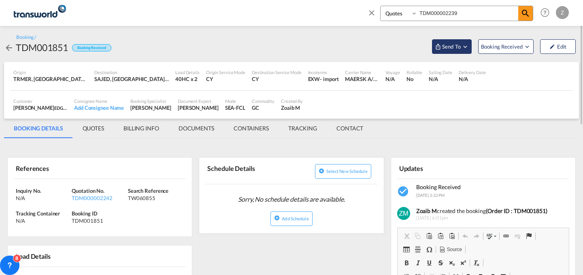
click at [455, 42] on button "Send To" at bounding box center [452, 46] width 40 height 15
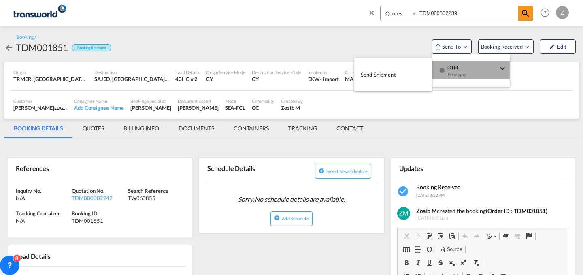
click at [452, 65] on span "OTM" at bounding box center [472, 64] width 50 height 7
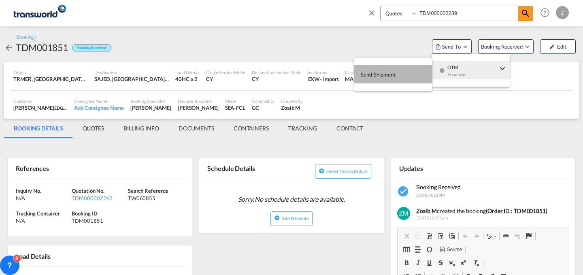
click at [395, 77] on span "Send Shipment" at bounding box center [378, 74] width 35 height 13
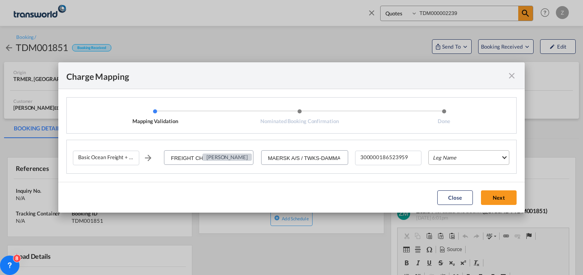
click at [475, 160] on md-select "Leg Name HANDLING ORIGIN VESSEL HANDLING DESTINATION OTHERS TL PICK UP CUSTOMS …" at bounding box center [468, 157] width 81 height 15
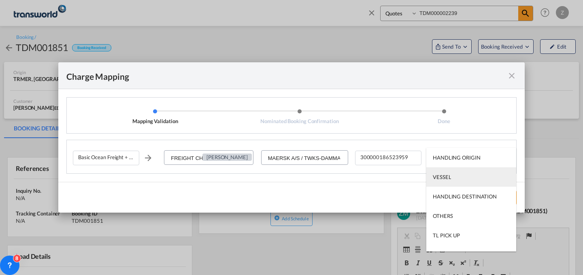
click at [460, 184] on md-option "VESSEL" at bounding box center [471, 176] width 90 height 19
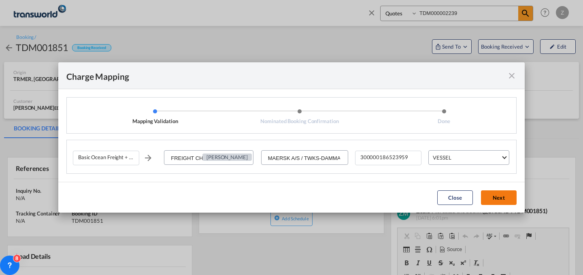
click at [502, 193] on button "Next" at bounding box center [499, 197] width 36 height 15
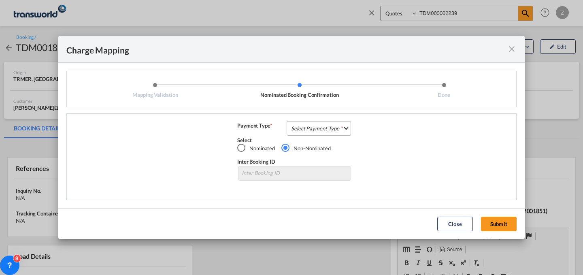
click at [313, 123] on md-select "Select Payment Type COLLECT PREPAID" at bounding box center [319, 128] width 64 height 15
click at [330, 136] on md-option "COLLECT" at bounding box center [321, 127] width 72 height 19
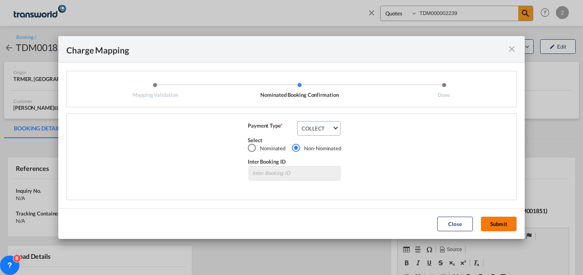
click at [502, 219] on button "Submit" at bounding box center [499, 224] width 36 height 15
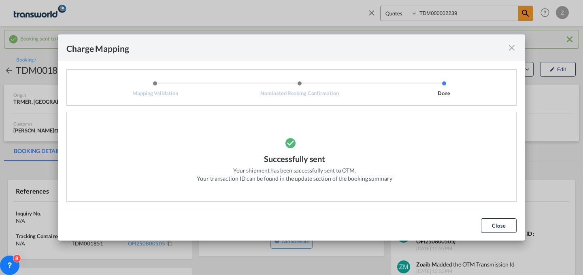
click at [508, 217] on md-dialog-actions "Close" at bounding box center [291, 225] width 466 height 31
click at [504, 223] on button "Close" at bounding box center [499, 225] width 36 height 15
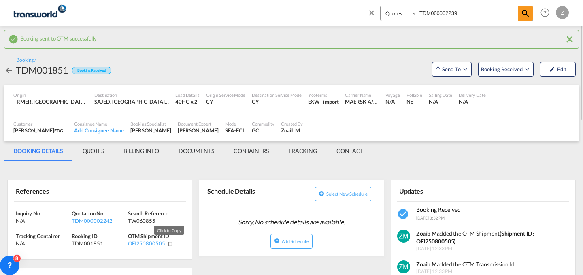
click at [167, 242] on md-icon "Click to Copy" at bounding box center [170, 243] width 6 height 6
click at [534, 147] on md-tabs-canvas "BOOKING DETAILS QUOTES BILLING INFO DOCUMENTS CONTAINERS TRACKING CONTACT BOOKI…" at bounding box center [291, 150] width 575 height 19
click at [445, 11] on input "TDM000002239" at bounding box center [467, 13] width 101 height 14
click at [403, 13] on select "Bookings Quotes Enquiries" at bounding box center [400, 13] width 38 height 15
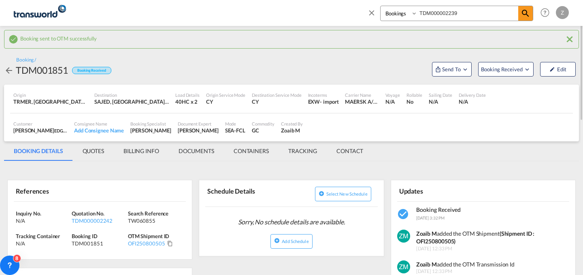
click at [381, 6] on select "Bookings Quotes Enquiries" at bounding box center [400, 13] width 38 height 15
click at [396, 16] on select "Bookings Quotes Enquiries" at bounding box center [400, 13] width 38 height 15
select select "Quotes"
click at [381, 6] on select "Bookings Quotes Enquiries" at bounding box center [400, 13] width 38 height 15
click at [525, 14] on md-icon "icon-magnify" at bounding box center [526, 14] width 10 height 10
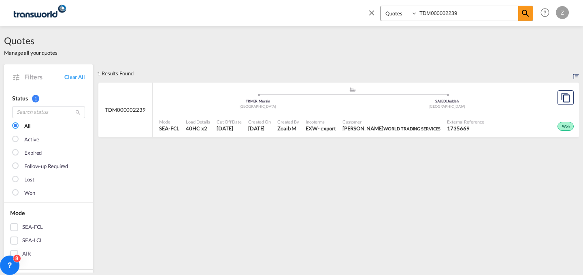
click at [402, 109] on div ".a{fill:#aaa8ad;} .a{fill:#aaa8ad;} TRMER | Mersin Turkey SAJED | Jeddah [GEOGR…" at bounding box center [352, 99] width 387 height 24
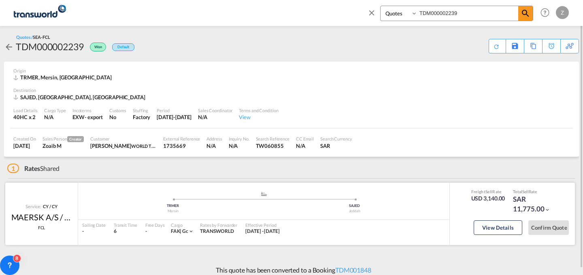
scroll to position [6, 0]
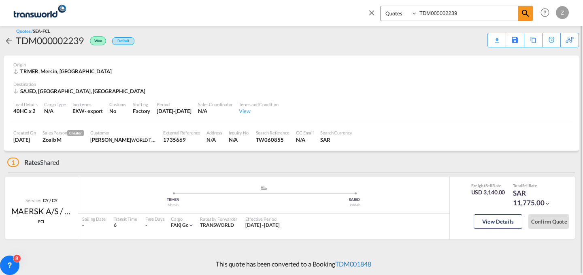
click at [359, 260] on link "TDM001848" at bounding box center [353, 264] width 36 height 8
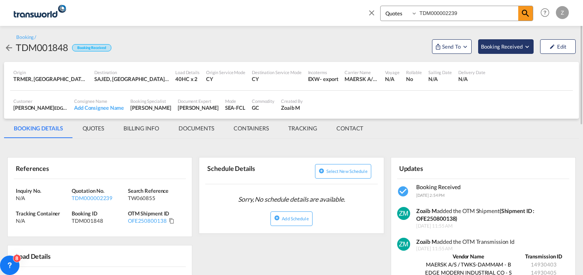
click at [512, 50] on span "Booking Received" at bounding box center [502, 47] width 43 height 8
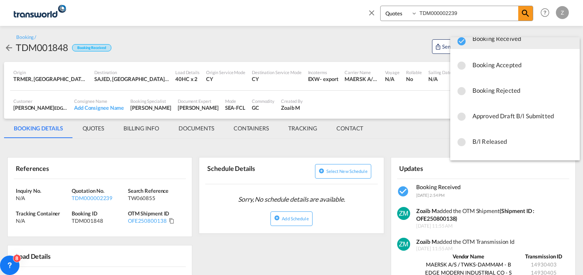
scroll to position [11, 0]
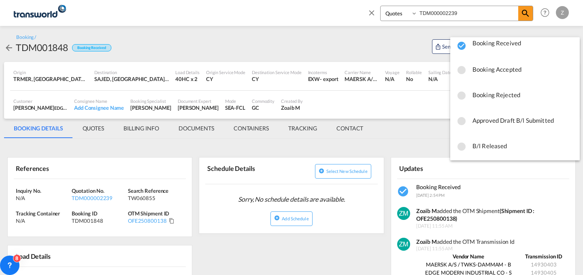
click at [504, 90] on span "Booking Rejected" at bounding box center [522, 94] width 101 height 15
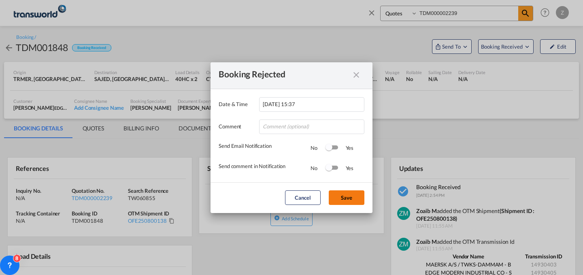
click at [339, 195] on button "Save" at bounding box center [347, 197] width 36 height 15
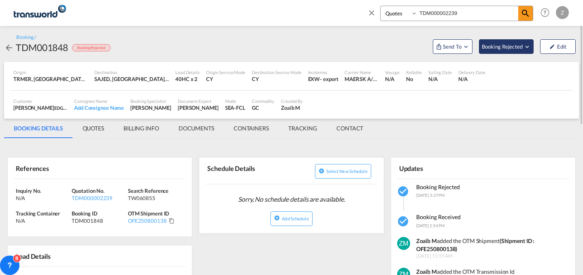
click at [530, 53] on button "Booking Rejected" at bounding box center [506, 46] width 55 height 15
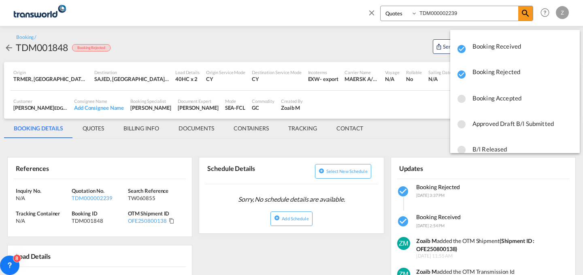
click at [392, 128] on md-backdrop at bounding box center [291, 137] width 583 height 275
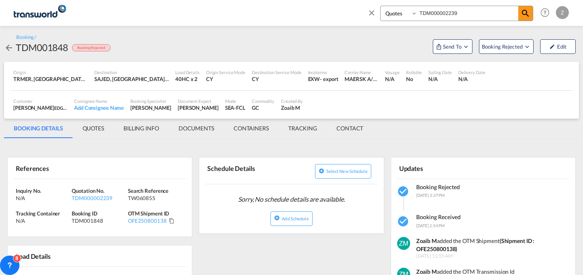
click at [392, 128] on md-tabs-canvas "BOOKING DETAILS QUOTES BILLING INFO DOCUMENTS CONTAINERS TRACKING CONTACT BOOKI…" at bounding box center [291, 128] width 575 height 19
click at [465, 44] on md-icon "Open demo menu" at bounding box center [465, 46] width 7 height 7
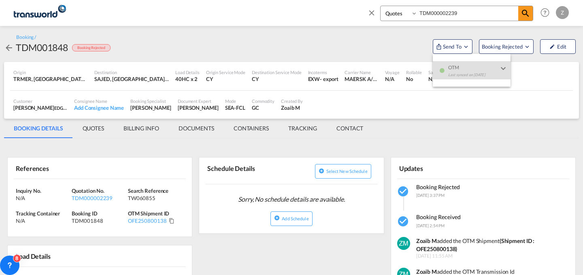
click at [546, 66] on md-backdrop at bounding box center [291, 137] width 583 height 275
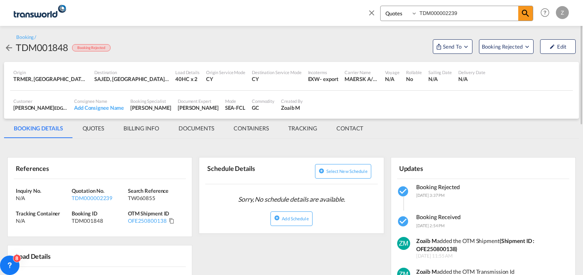
click at [376, 11] on md-icon "icon-close" at bounding box center [371, 12] width 9 height 9
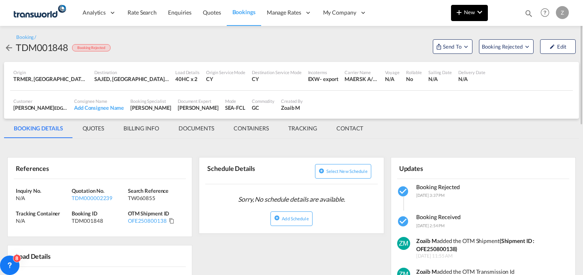
click at [461, 13] on md-icon "icon-plus 400-fg" at bounding box center [459, 12] width 10 height 10
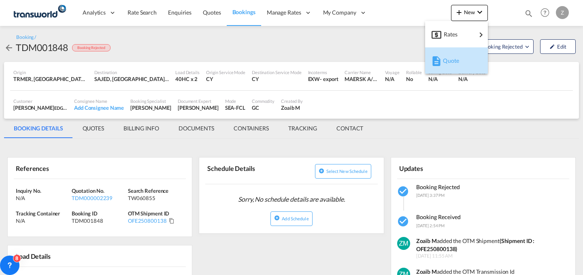
click at [446, 53] on span "Quote" at bounding box center [447, 61] width 9 height 16
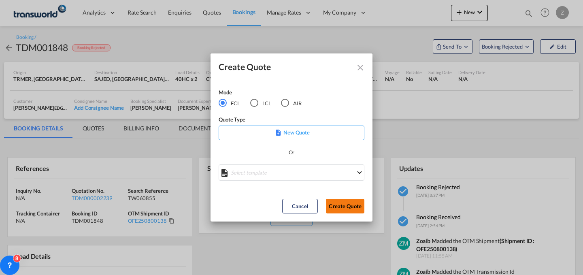
click at [338, 206] on button "Create Quote" at bounding box center [345, 206] width 38 height 15
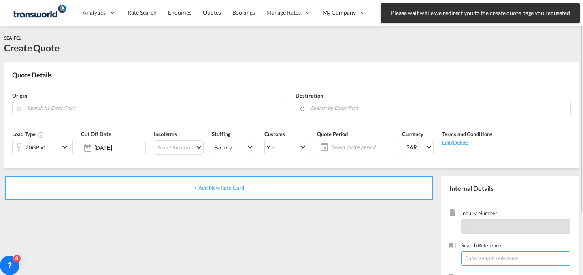
click at [484, 262] on input at bounding box center [515, 258] width 109 height 15
paste input "ANK1039"
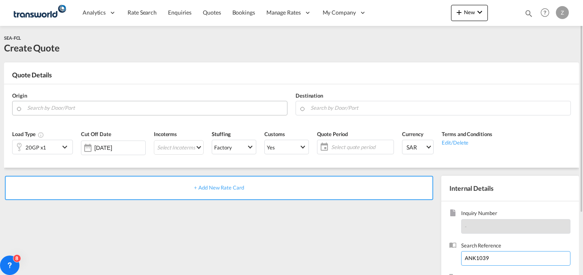
type input "ANK1039"
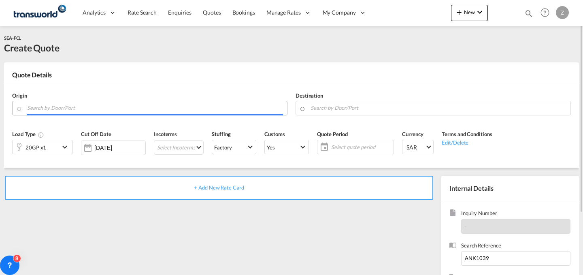
click at [157, 109] on input "Search by Door/Port" at bounding box center [155, 108] width 256 height 14
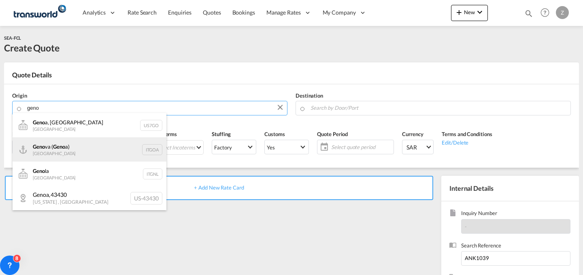
click at [126, 142] on div "Geno va ( Geno a) [GEOGRAPHIC_DATA] ITGOA" at bounding box center [90, 149] width 154 height 24
type input "[GEOGRAPHIC_DATA] ([GEOGRAPHIC_DATA]), [GEOGRAPHIC_DATA]"
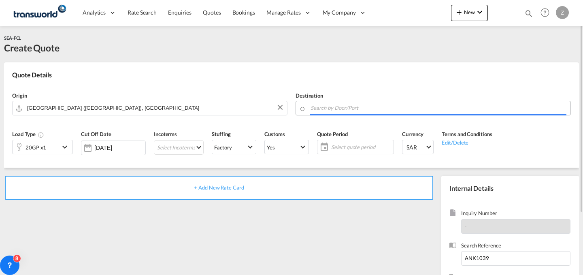
click at [344, 106] on input "Search by Door/Port" at bounding box center [438, 108] width 256 height 14
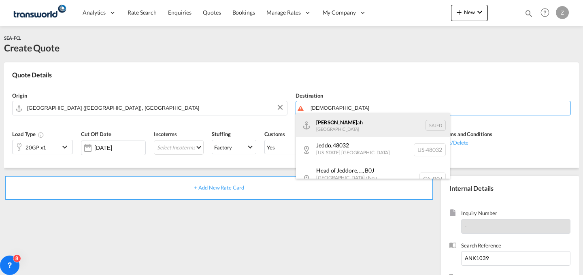
click at [343, 125] on div "[DEMOGRAPHIC_DATA] ah [GEOGRAPHIC_DATA] SAJED" at bounding box center [373, 125] width 154 height 24
type input "Jeddah, SAJED"
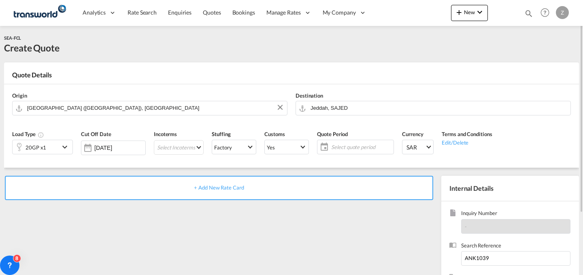
click at [49, 146] on div "20GP x1" at bounding box center [36, 147] width 47 height 14
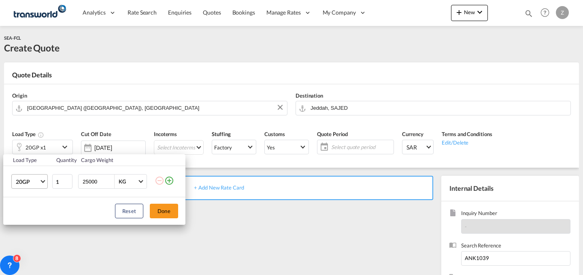
click at [38, 179] on span "20GP" at bounding box center [27, 182] width 23 height 8
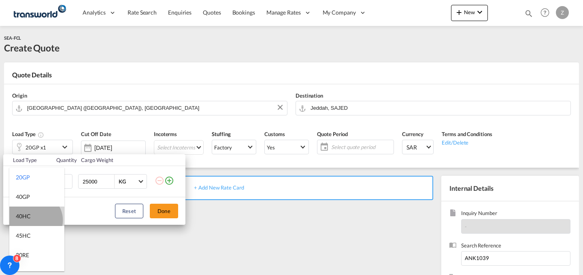
click at [34, 220] on md-option "40HC" at bounding box center [36, 215] width 55 height 19
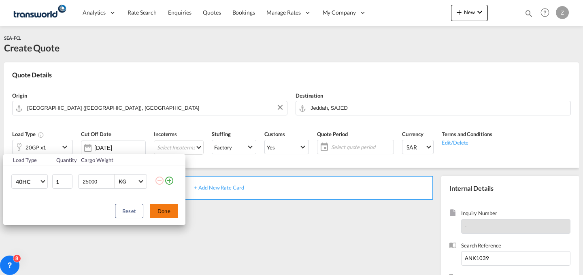
click at [169, 215] on button "Done" at bounding box center [164, 211] width 28 height 15
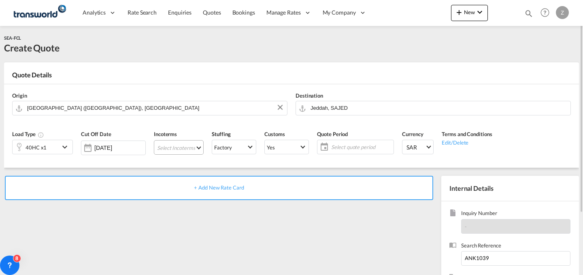
click at [178, 144] on md-select "Select Incoterms DAP - import Delivered at Place DPU - export Delivery at Place…" at bounding box center [179, 147] width 50 height 15
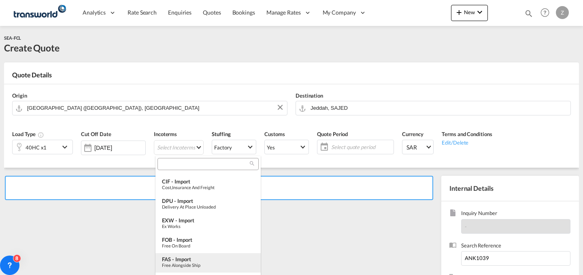
scroll to position [53, 0]
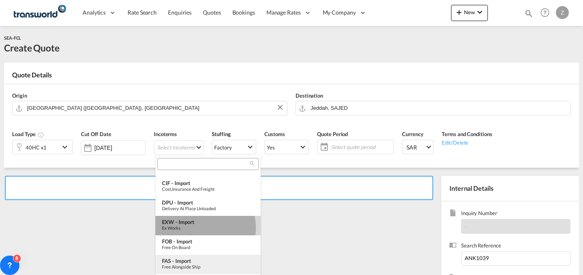
click at [198, 227] on div "Ex Works" at bounding box center [208, 227] width 92 height 5
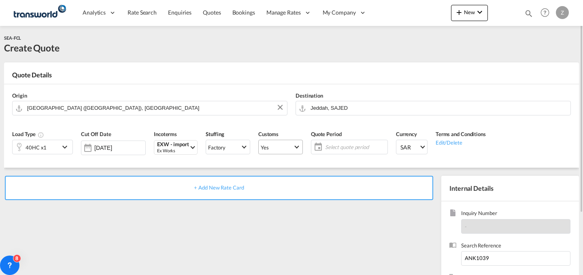
click at [278, 142] on md-select-value "Yes" at bounding box center [281, 146] width 44 height 11
click at [287, 168] on md-option "No" at bounding box center [281, 166] width 57 height 19
click at [291, 143] on md-select-value "Yes" at bounding box center [281, 146] width 44 height 11
drag, startPoint x: 293, startPoint y: 159, endPoint x: 348, endPoint y: 143, distance: 57.8
click at [348, 143] on body "Analytics Dashboard Reports Rate Search Enquiries Quotes Bookings" at bounding box center [291, 137] width 583 height 275
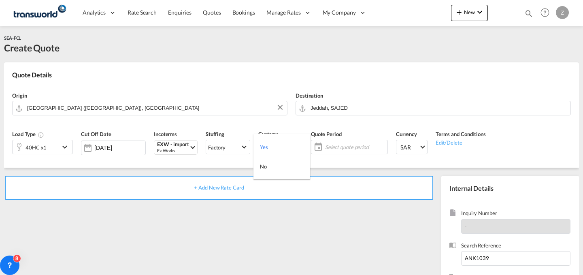
click at [348, 143] on md-backdrop at bounding box center [291, 137] width 583 height 275
click at [290, 148] on span "Yes" at bounding box center [277, 147] width 32 height 7
click at [283, 169] on md-option "No" at bounding box center [281, 166] width 57 height 19
click at [344, 143] on span "Select quote period" at bounding box center [355, 146] width 60 height 7
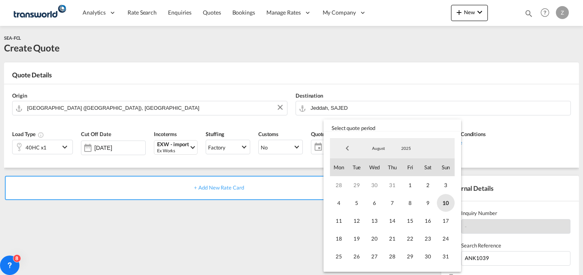
click at [443, 200] on span "10" at bounding box center [446, 203] width 18 height 18
click at [444, 255] on span "31" at bounding box center [446, 256] width 18 height 18
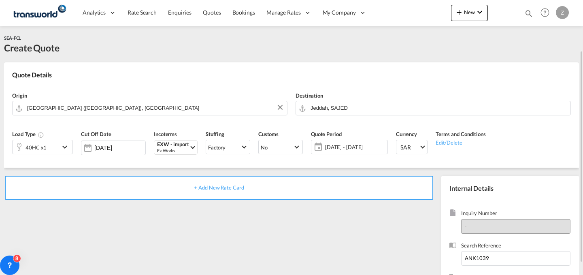
scroll to position [80, 0]
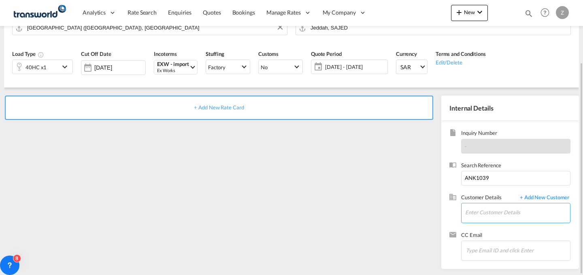
click at [497, 214] on input "Enter Customer Details" at bounding box center [517, 212] width 105 height 18
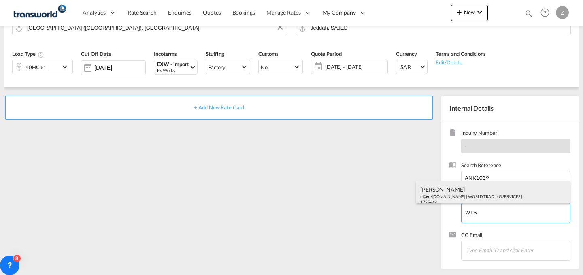
click at [485, 187] on div "[PERSON_NAME] n@ wts [DOMAIN_NAME] | WORLD TRADING SERVICES | 1735669" at bounding box center [493, 195] width 154 height 28
type input "WORLD TRADING SERVICES, [PERSON_NAME], n@[DOMAIN_NAME]"
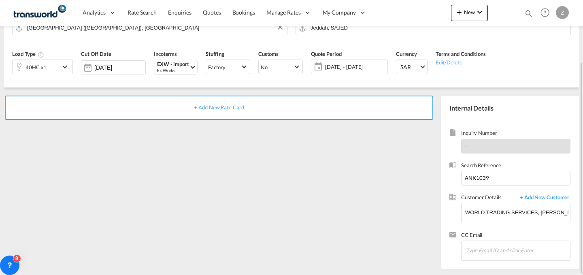
click at [404, 99] on div "+ Add New Rate Card" at bounding box center [219, 108] width 428 height 24
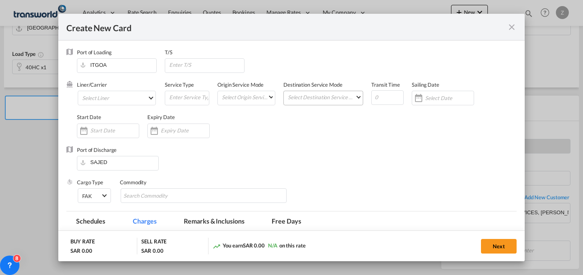
type input "Basic Ocean Freight"
select select "per equipment"
click at [135, 98] on md-select "Select Liner 2HM LOGISTICS D.O.O 2HM LOGISTICS D.O.O. / TWKS-KOPER 3P LOGISTICS…" at bounding box center [117, 98] width 78 height 15
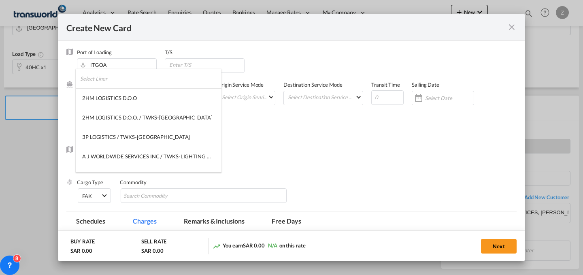
click at [135, 79] on input "search" at bounding box center [150, 78] width 141 height 19
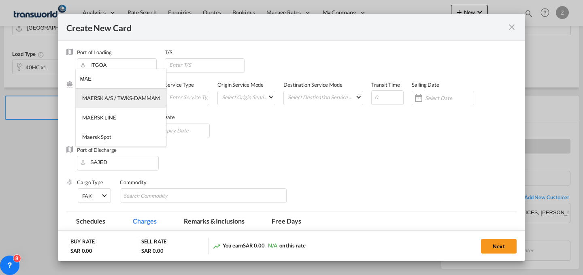
type input "MAE"
click at [126, 103] on md-option "MAERSK A/S / TWKS-DAMMAM" at bounding box center [121, 97] width 91 height 19
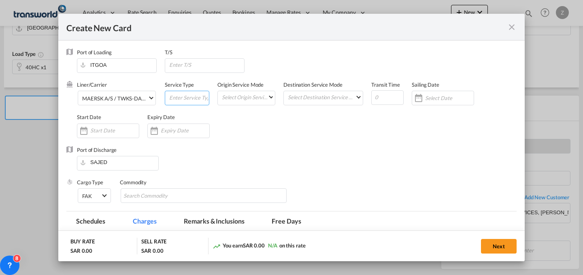
click at [171, 95] on input "Create New Card ..." at bounding box center [188, 97] width 40 height 12
type input "FCL"
click at [242, 101] on md-select "Select Origin Service Mode SD [GEOGRAPHIC_DATA]" at bounding box center [248, 96] width 54 height 11
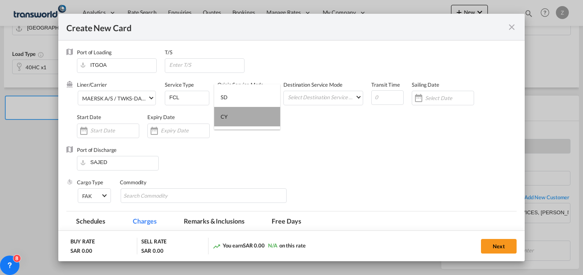
click at [262, 123] on md-option "CY" at bounding box center [247, 116] width 66 height 19
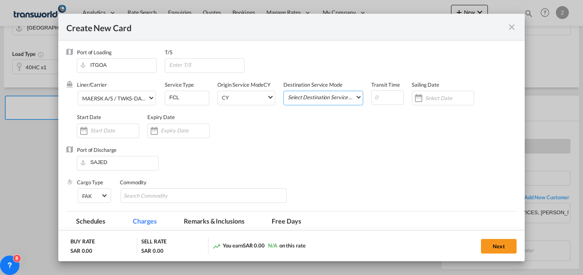
click at [318, 94] on md-select "Select Destination Service Mode SD [GEOGRAPHIC_DATA]" at bounding box center [325, 96] width 76 height 11
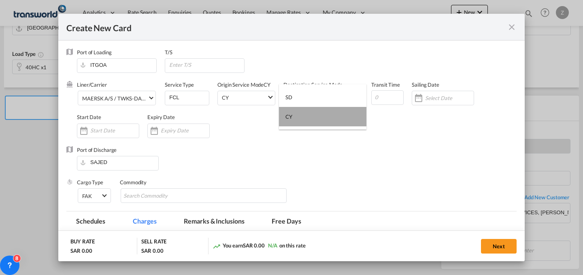
click at [325, 116] on md-option "CY" at bounding box center [322, 116] width 87 height 19
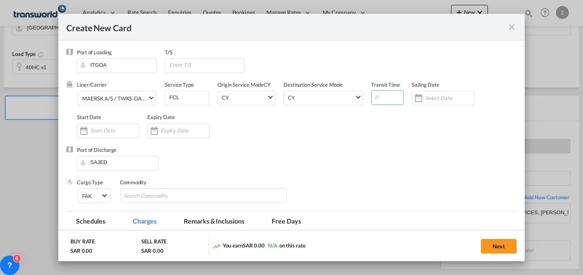
click at [376, 101] on input "Create New Card ..." at bounding box center [387, 97] width 32 height 15
type input "25"
click at [120, 131] on input "Create New Card ..." at bounding box center [114, 130] width 49 height 6
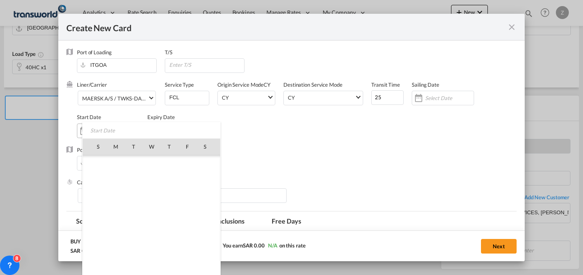
scroll to position [187406, 0]
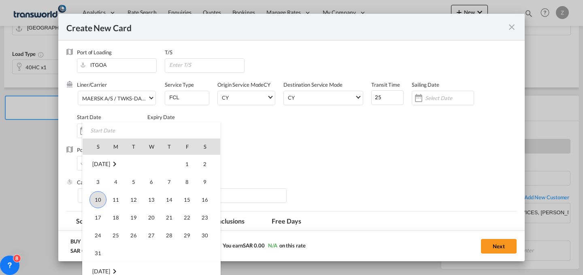
click at [103, 201] on span "10" at bounding box center [97, 199] width 17 height 17
type input "[DATE]"
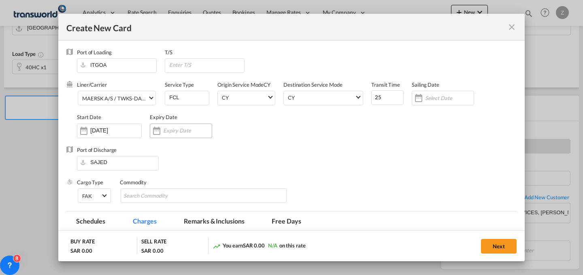
click at [177, 135] on div "Create New Card ..." at bounding box center [181, 130] width 62 height 15
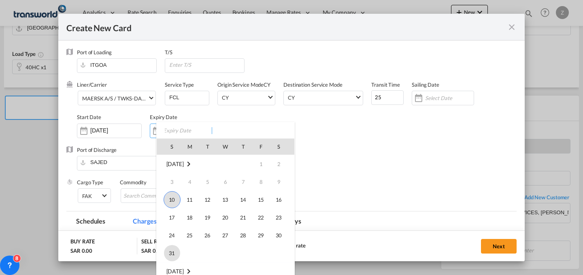
click at [176, 248] on span "31" at bounding box center [172, 253] width 16 height 16
type input "[DATE]"
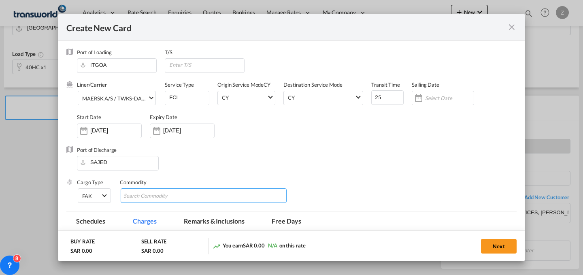
click at [189, 193] on input "Chips input." at bounding box center [160, 195] width 74 height 13
type input "GC"
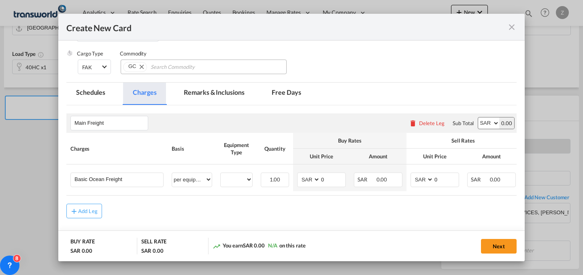
scroll to position [129, 0]
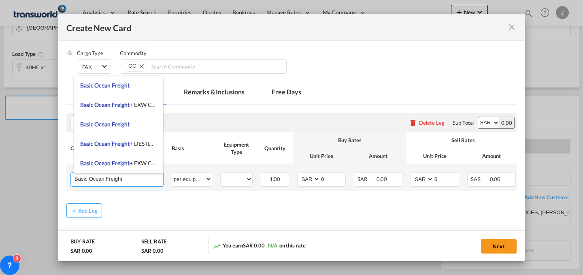
click at [141, 173] on input "Basic Ocean Freight" at bounding box center [118, 178] width 89 height 12
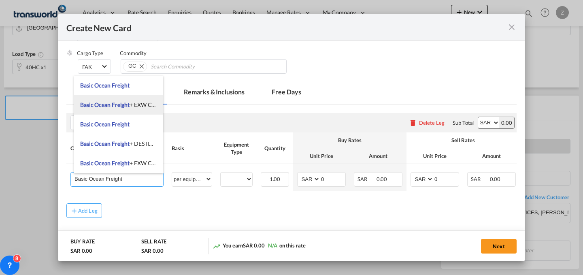
click at [140, 105] on span "Basic Ocean Freight + EXW Charges" at bounding box center [124, 104] width 88 height 7
type input "Basic Ocean Freight + EXW Charges"
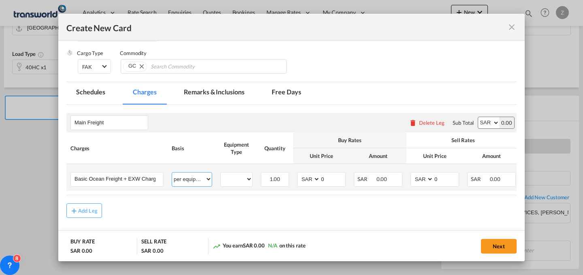
click at [202, 181] on select "per equipment per container per B/L per shipping bill per shipment % on freight…" at bounding box center [192, 178] width 40 height 13
click at [172, 172] on select "per equipment per container per B/L per shipping bill per shipment % on freight…" at bounding box center [192, 178] width 40 height 13
click at [209, 175] on select "per equipment per container per B/L per shipping bill per shipment % on freight…" at bounding box center [192, 178] width 40 height 13
click at [172, 172] on select "per equipment per container per B/L per shipping bill per shipment % on freight…" at bounding box center [192, 178] width 40 height 13
click at [199, 172] on select "per equipment per container per B/L per shipping bill per shipment % on freight…" at bounding box center [192, 178] width 40 height 13
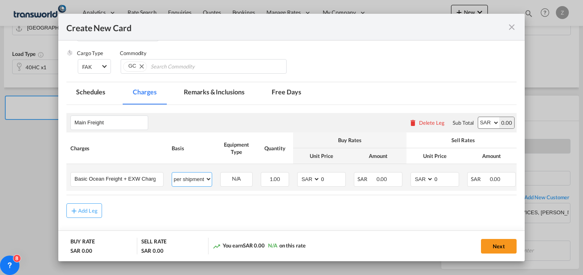
select select "per equipment"
click at [172, 172] on select "per equipment per container per B/L per shipping bill per shipment % on freight…" at bounding box center [192, 178] width 40 height 13
click at [242, 179] on select "40HC" at bounding box center [237, 179] width 32 height 11
select select "40HC"
click at [221, 174] on select "40HC" at bounding box center [237, 179] width 32 height 11
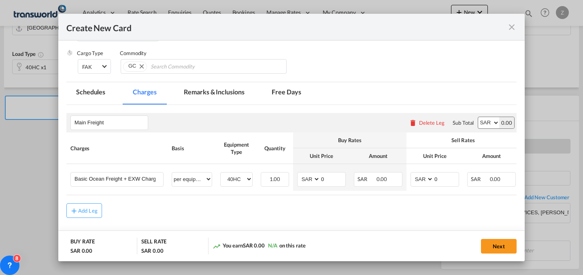
click at [488, 122] on select "AED AFN ALL AMD ANG AOA ARS AUD AWG AZN BAM BBD BDT BGN BHD BIF BMD BND [PERSON…" at bounding box center [488, 122] width 21 height 11
select select "string:USD"
click at [478, 117] on select "AED AFN ALL AMD ANG AOA ARS AUD AWG AZN BAM BBD BDT BGN BHD BIF BMD BND [PERSON…" at bounding box center [488, 122] width 21 height 11
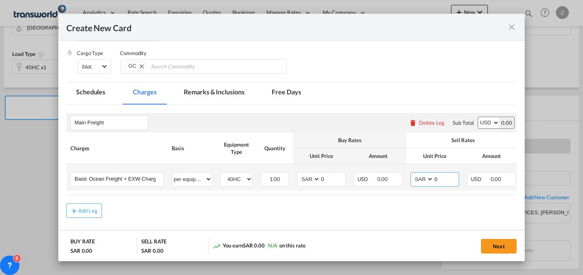
click at [426, 177] on select "AED AFN ALL AMD ANG AOA ARS AUD AWG AZN BAM BBD BDT BGN BHD BIF BMD BND [PERSON…" at bounding box center [422, 179] width 21 height 11
select select "string:USD"
click at [412, 174] on select "AED AFN ALL AMD ANG AOA ARS AUD AWG AZN BAM BBD BDT BGN BHD BIF BMD BND [PERSON…" at bounding box center [422, 179] width 21 height 11
click at [313, 176] on select "AED AFN ALL AMD ANG AOA ARS AUD AWG AZN BAM BBD BDT BGN BHD BIF BMD BND [PERSON…" at bounding box center [309, 179] width 21 height 11
select select "string:USD"
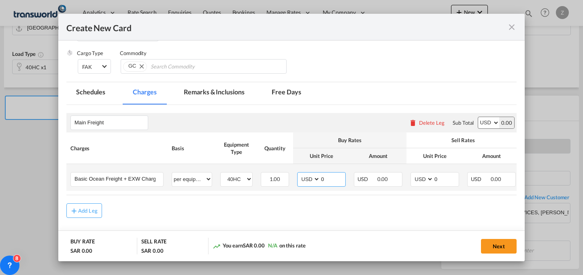
click at [299, 174] on select "AED AFN ALL AMD ANG AOA ARS AUD AWG AZN BAM BBD BDT BGN BHD BIF BMD BND [PERSON…" at bounding box center [309, 179] width 21 height 11
click at [450, 177] on input "0" at bounding box center [446, 178] width 25 height 12
type input "2050"
click at [327, 175] on input "0" at bounding box center [332, 178] width 25 height 12
click at [453, 174] on input "2050" at bounding box center [446, 178] width 25 height 12
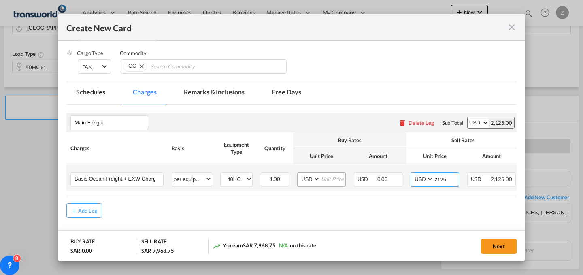
type input "2125"
click at [328, 176] on input "Create New Card ..." at bounding box center [332, 178] width 25 height 12
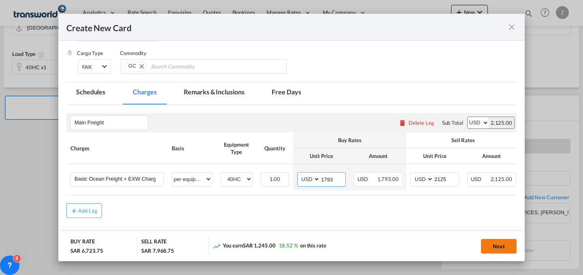
type input "1793"
click at [498, 240] on button "Next" at bounding box center [499, 246] width 36 height 15
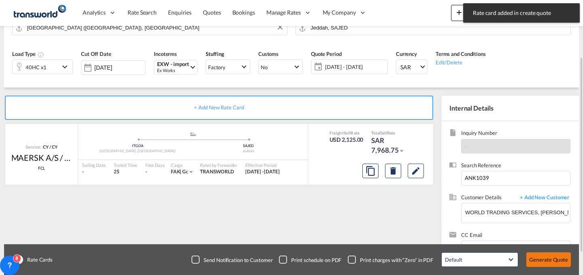
click at [551, 258] on button "Generate Quote" at bounding box center [548, 259] width 45 height 15
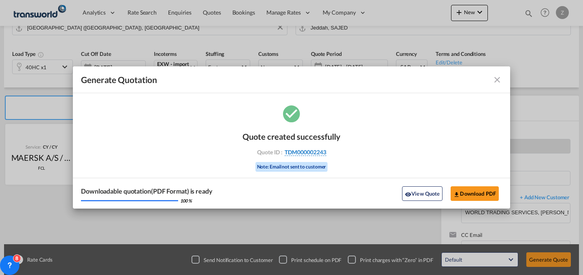
click at [318, 152] on span "TDM000002243" at bounding box center [306, 152] width 42 height 7
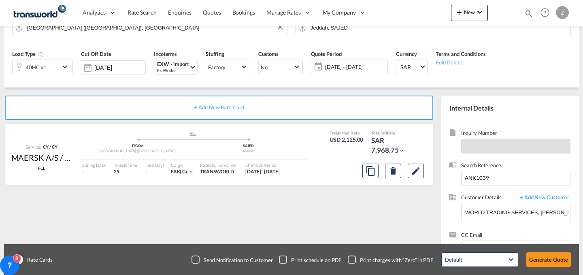
click at [318, 152] on div "Quote created successfully Quote ID : TDM000002243 Note: Email not sent to cust…" at bounding box center [291, 146] width 219 height 53
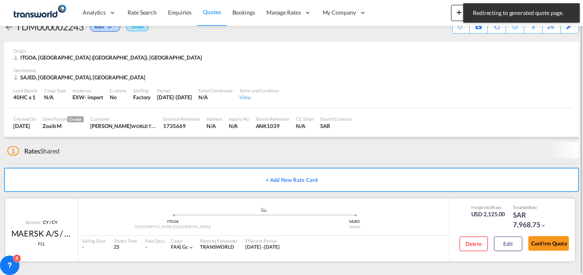
scroll to position [15, 0]
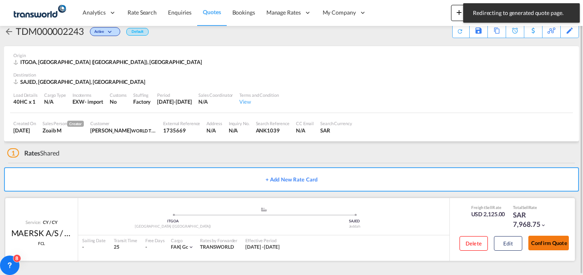
click at [540, 238] on button "Confirm Quote" at bounding box center [548, 243] width 40 height 15
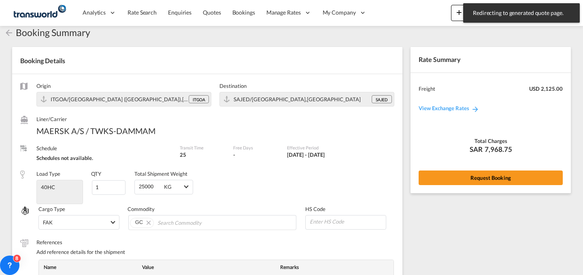
scroll to position [298, 0]
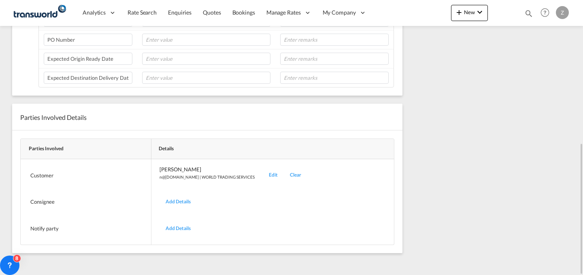
click at [263, 169] on div "Edit" at bounding box center [273, 175] width 21 height 19
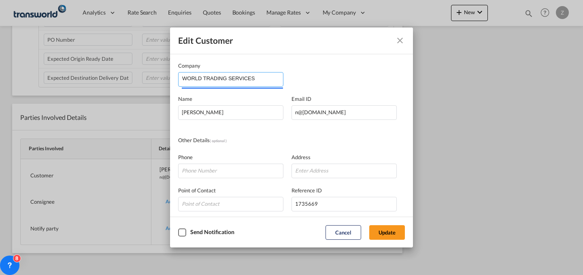
drag, startPoint x: 268, startPoint y: 81, endPoint x: 116, endPoint y: 93, distance: 153.1
click at [116, 93] on div "Edit Customer Company WORLD TRADING SERVICES Name [PERSON_NAME] Email ID [EMAIL…" at bounding box center [291, 137] width 583 height 275
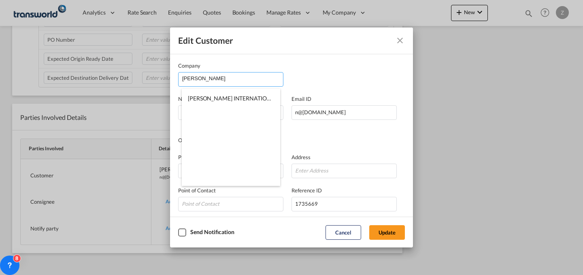
type input "[PERSON_NAME]"
drag, startPoint x: 223, startPoint y: 77, endPoint x: 164, endPoint y: 86, distance: 60.6
click at [164, 86] on div "Edit Customer Company [PERSON_NAME] Name [PERSON_NAME] Email ID [EMAIL_ADDRESS]…" at bounding box center [291, 137] width 583 height 275
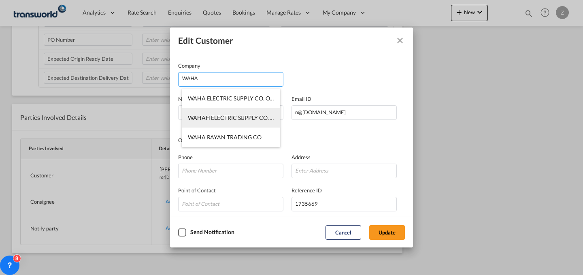
click at [267, 120] on span "WAHAH ELECTRIC SUPPLY CO. OF SAUDI ARABIA (LTD.)" at bounding box center [260, 117] width 145 height 7
type input "WAHAH ELECTRIC SUPPLY CO. OF SAUDI ARABIA (LTD.)"
type input "[EMAIL_ADDRESS][DOMAIN_NAME]"
type input "966505226431"
type input "772264"
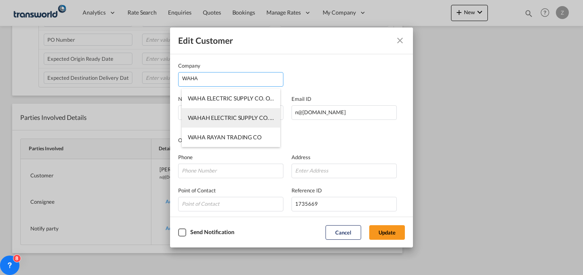
type input "32234"
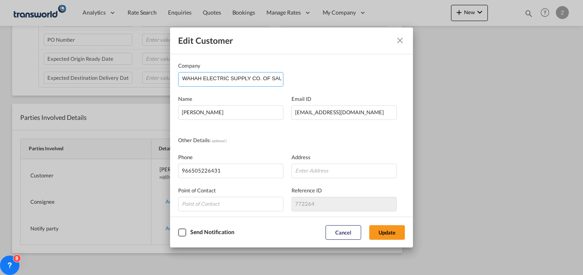
click at [253, 81] on input "WAHAH ELECTRIC SUPPLY CO. OF SAUDI ARABIA (LTD.)" at bounding box center [232, 78] width 101 height 12
drag, startPoint x: 253, startPoint y: 114, endPoint x: 93, endPoint y: 120, distance: 160.4
click at [93, 120] on div "Edit Customer Company WAHAH ELECTRIC SUPPLY CO. OF SAUDI ARABIA (LTD.) Name [PE…" at bounding box center [291, 137] width 583 height 275
paste input "Aboothalhath Kottaraparamp"
type input "Aboothalhath Kottaraparamp"
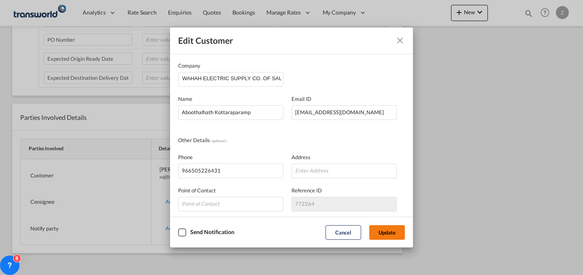
click at [390, 235] on button "Update" at bounding box center [387, 232] width 36 height 15
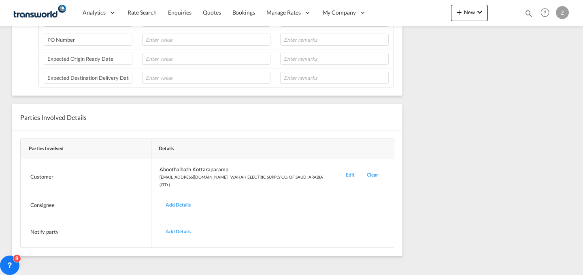
scroll to position [0, 0]
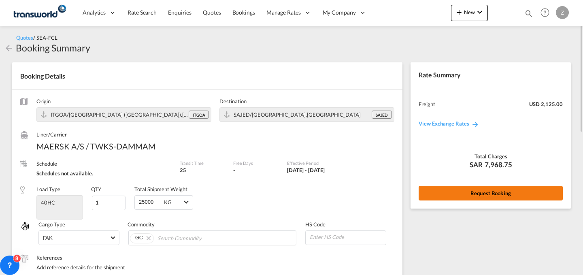
click at [451, 192] on button "Request Booking" at bounding box center [491, 193] width 144 height 15
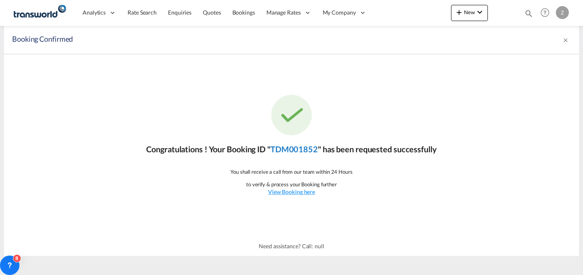
click at [304, 148] on link "TDM001852" at bounding box center [293, 149] width 47 height 10
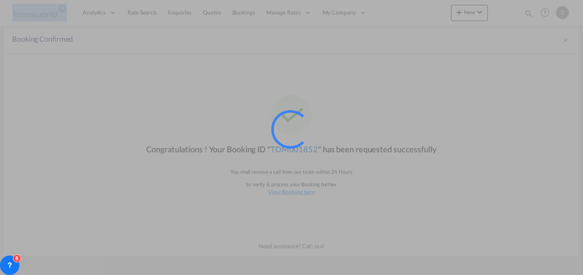
click at [304, 148] on div at bounding box center [301, 140] width 61 height 61
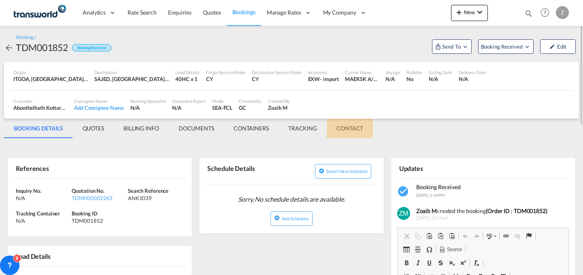
click at [348, 128] on md-tab-item "CONTACT" at bounding box center [350, 128] width 46 height 19
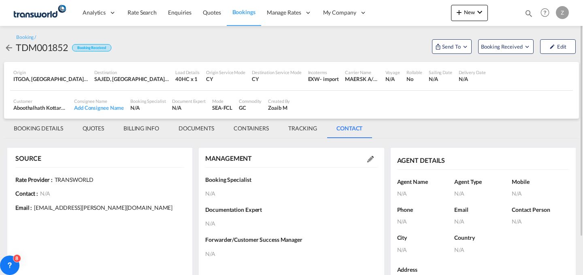
click at [372, 161] on md-icon at bounding box center [370, 159] width 6 height 6
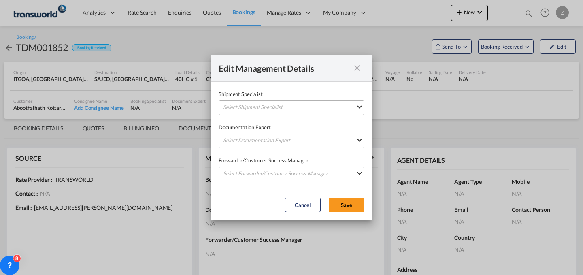
click at [319, 109] on md-select "Select Shipment Specialist [PERSON_NAME] W [PERSON_NAME][EMAIL_ADDRESS][PERSON_…" at bounding box center [292, 107] width 146 height 15
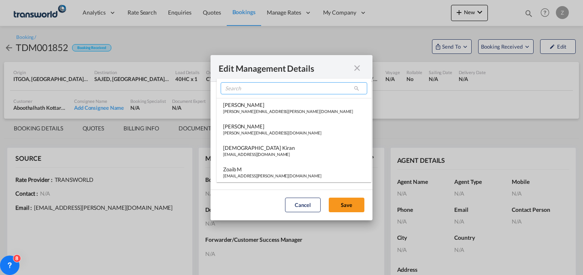
click at [297, 90] on input "search" at bounding box center [294, 88] width 147 height 12
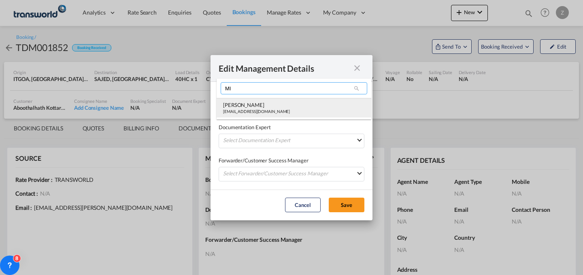
type input "MI"
click at [281, 105] on md-option "[PERSON_NAME] [PERSON_NAME][EMAIL_ADDRESS][DOMAIN_NAME]" at bounding box center [294, 107] width 155 height 19
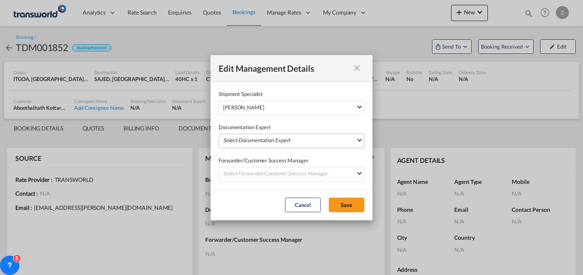
click at [265, 137] on md-select "Select Documentation Expert [PERSON_NAME] W [PERSON_NAME][EMAIL_ADDRESS][PERSON…" at bounding box center [292, 141] width 146 height 15
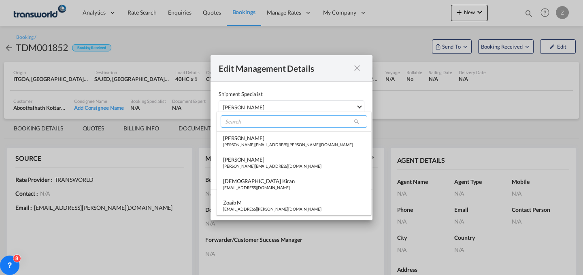
click at [271, 120] on input "search" at bounding box center [294, 121] width 147 height 12
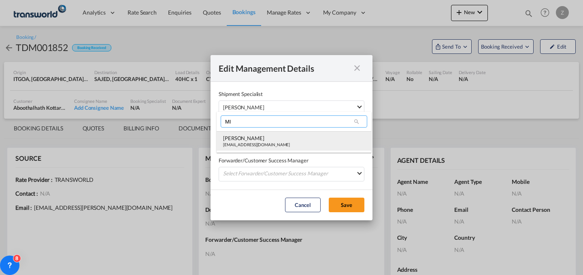
type input "MI"
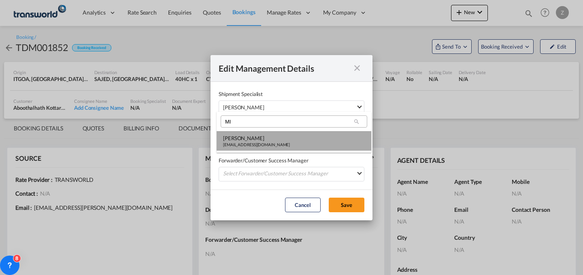
click at [255, 142] on div "[EMAIL_ADDRESS][DOMAIN_NAME]" at bounding box center [256, 145] width 67 height 6
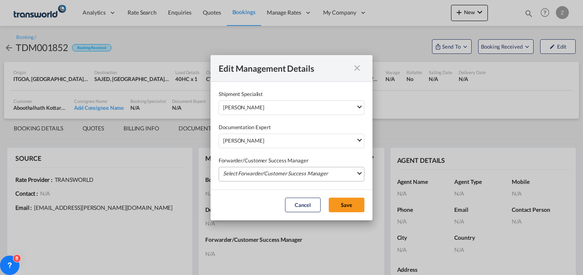
click at [253, 172] on md-select "Select Forwarder/Customer Success Manager [PERSON_NAME] [PERSON_NAME][EMAIL_ADD…" at bounding box center [292, 174] width 146 height 15
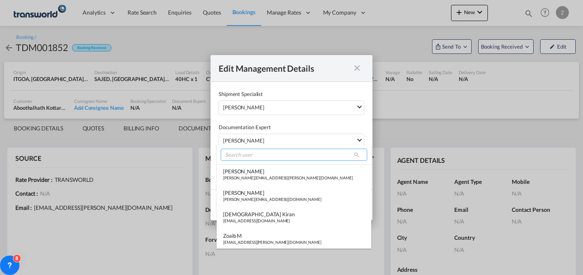
click at [281, 156] on input "search" at bounding box center [294, 155] width 147 height 12
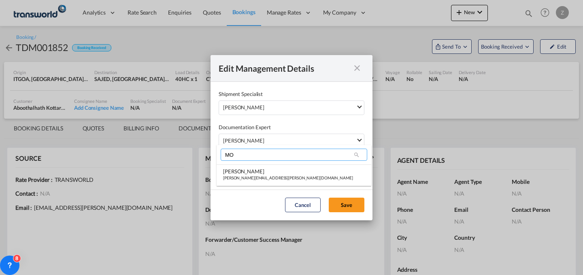
type input "M"
type input "ALI"
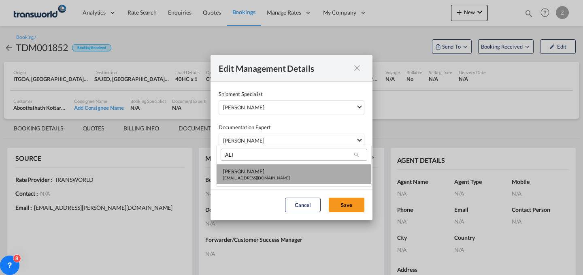
click at [271, 176] on div "[EMAIL_ADDRESS][DOMAIN_NAME]" at bounding box center [256, 178] width 67 height 6
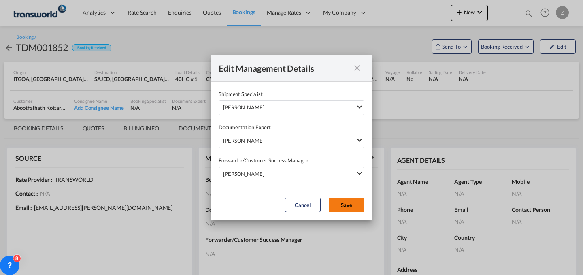
click at [355, 204] on button "Save" at bounding box center [347, 205] width 36 height 15
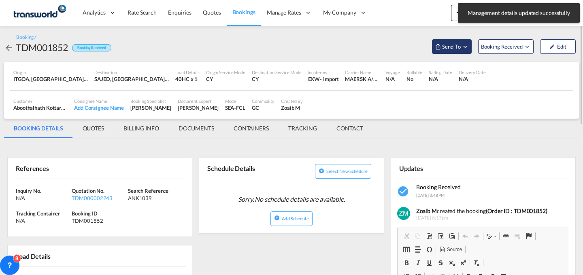
click at [455, 45] on span "Send To" at bounding box center [451, 47] width 20 height 8
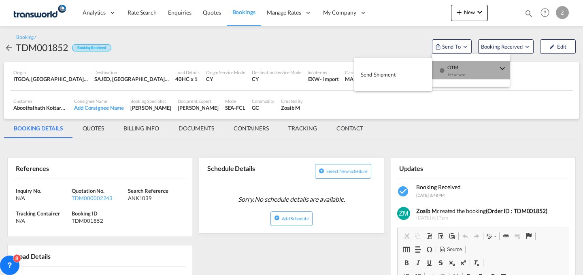
click at [456, 65] on span "OTM" at bounding box center [472, 64] width 50 height 7
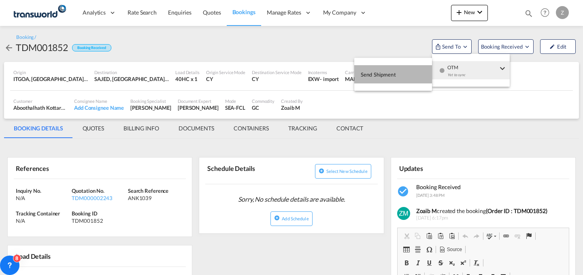
click at [410, 69] on button "Send Shipment" at bounding box center [393, 74] width 78 height 18
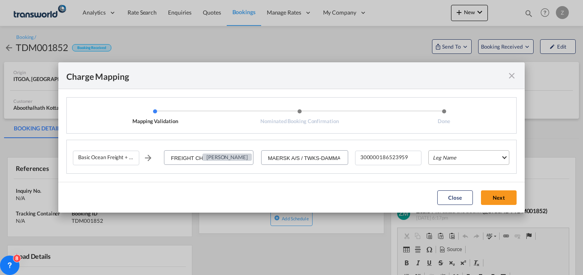
click at [449, 157] on md-select "Leg Name HANDLING ORIGIN VESSEL HANDLING DESTINATION OTHERS TL PICK UP CUSTOMS …" at bounding box center [468, 157] width 81 height 15
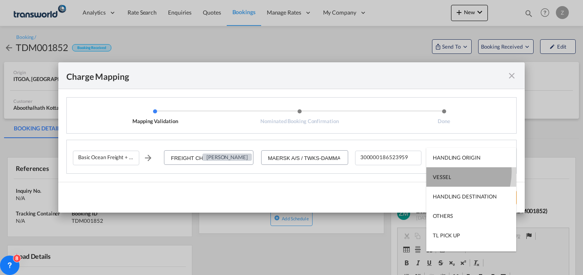
click at [449, 172] on md-option "VESSEL" at bounding box center [471, 176] width 90 height 19
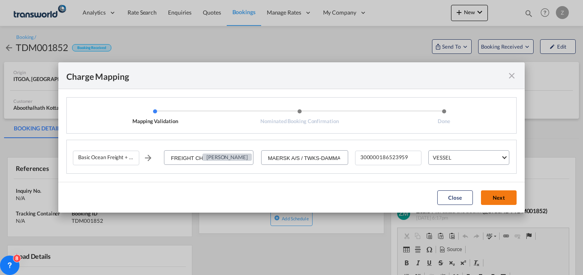
click at [493, 195] on button "Next" at bounding box center [499, 197] width 36 height 15
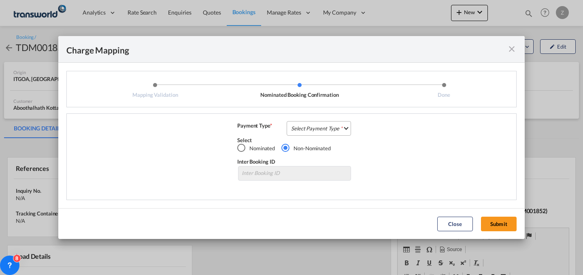
click at [340, 126] on md-select "Select Payment Type COLLECT PREPAID" at bounding box center [319, 128] width 64 height 15
click at [333, 137] on md-option "COLLECT" at bounding box center [321, 127] width 72 height 19
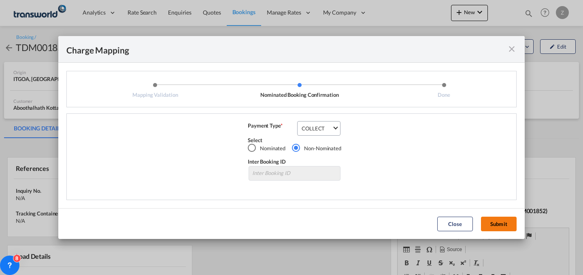
click at [511, 227] on button "Submit" at bounding box center [499, 224] width 36 height 15
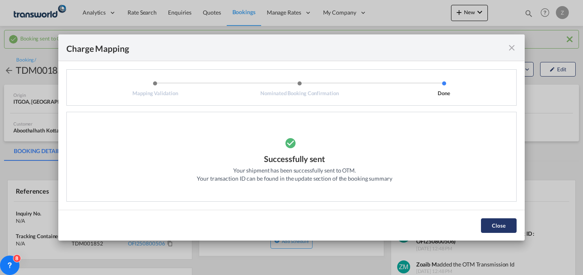
click at [511, 227] on button "Close" at bounding box center [499, 225] width 36 height 15
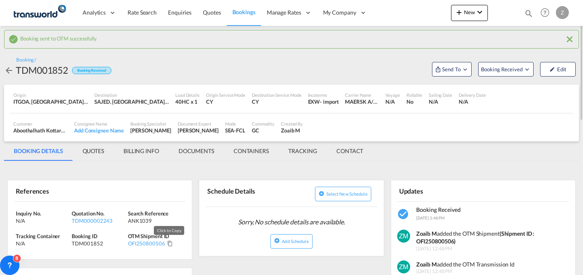
click at [168, 244] on md-icon "Click to Copy" at bounding box center [170, 243] width 6 height 6
